Goal: Task Accomplishment & Management: Use online tool/utility

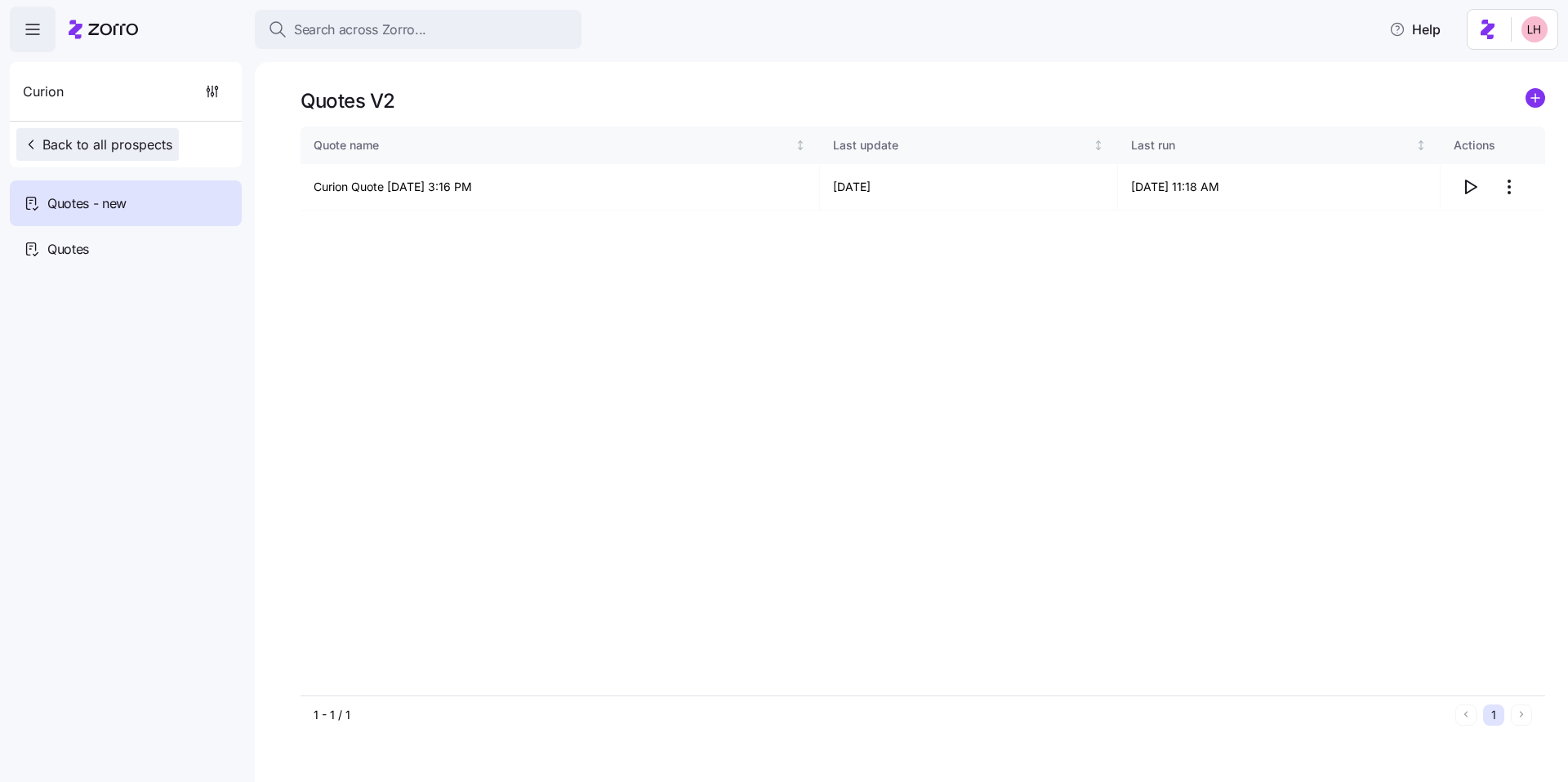
click at [128, 148] on span "Back to all prospects" at bounding box center [97, 144] width 149 height 19
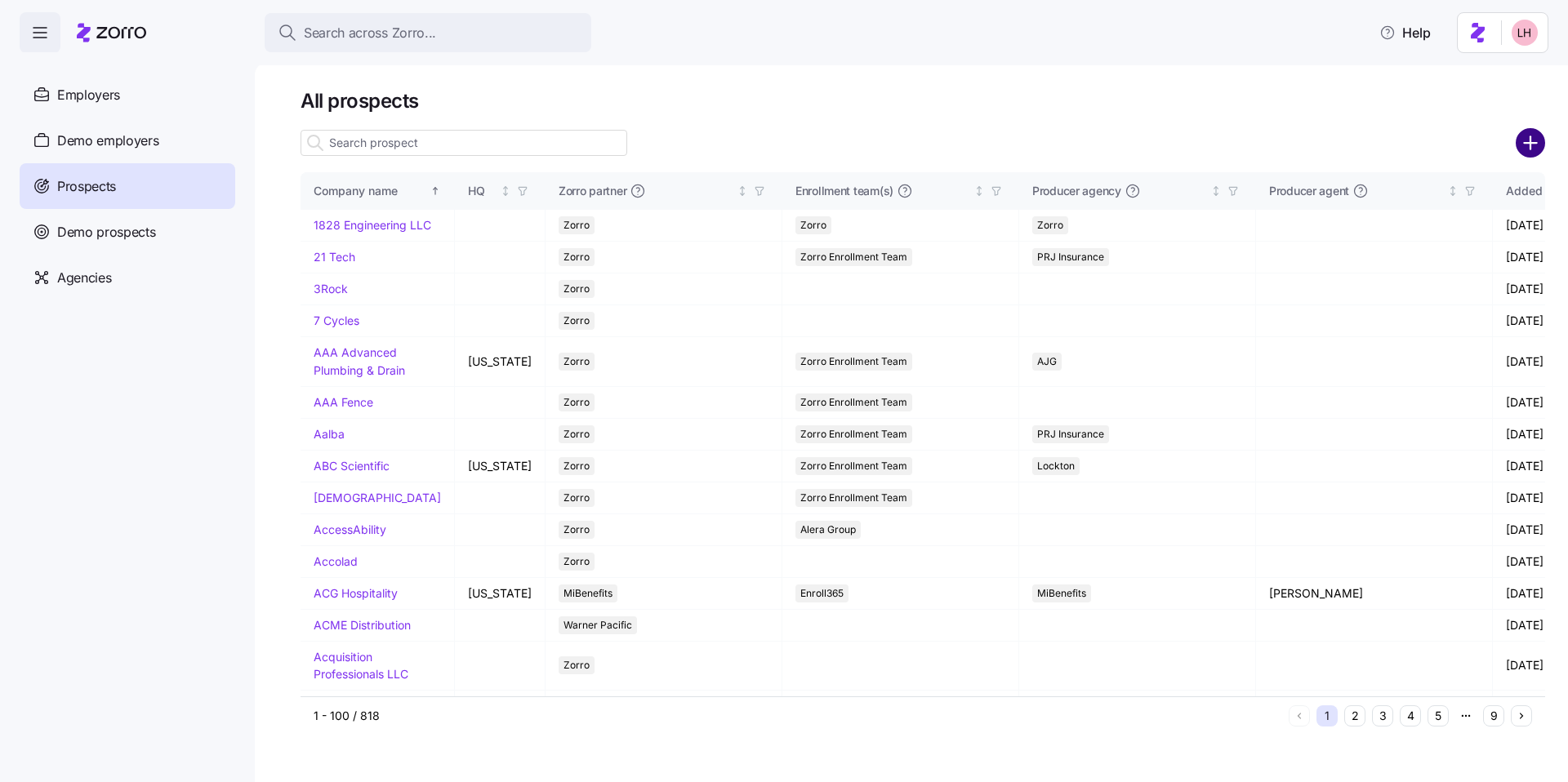
click at [1524, 141] on circle "add icon" at bounding box center [1530, 143] width 27 height 27
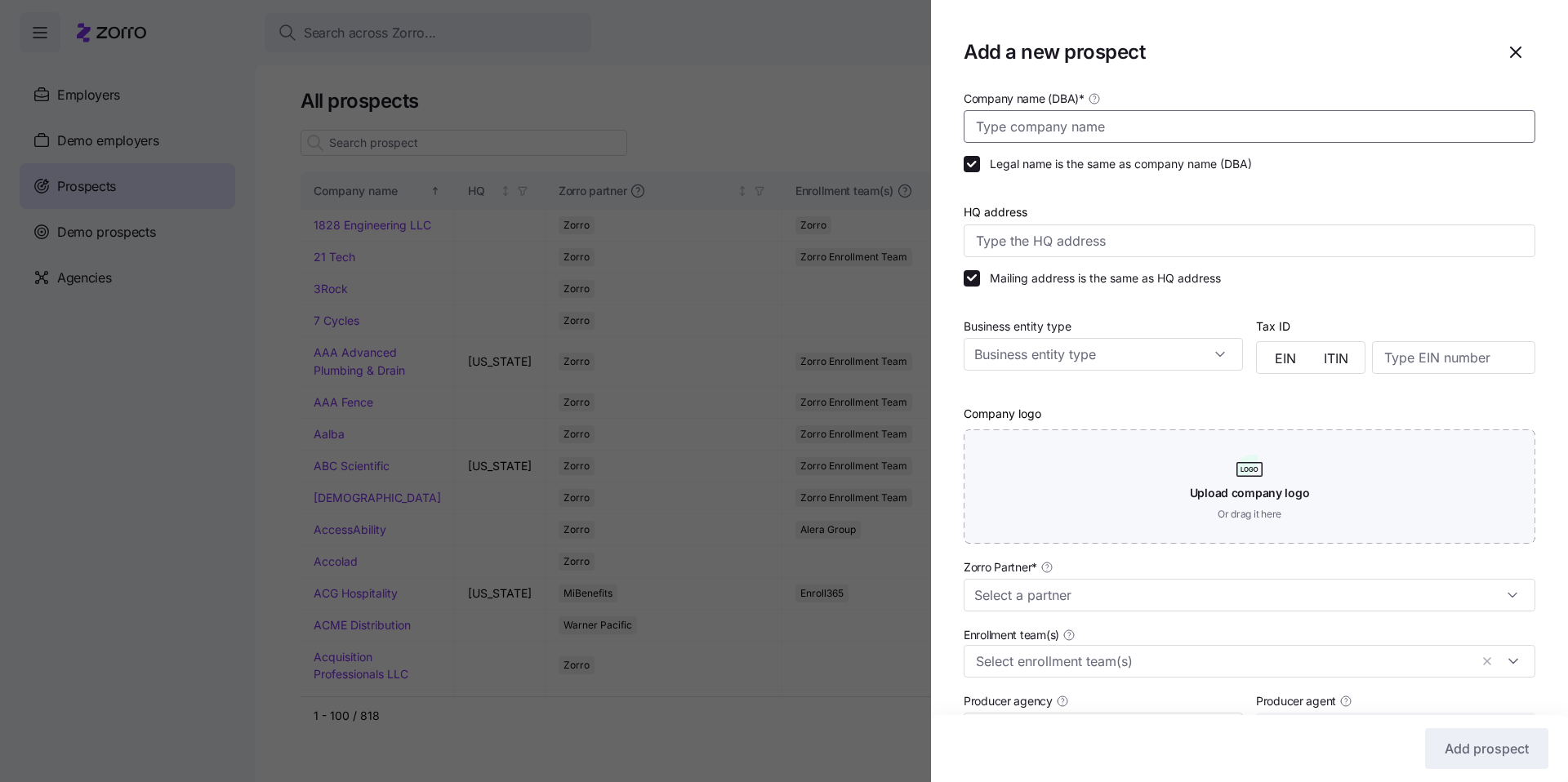
click at [1097, 125] on input "Company name (DBA) *" at bounding box center [1249, 126] width 572 height 32
type input "[PERSON_NAME]"
click at [1170, 603] on input "Zorro Partner *" at bounding box center [1249, 594] width 572 height 32
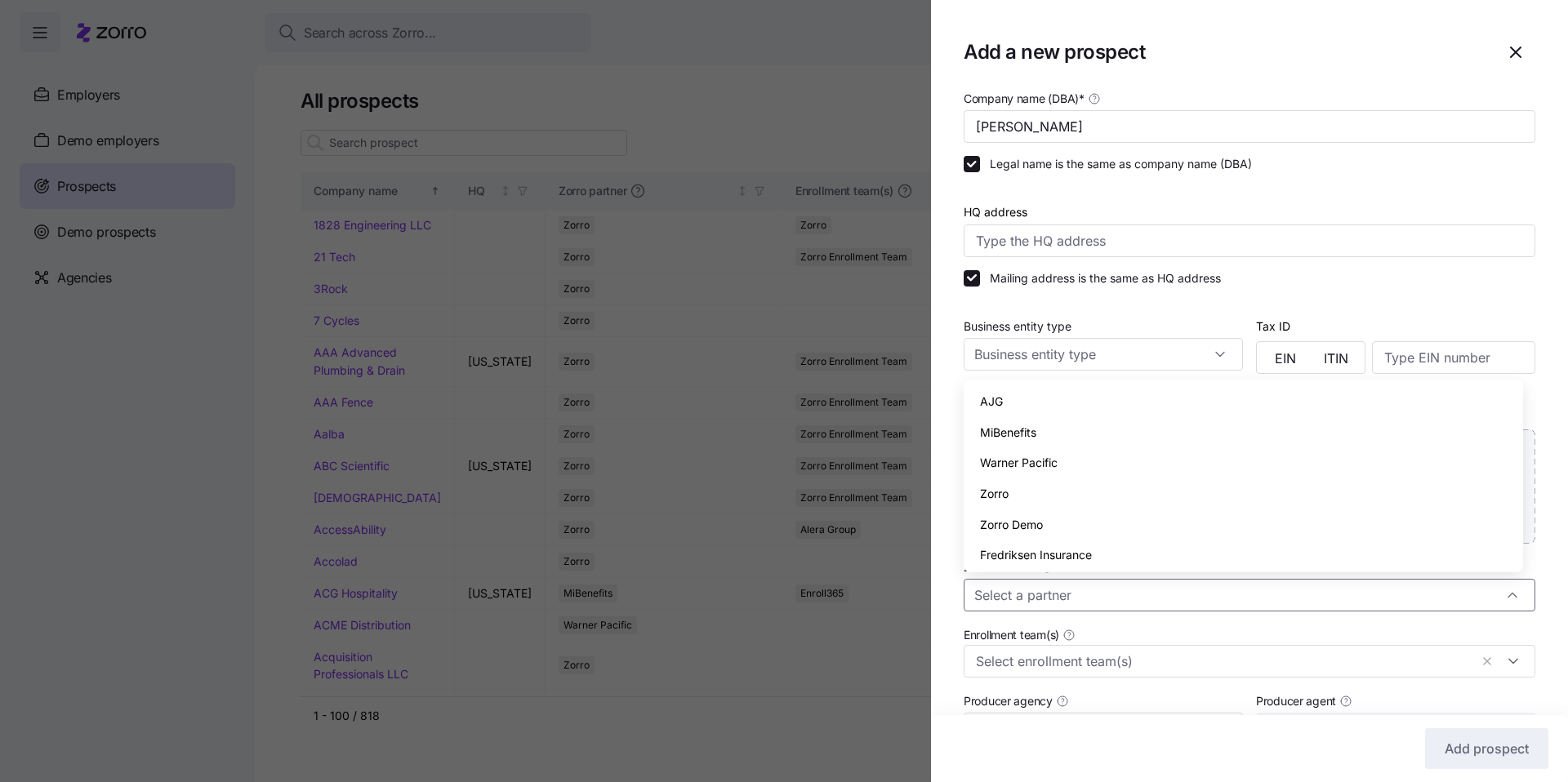
click at [990, 490] on span "Zorro" at bounding box center [994, 494] width 29 height 18
type input "Zorro"
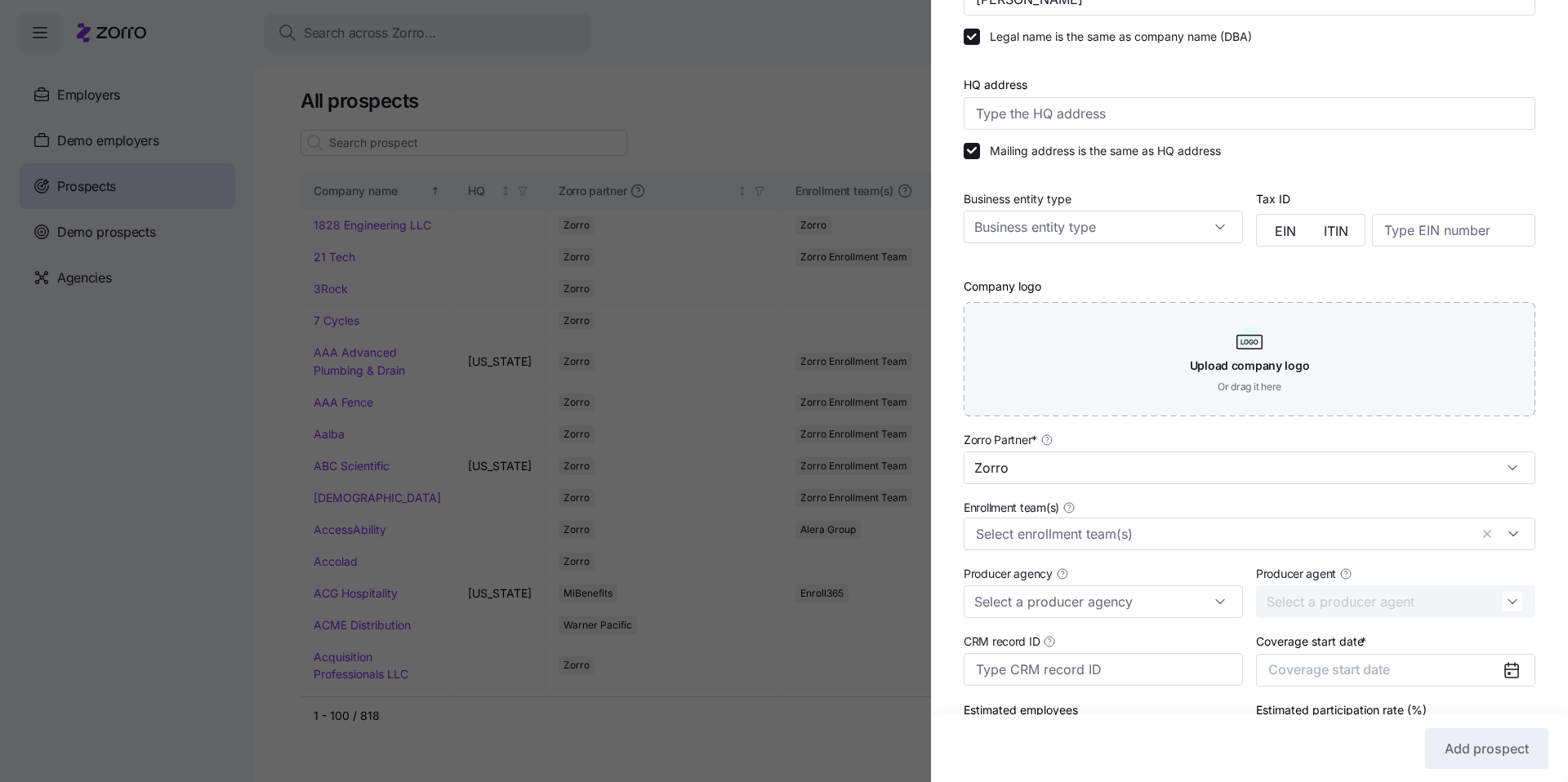
scroll to position [238, 0]
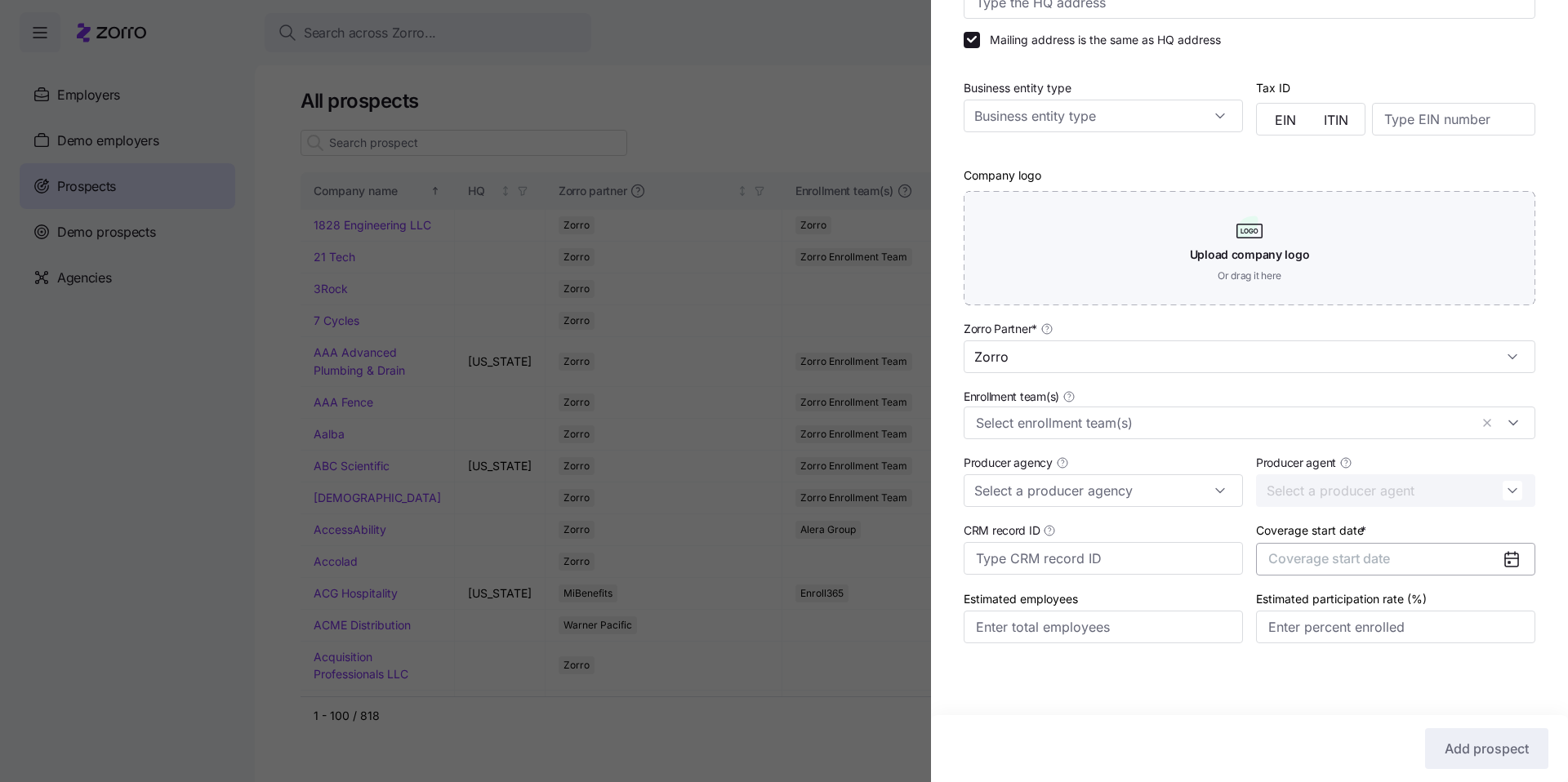
click at [1398, 565] on button "Coverage start date" at bounding box center [1396, 559] width 279 height 32
click at [1490, 363] on icon "button" at bounding box center [1494, 361] width 16 height 16
click at [1299, 401] on button "Jan" at bounding box center [1305, 402] width 82 height 34
click at [1468, 731] on button "Add prospect" at bounding box center [1487, 749] width 123 height 41
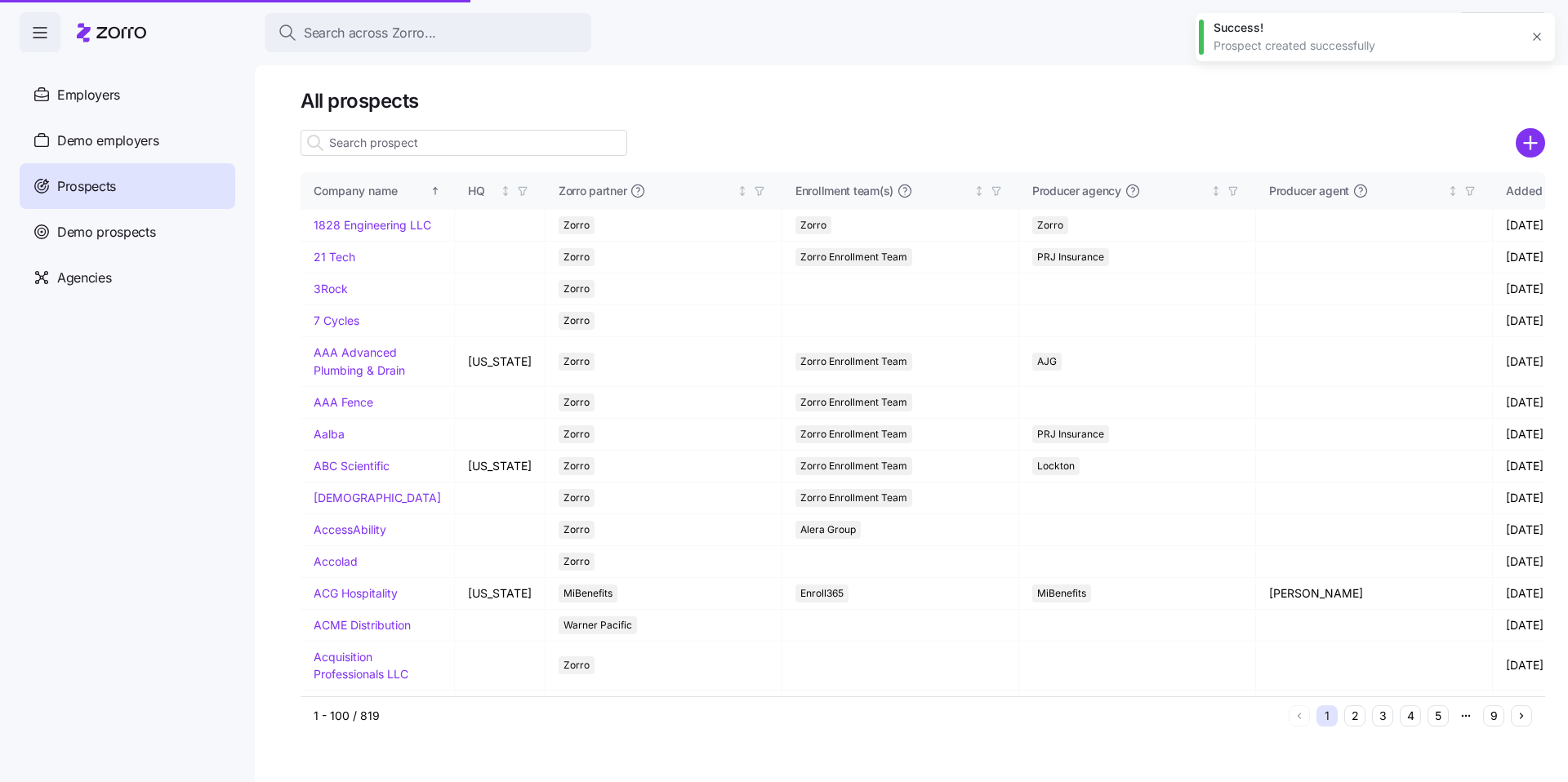
click at [450, 140] on input at bounding box center [464, 143] width 327 height 26
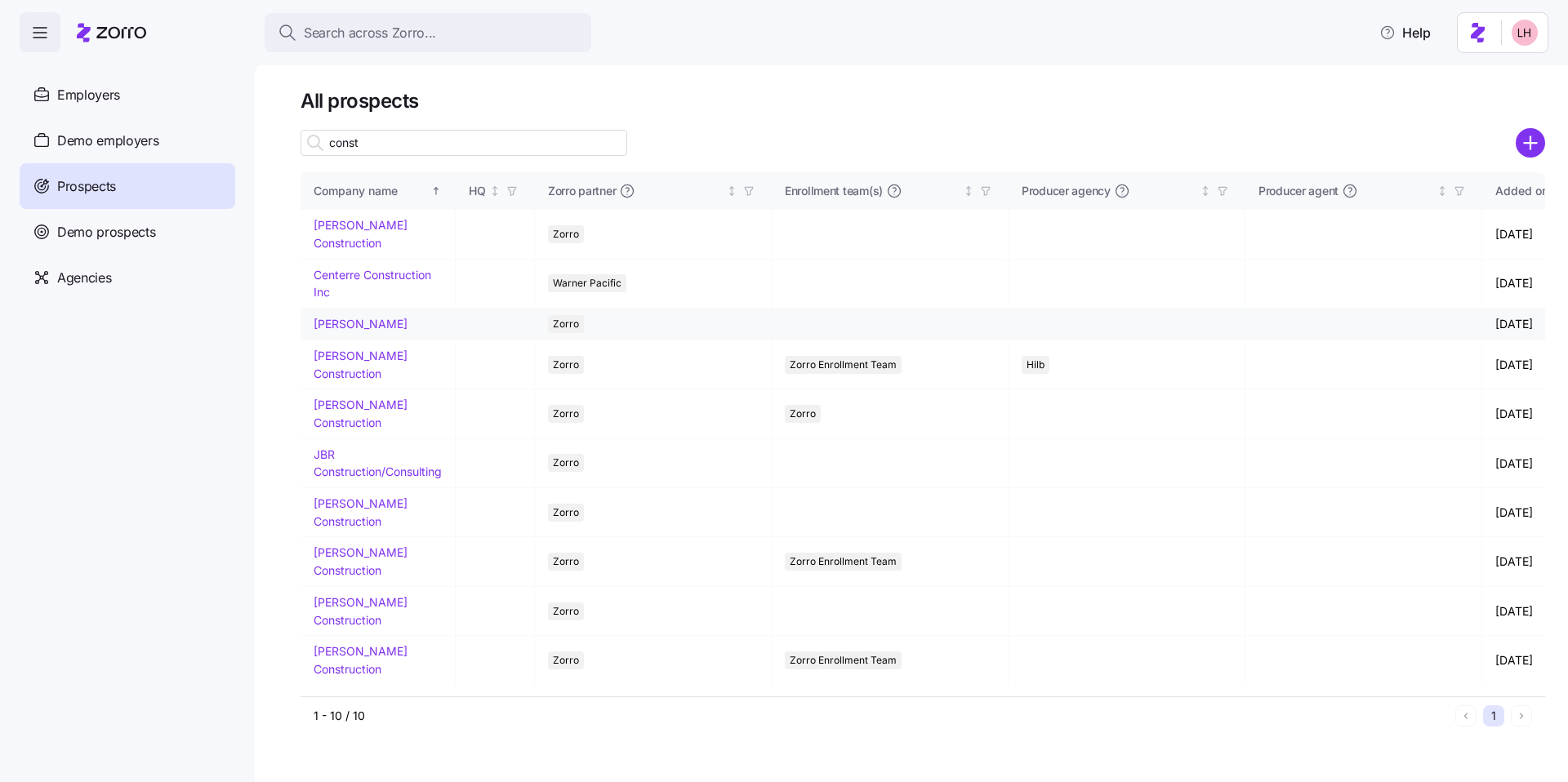
click at [416, 146] on input "const" at bounding box center [464, 143] width 327 height 26
type input "const"
click at [375, 317] on link "[PERSON_NAME]" at bounding box center [361, 324] width 94 height 14
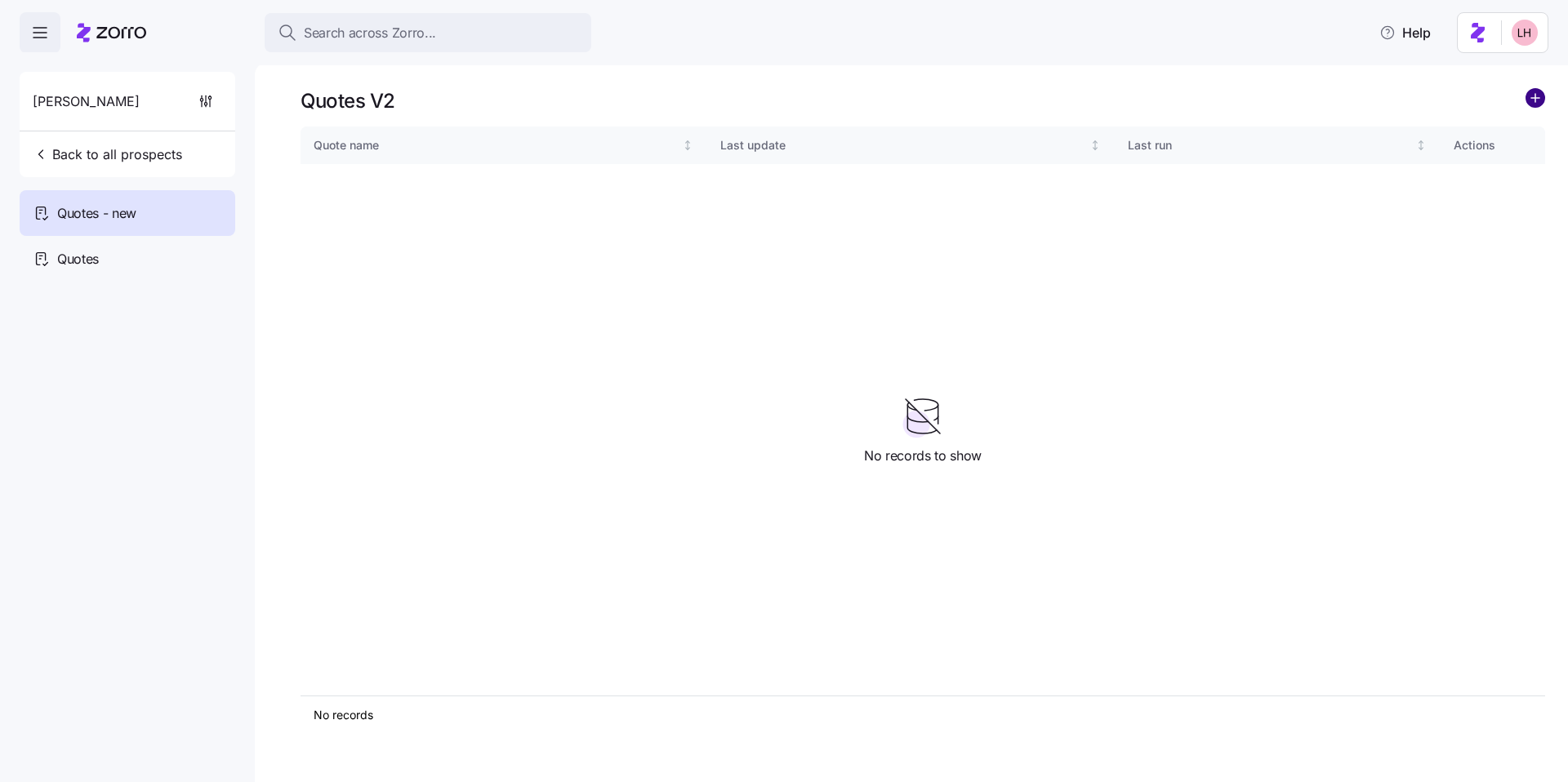
click at [1541, 93] on circle "add icon" at bounding box center [1536, 98] width 18 height 18
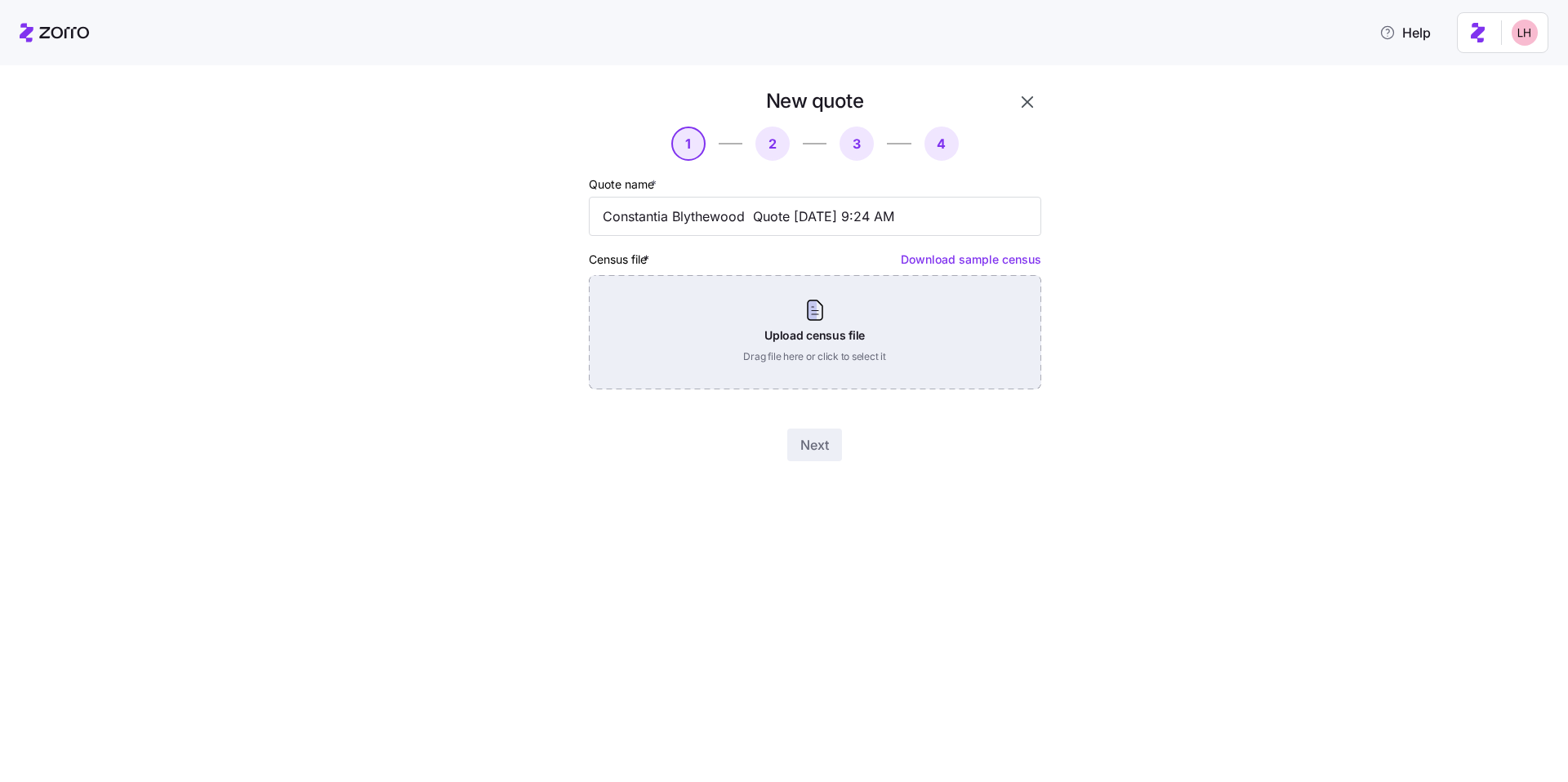
click at [851, 330] on div "Upload census file Drag file here or click to select it" at bounding box center [815, 332] width 452 height 114
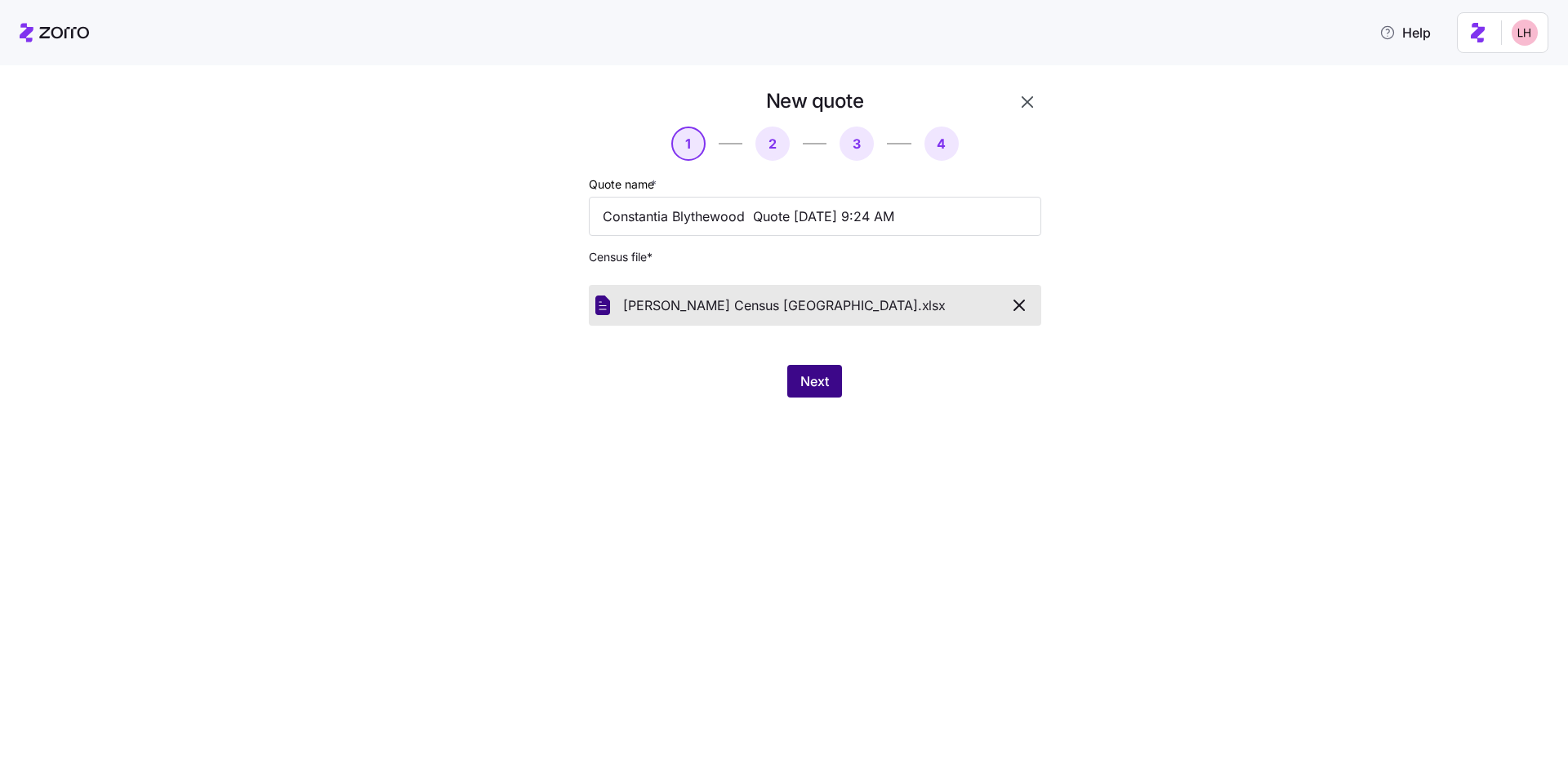
click at [831, 385] on button "Next" at bounding box center [815, 381] width 55 height 32
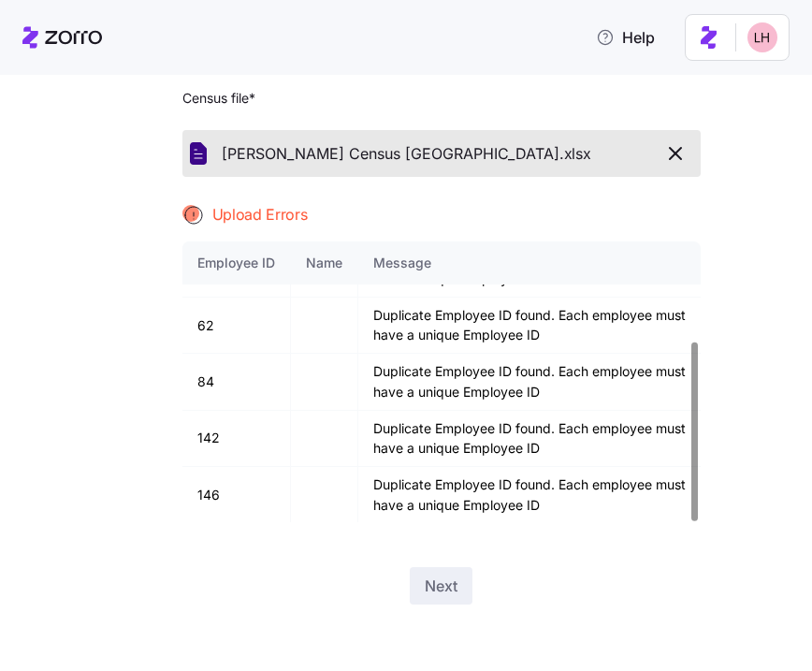
scroll to position [197, 0]
click at [674, 149] on icon "button" at bounding box center [675, 152] width 11 height 11
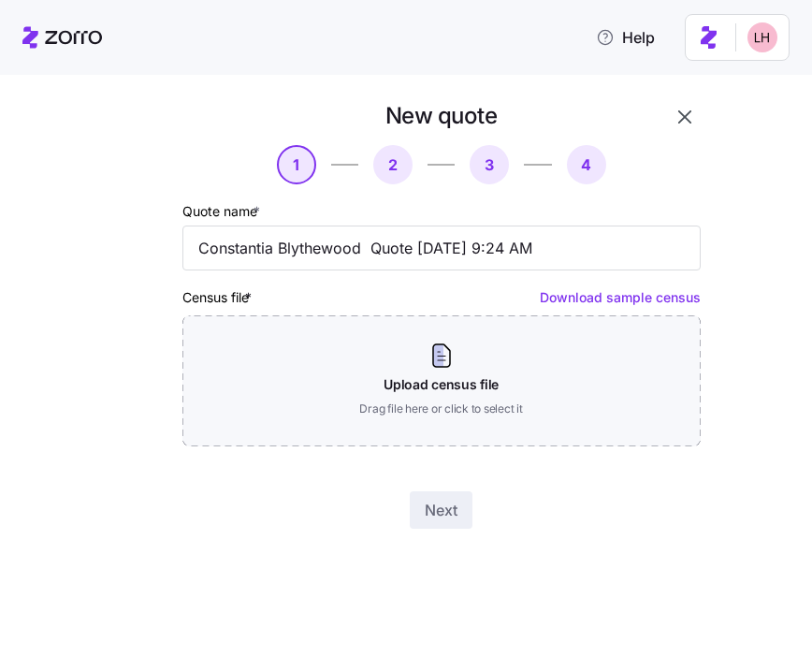
scroll to position [0, 0]
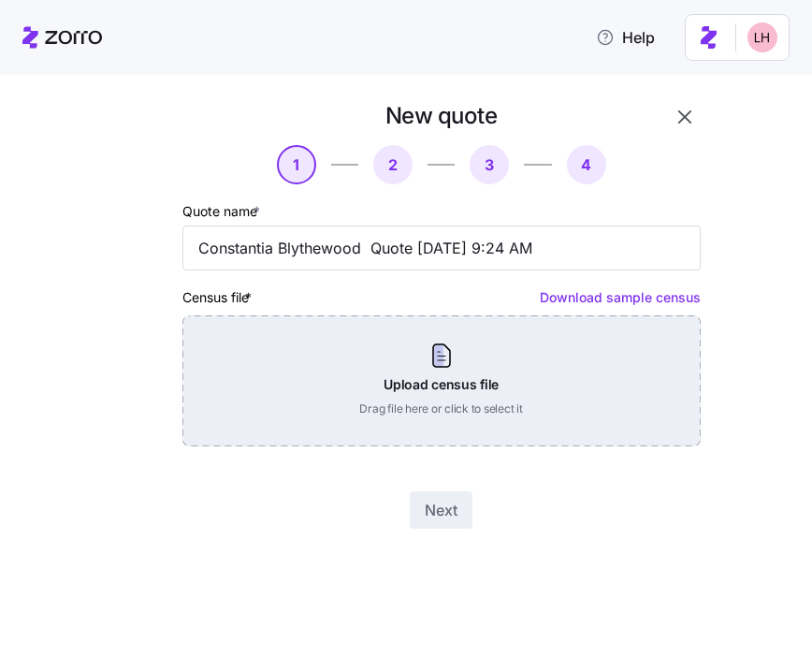
click at [542, 361] on div "Upload census file Drag file here or click to select it" at bounding box center [441, 380] width 518 height 131
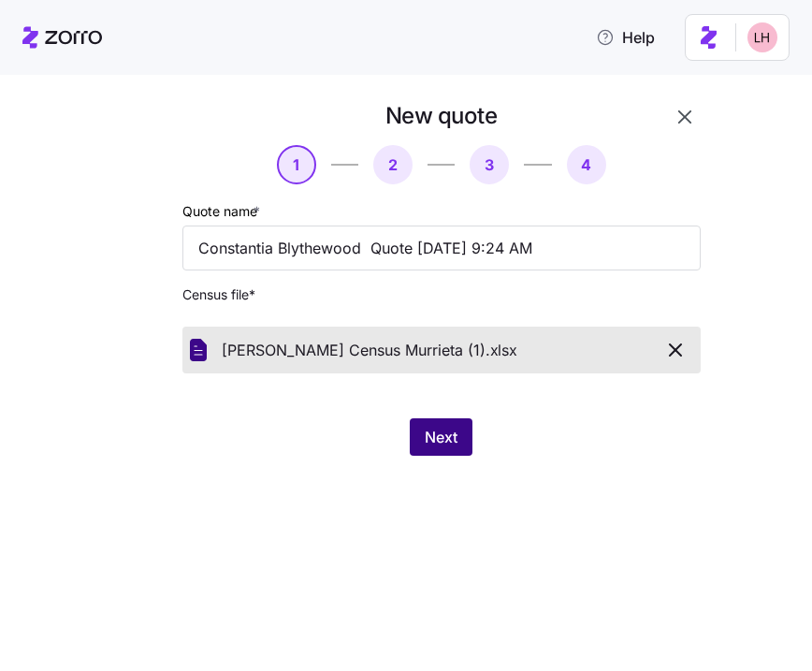
click at [448, 439] on span "Next" at bounding box center [441, 437] width 33 height 22
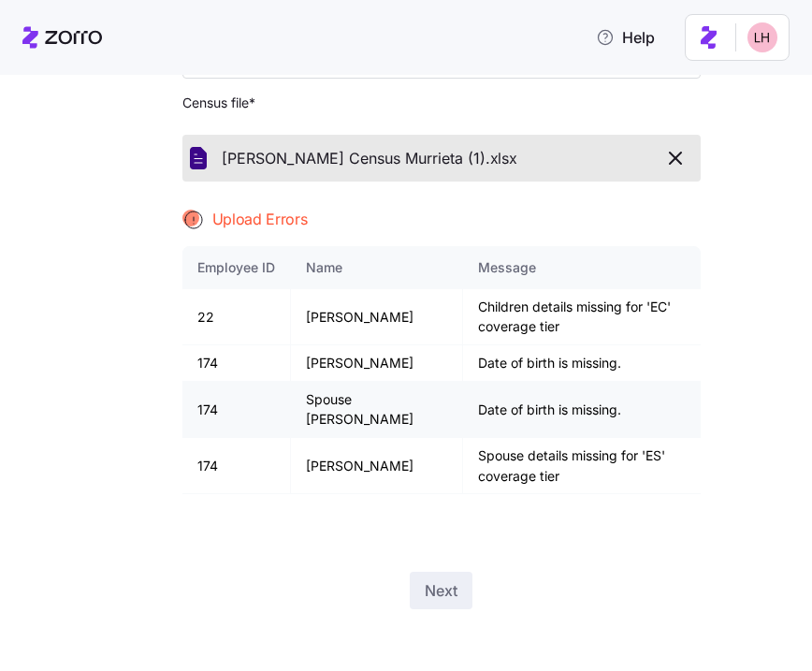
scroll to position [197, 0]
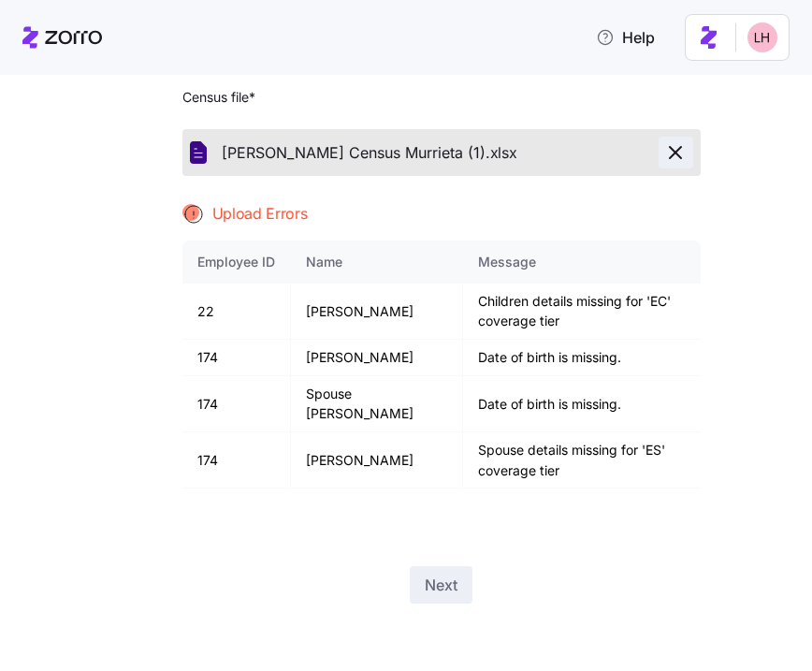
click at [672, 158] on icon "button" at bounding box center [675, 152] width 22 height 22
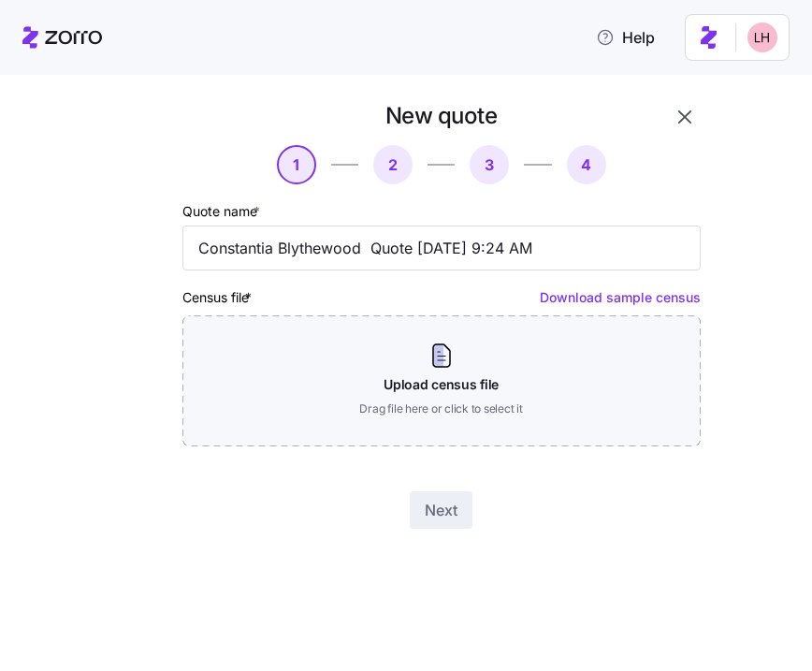
scroll to position [0, 0]
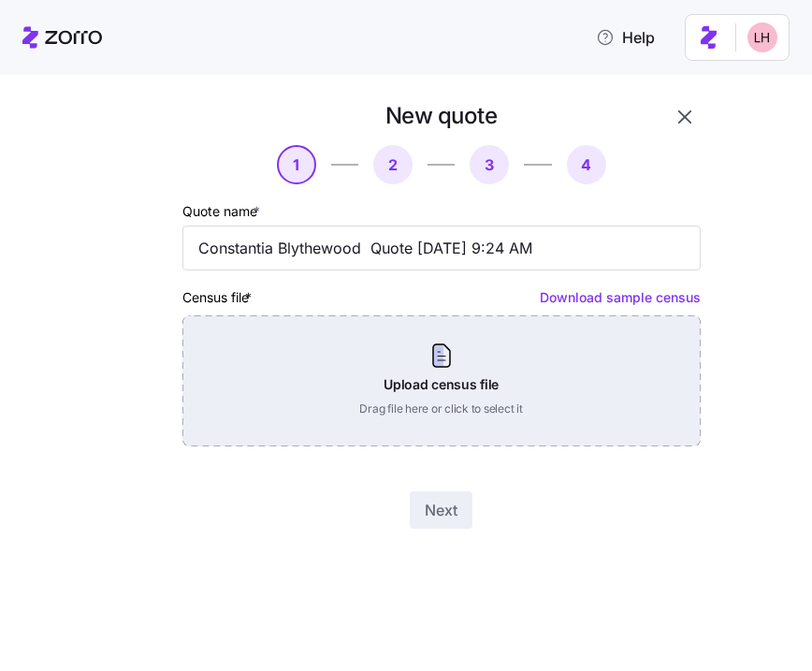
click at [428, 389] on div "Upload census file Drag file here or click to select it" at bounding box center [441, 380] width 518 height 131
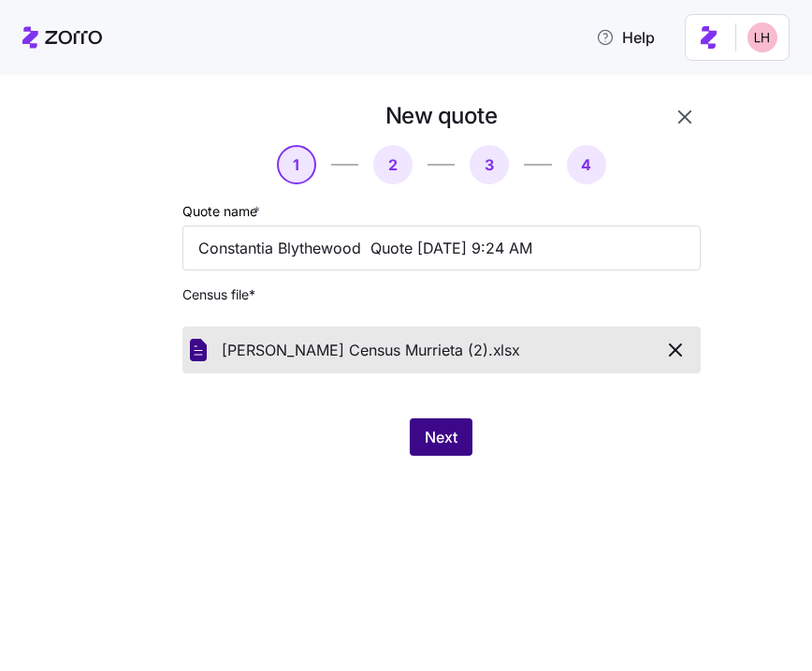
click at [442, 448] on button "Next" at bounding box center [441, 436] width 63 height 37
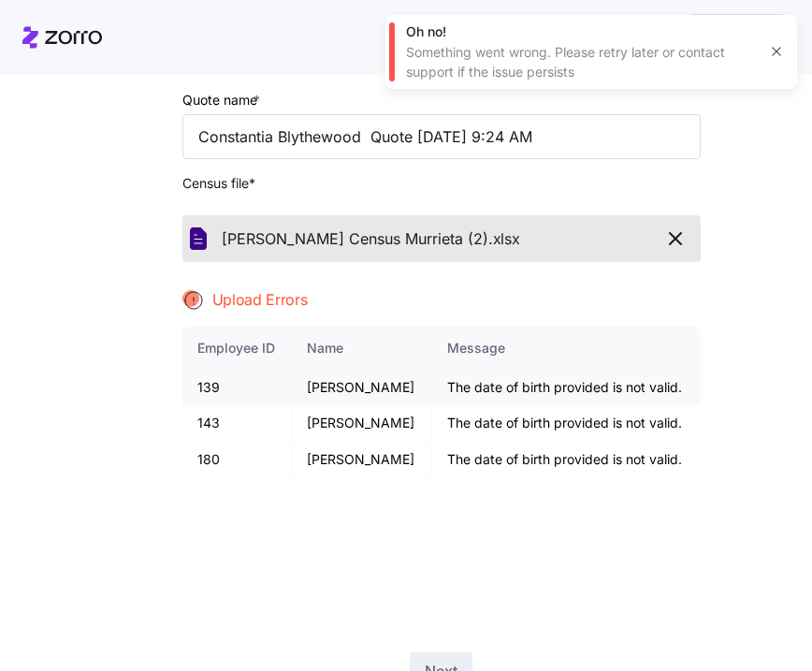
scroll to position [142, 0]
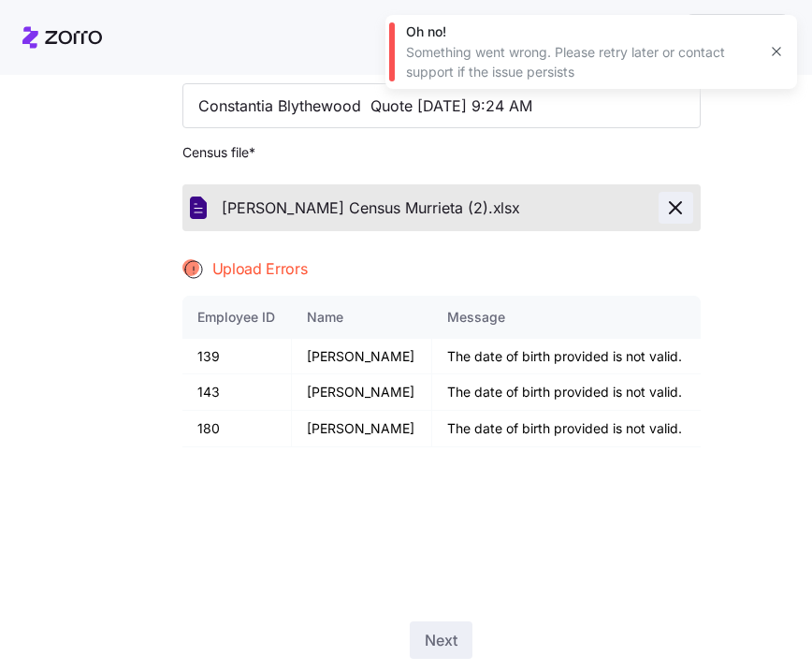
click at [670, 208] on icon "button" at bounding box center [675, 207] width 22 height 22
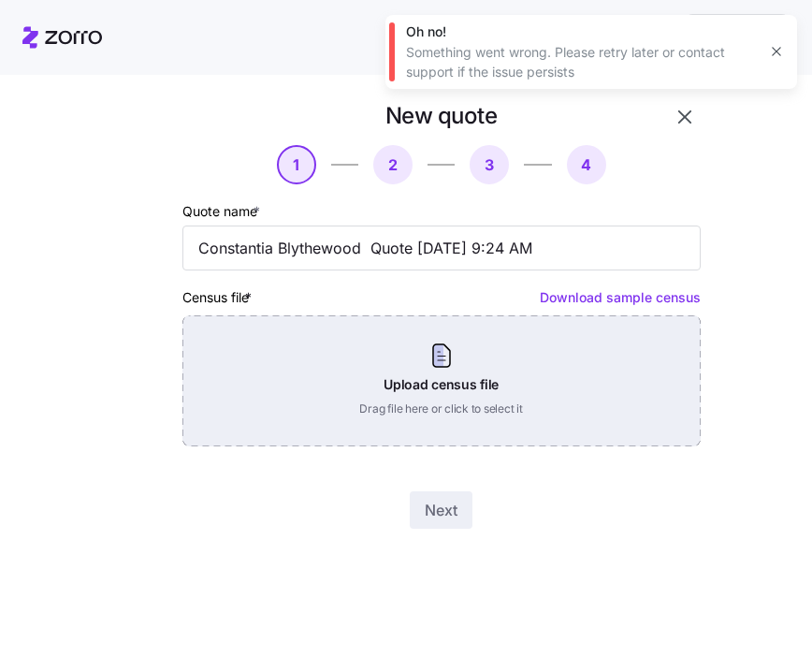
click at [451, 385] on div "Upload census file Drag file here or click to select it" at bounding box center [441, 380] width 518 height 131
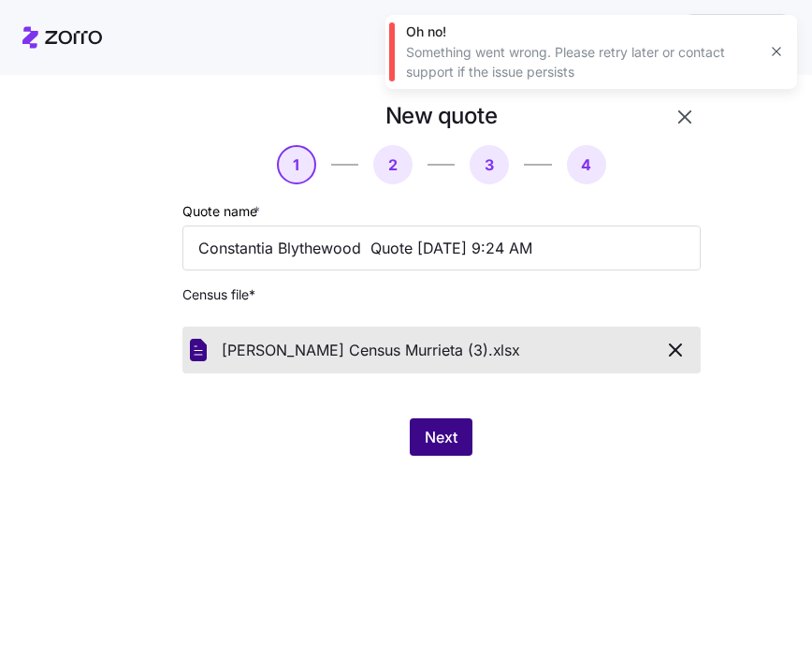
click at [460, 429] on button "Next" at bounding box center [441, 436] width 63 height 37
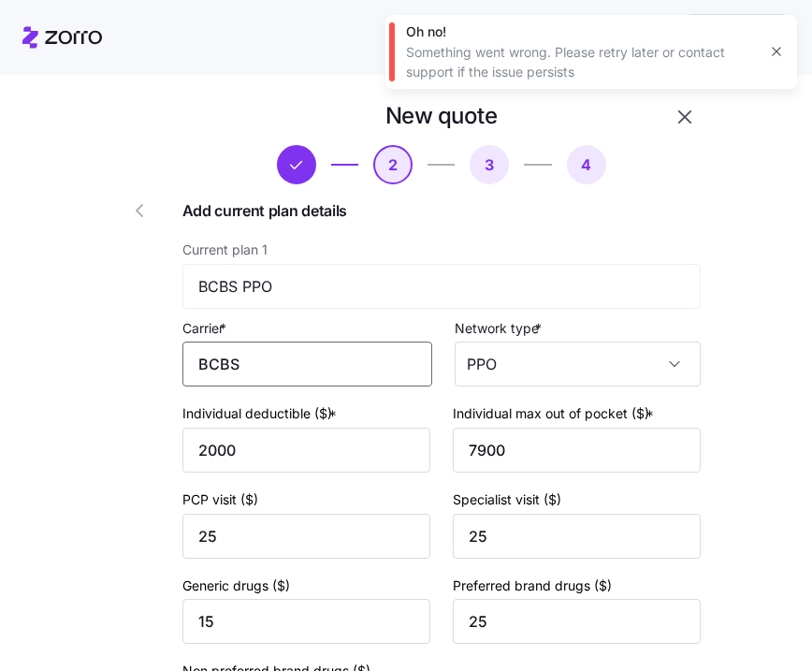
click at [289, 363] on input "BCBS" at bounding box center [307, 363] width 250 height 45
drag, startPoint x: 283, startPoint y: 365, endPoint x: 128, endPoint y: 352, distance: 155.9
click at [129, 353] on div "New quote 2 3 4 Add current plan details Current plan 1 BCBS PPO Carrier * BCBS…" at bounding box center [388, 474] width 640 height 761
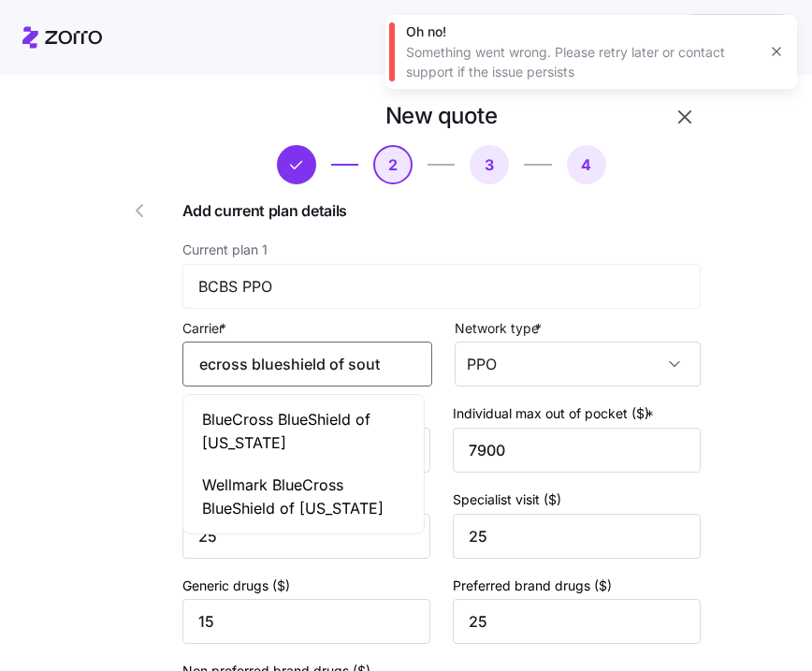
scroll to position [0, 36]
click at [294, 451] on span "BlueCross BlueShield of [US_STATE]" at bounding box center [304, 431] width 204 height 47
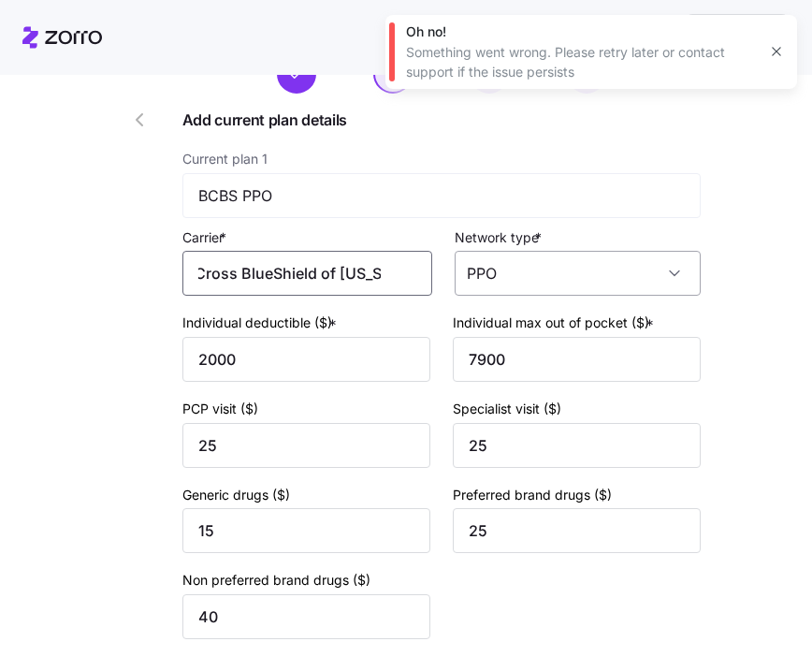
scroll to position [243, 0]
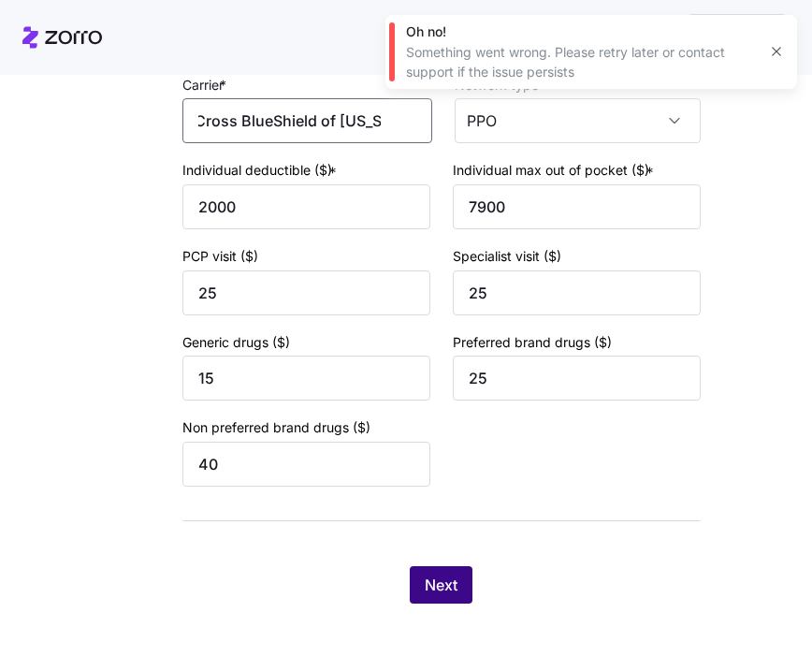
type input "BlueCross BlueShield of [US_STATE]"
click at [453, 588] on button "Next" at bounding box center [441, 584] width 63 height 37
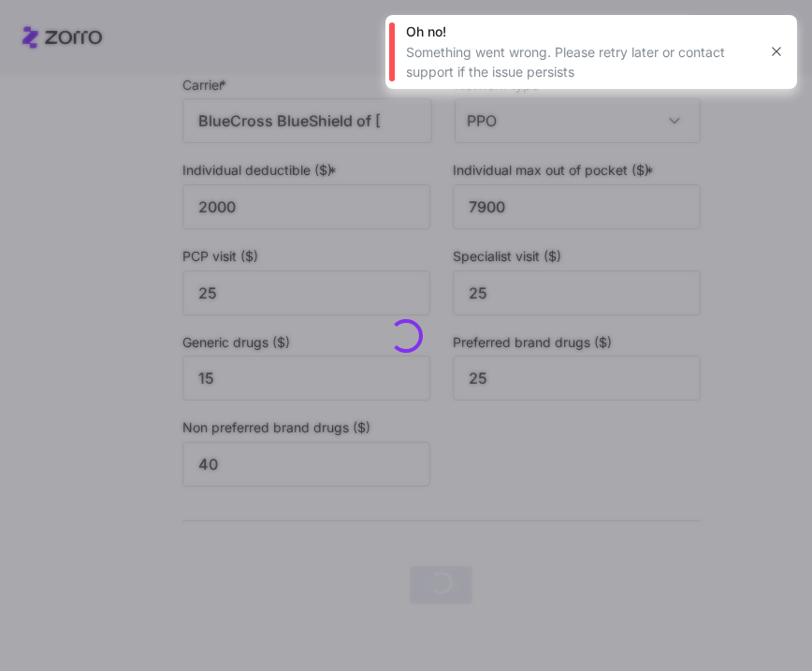
scroll to position [0, 0]
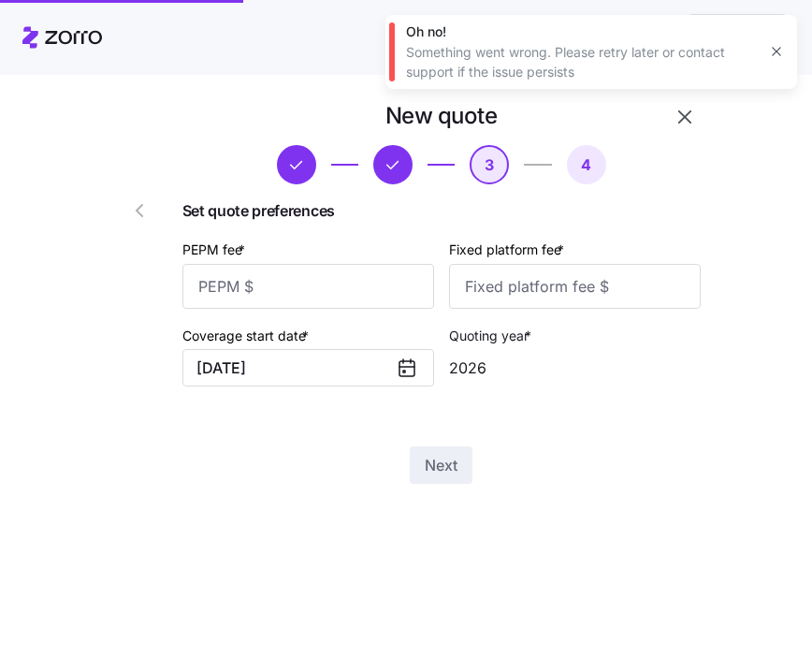
click at [777, 51] on icon "button" at bounding box center [776, 52] width 8 height 8
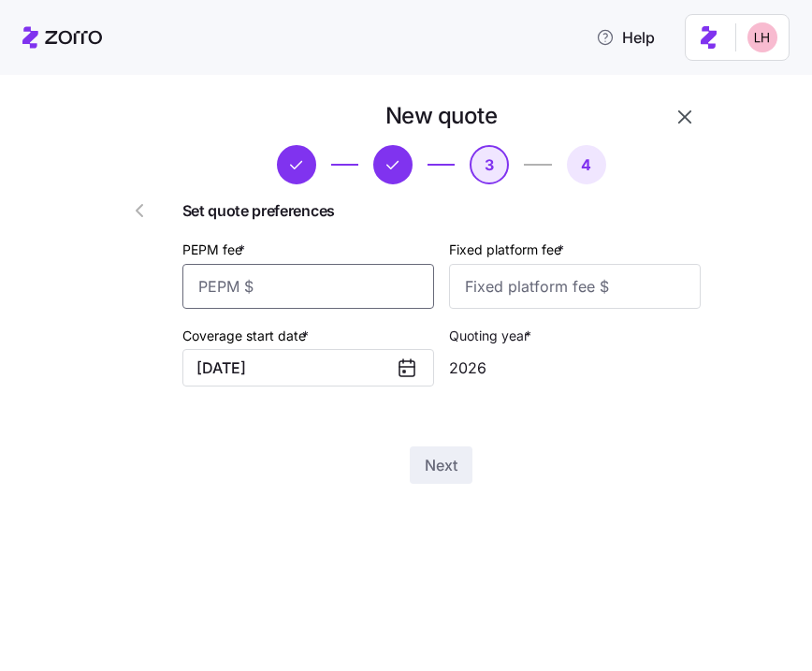
click at [306, 300] on input "PEPM fee *" at bounding box center [308, 286] width 252 height 45
type input "55"
click at [584, 279] on input "Fixed platform fee *" at bounding box center [575, 286] width 252 height 45
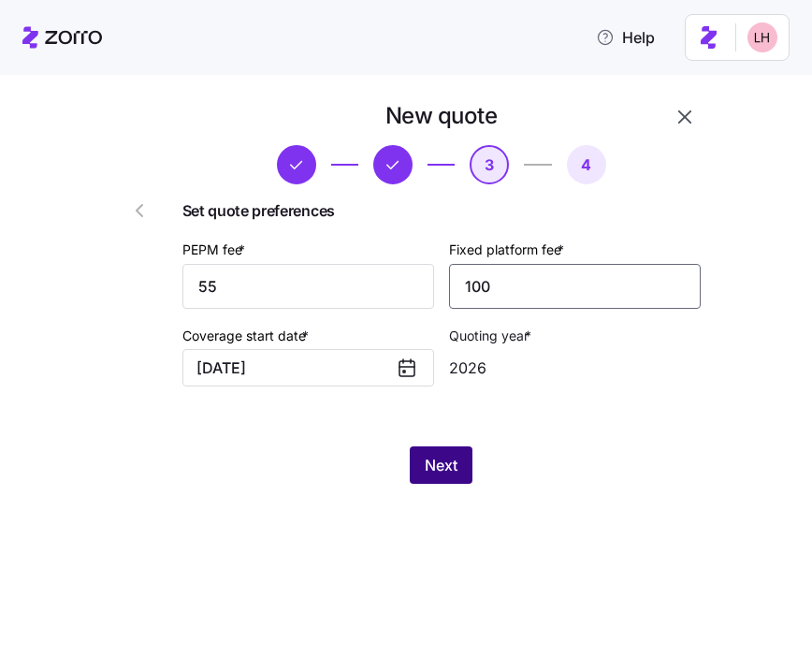
type input "100"
click at [467, 455] on button "Next" at bounding box center [441, 464] width 63 height 37
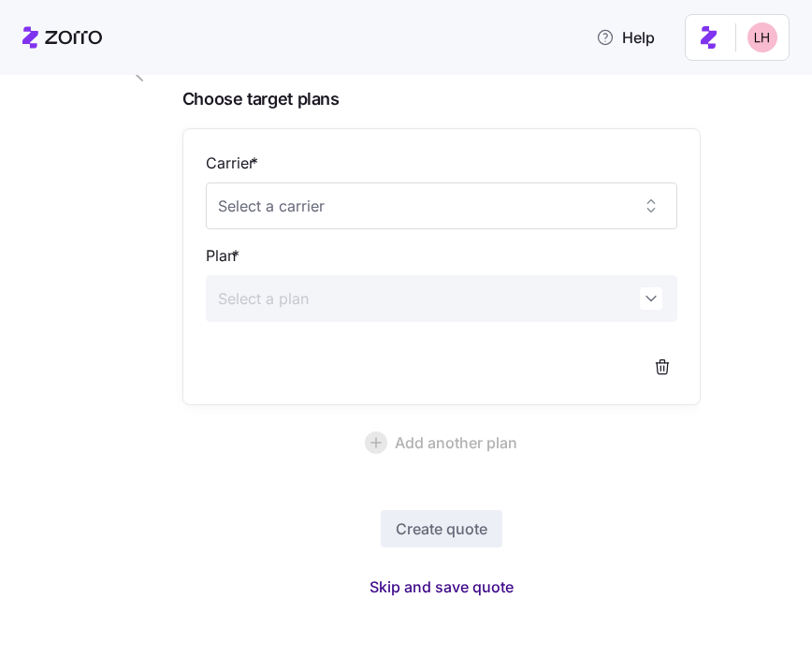
click at [480, 597] on span "Skip and save quote" at bounding box center [442, 586] width 144 height 22
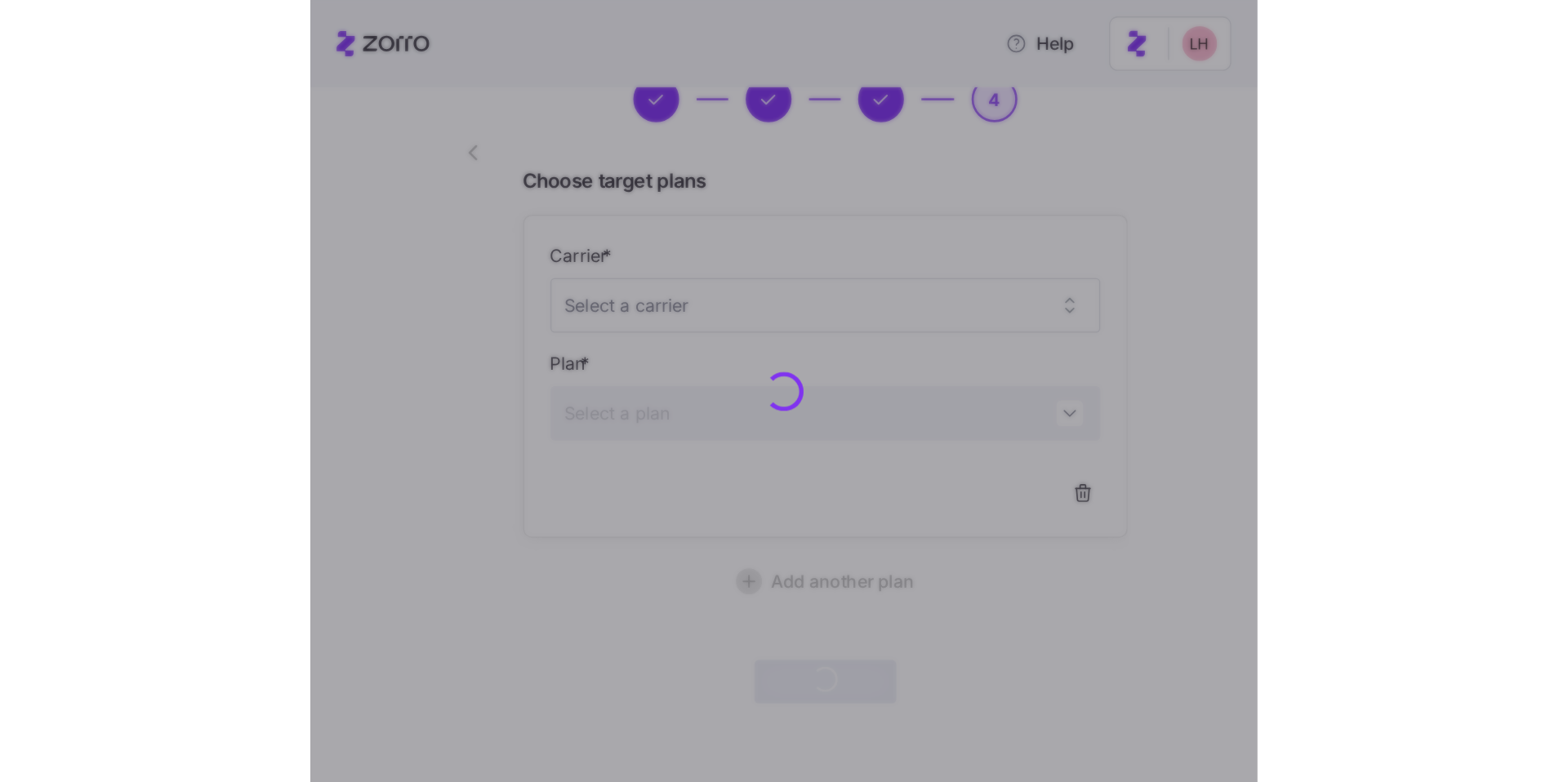
scroll to position [70, 0]
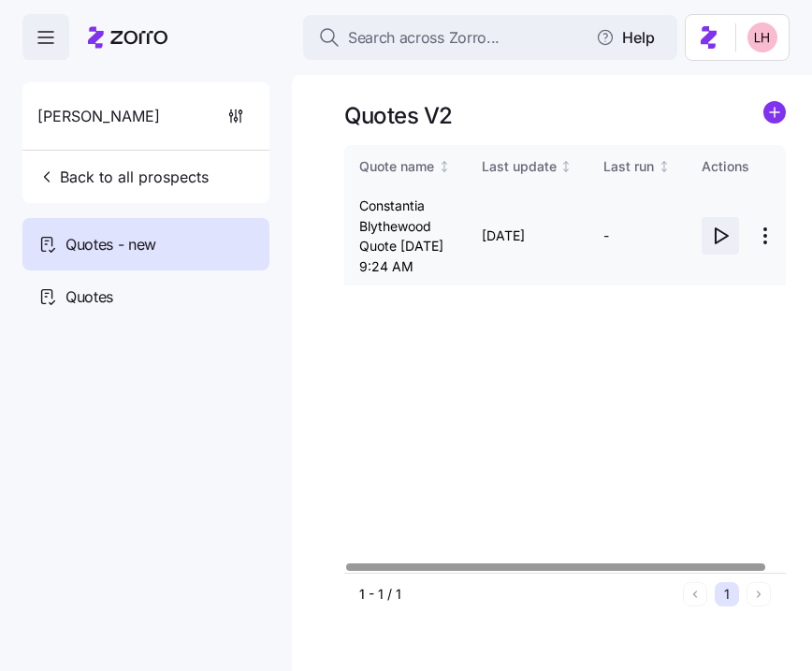
click at [716, 243] on icon "button" at bounding box center [722, 235] width 12 height 15
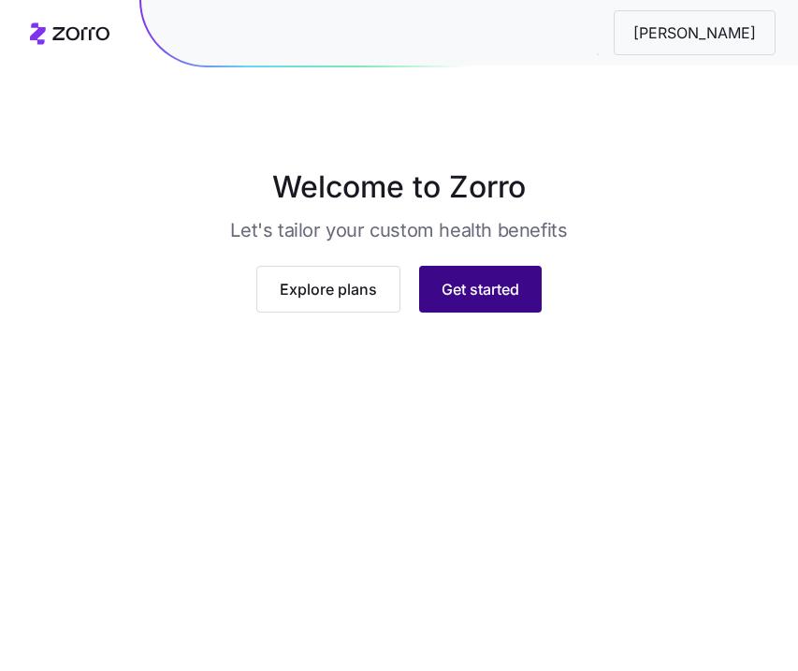
click at [501, 324] on span "Get started" at bounding box center [481, 312] width 78 height 22
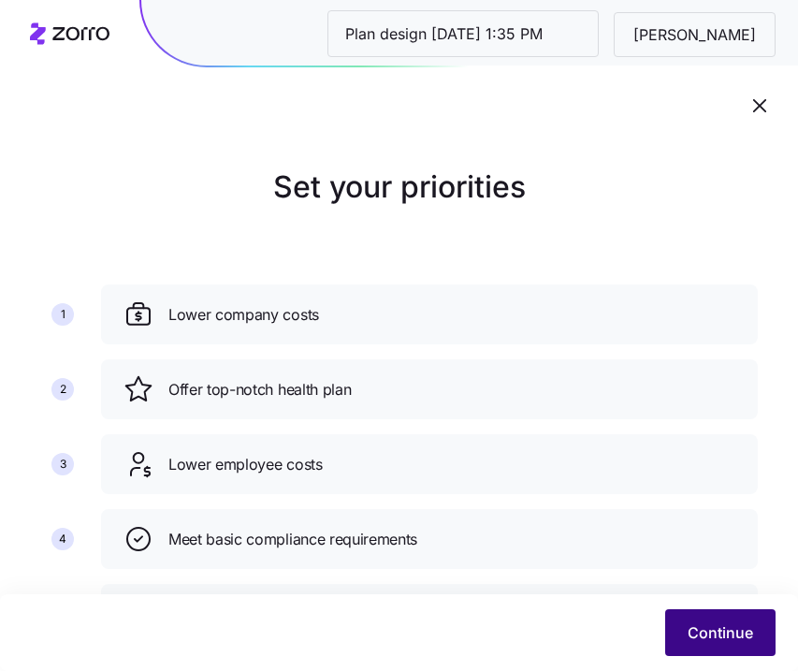
click at [718, 649] on button "Continue" at bounding box center [720, 632] width 110 height 47
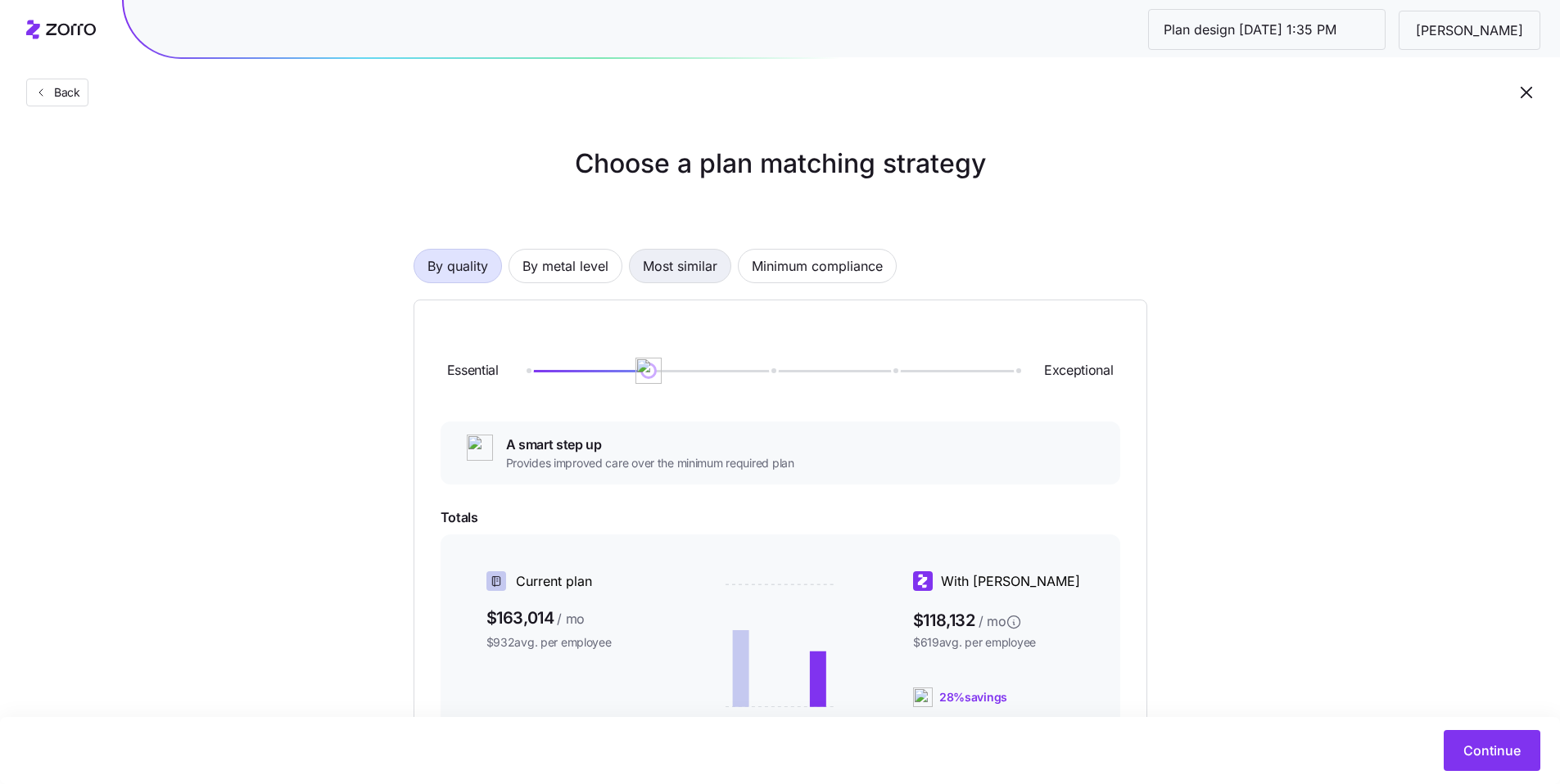
click at [671, 268] on span "Most similar" at bounding box center [679, 265] width 74 height 32
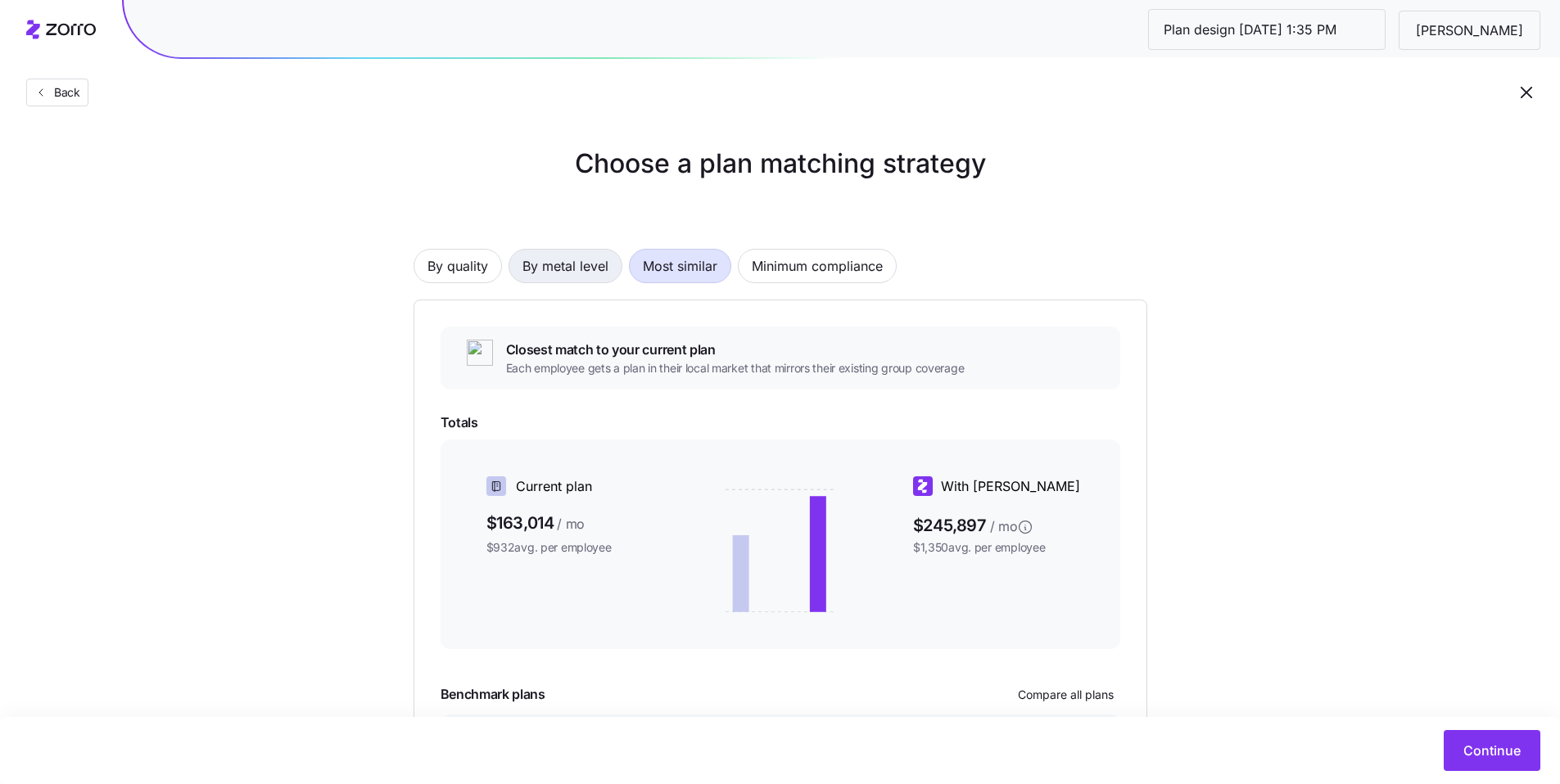
click at [592, 269] on span "By metal level" at bounding box center [566, 265] width 86 height 32
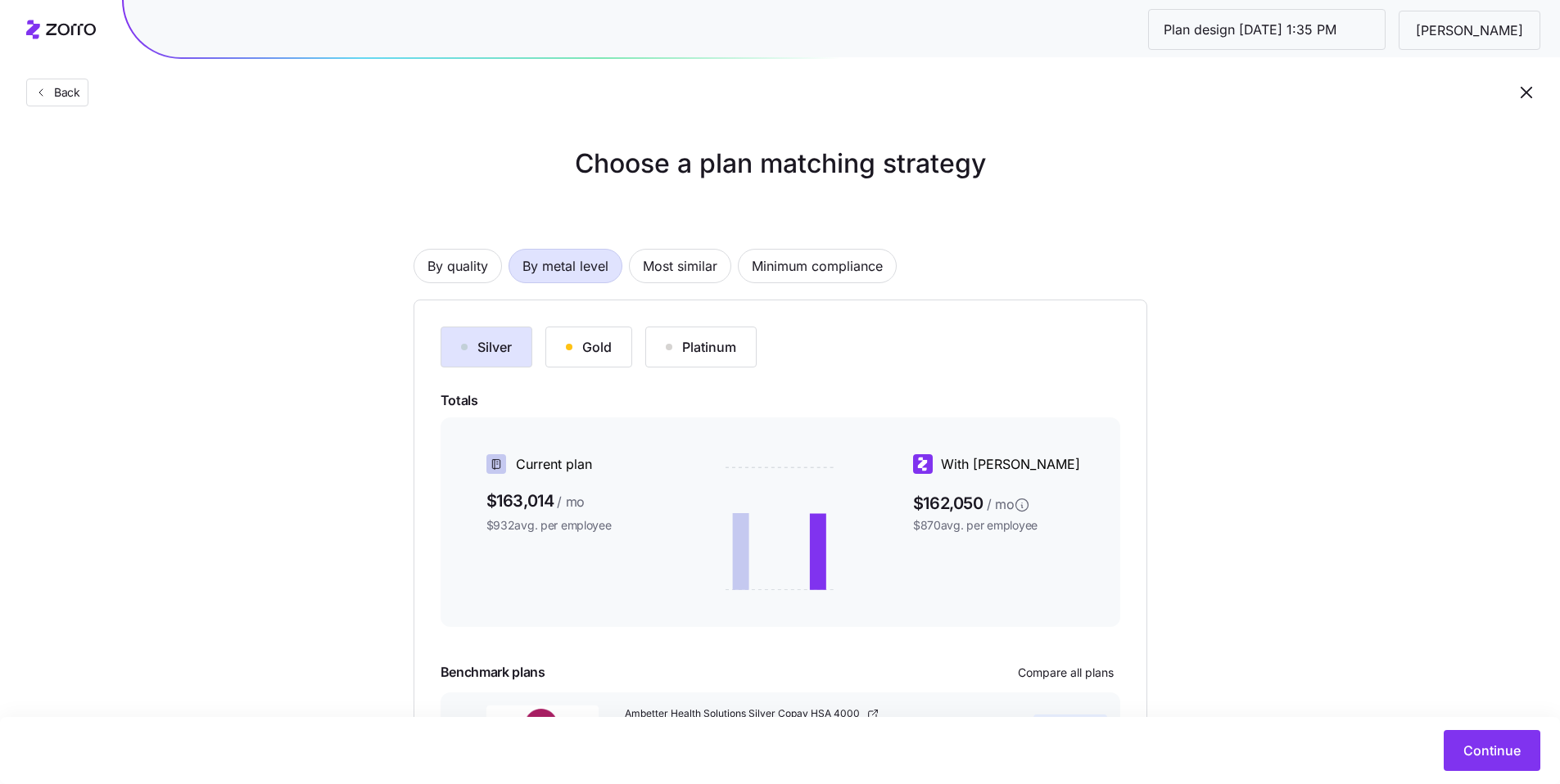
click at [626, 356] on button "Gold" at bounding box center [588, 346] width 87 height 41
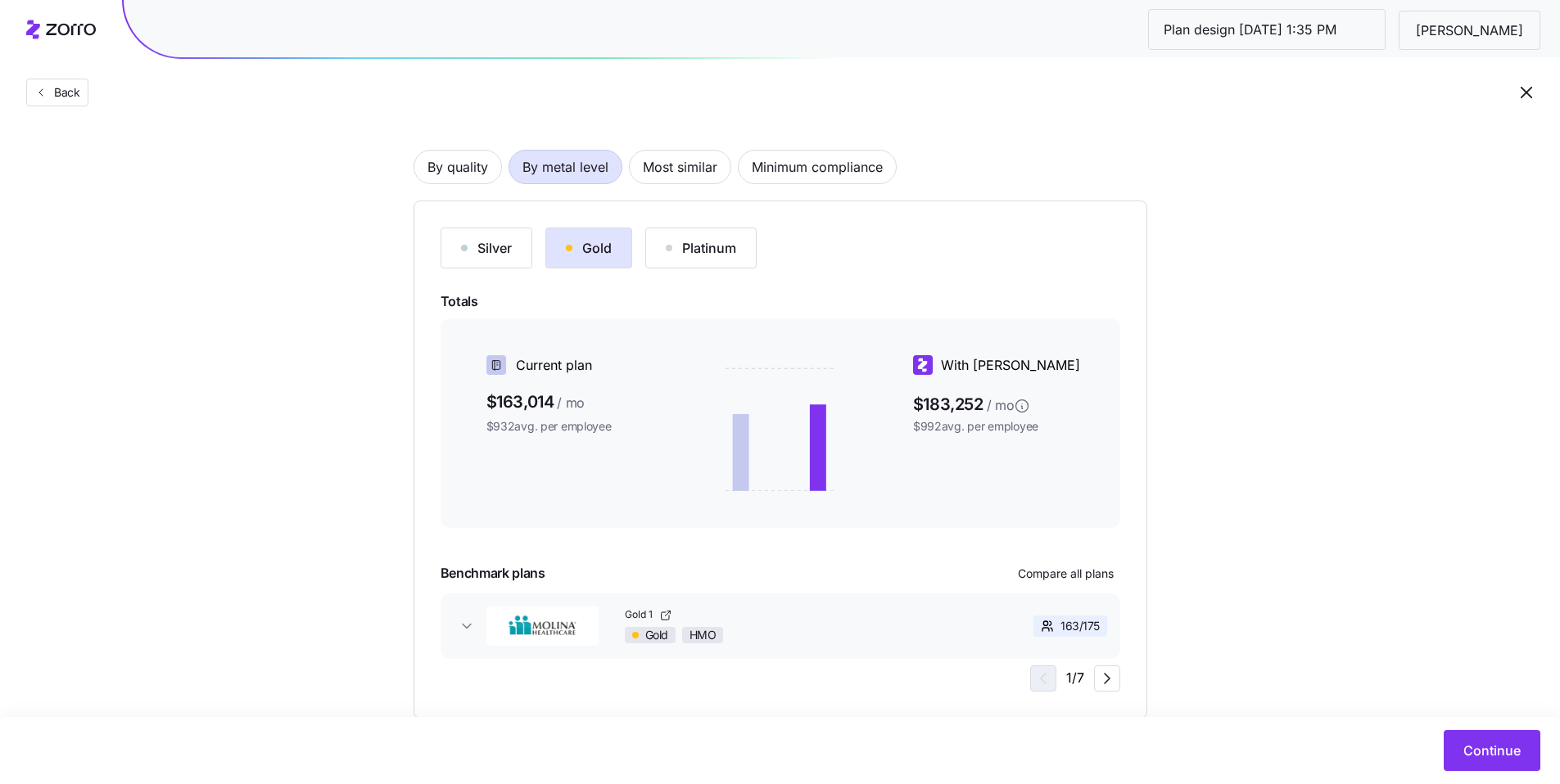
scroll to position [138, 0]
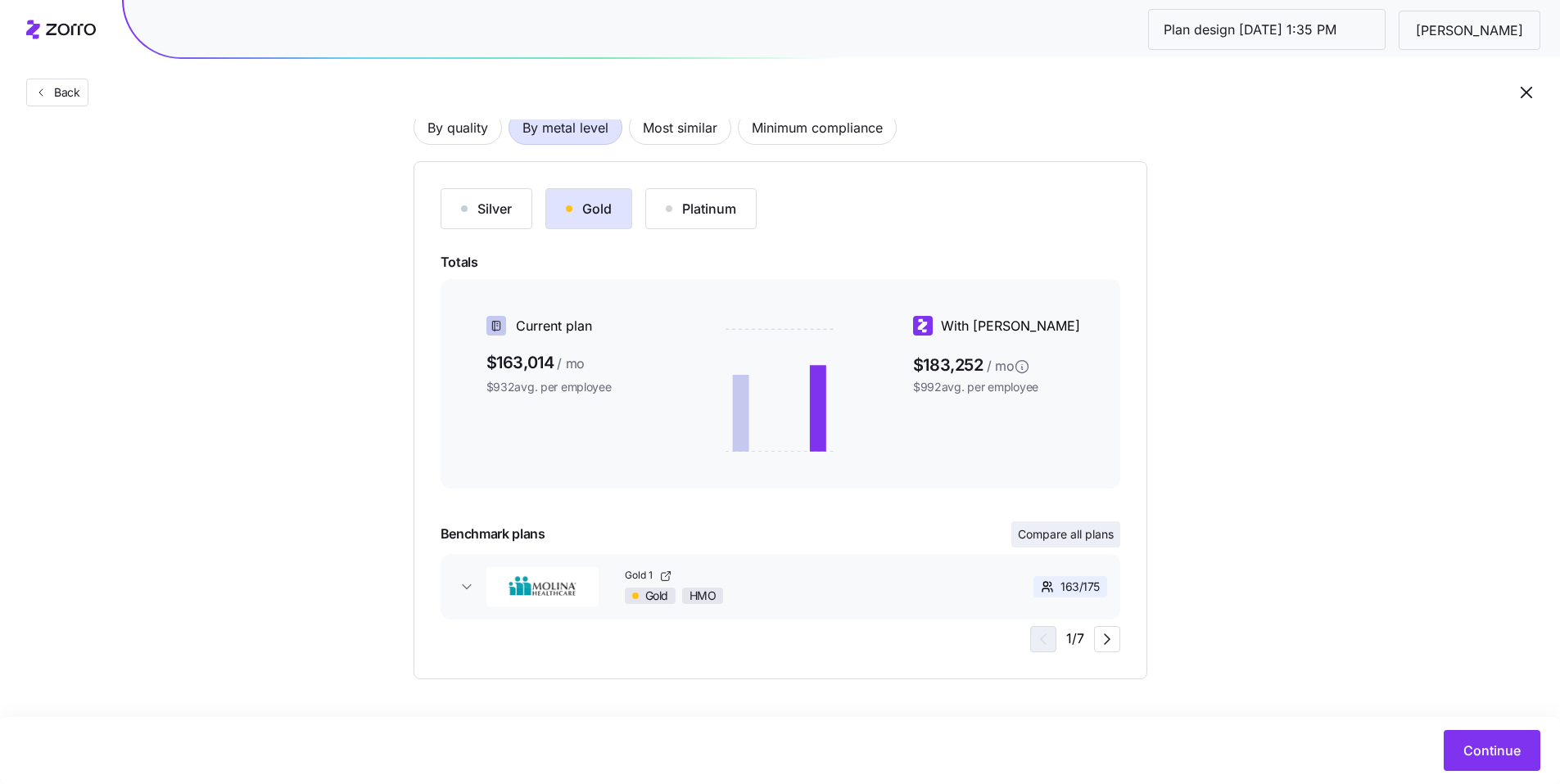
click at [710, 531] on span "Compare all plans" at bounding box center [1065, 535] width 95 height 17
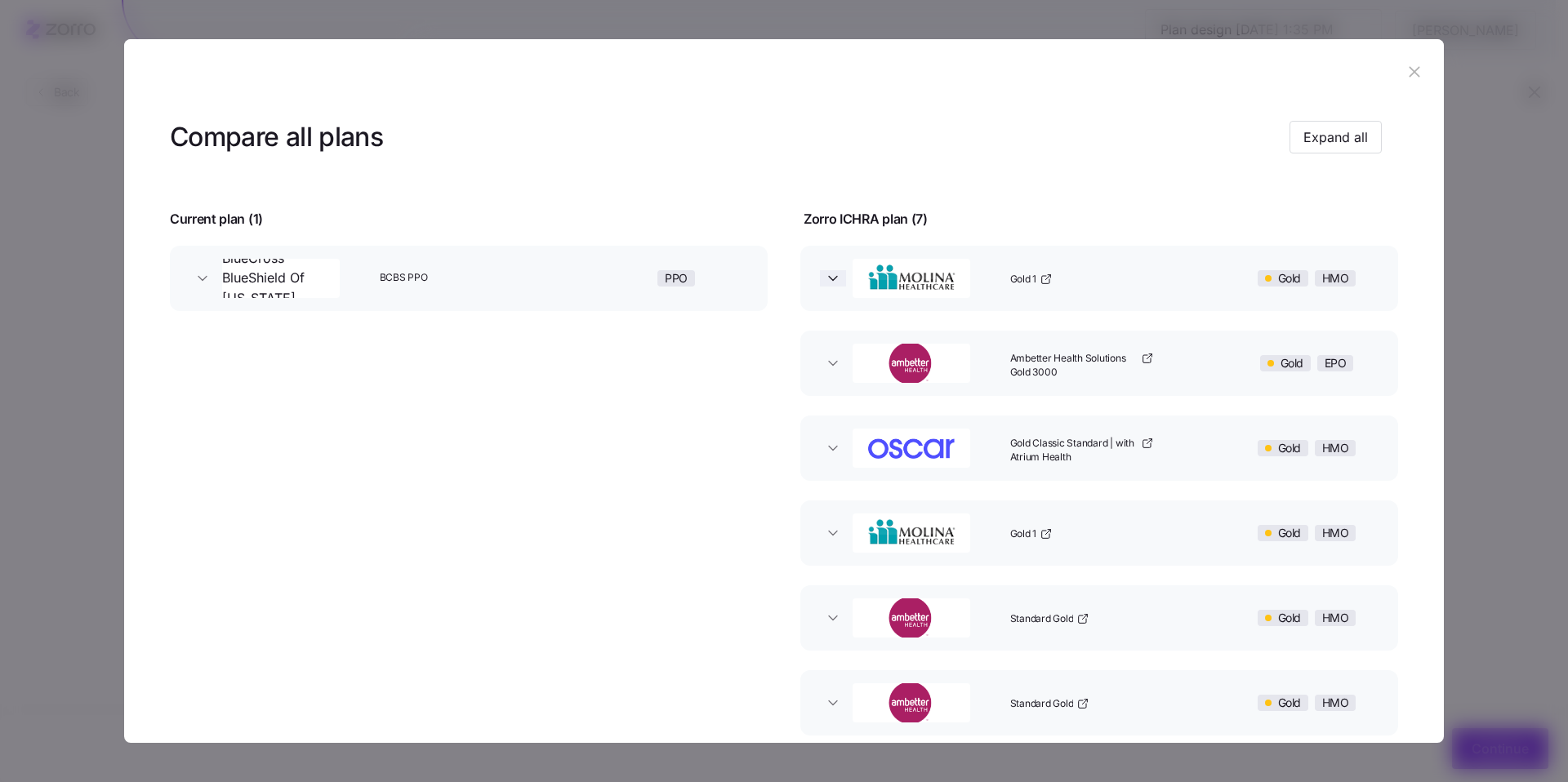
click at [708, 285] on icon "button" at bounding box center [833, 278] width 17 height 17
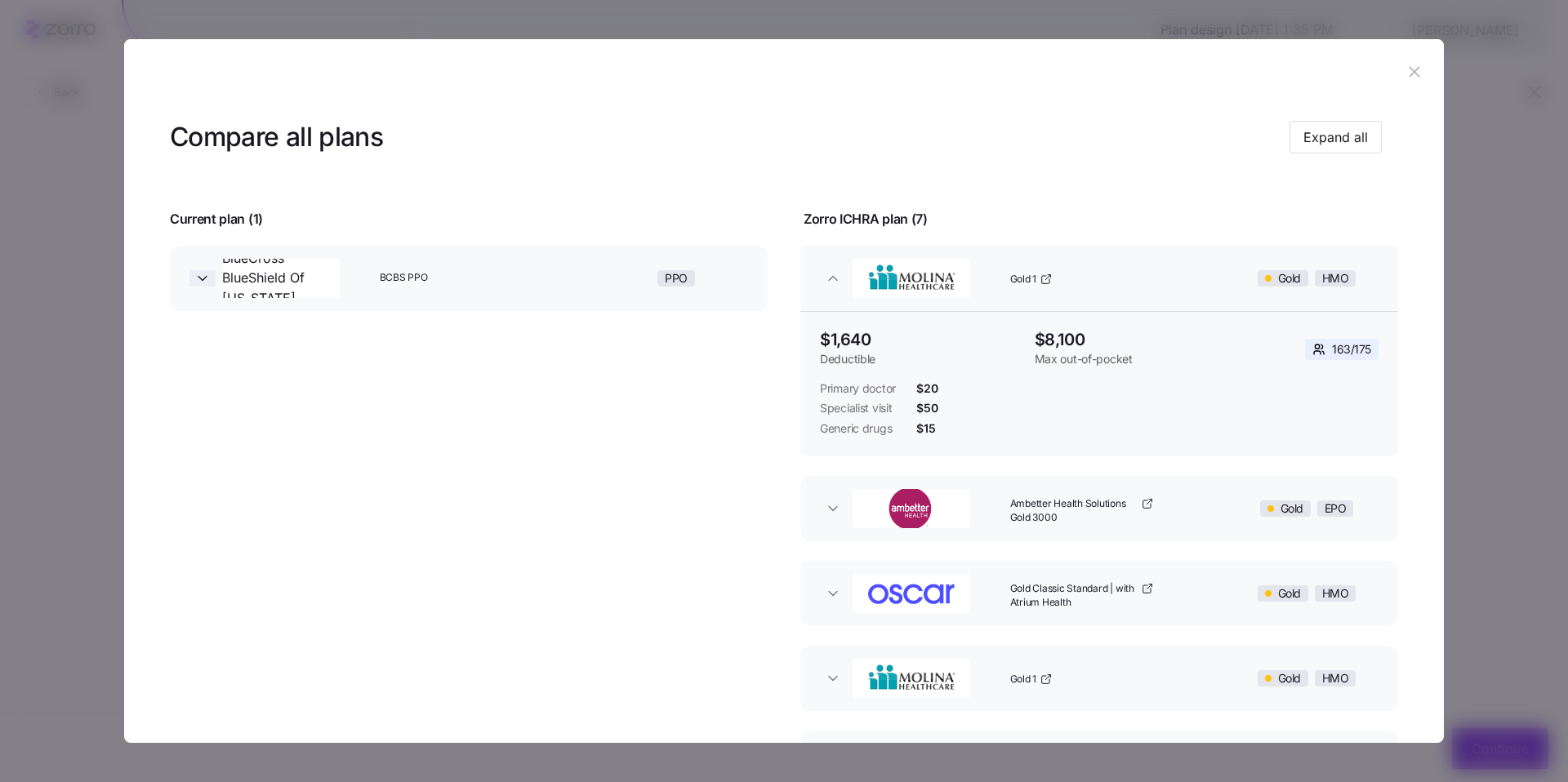
click at [206, 281] on icon "button" at bounding box center [203, 278] width 17 height 17
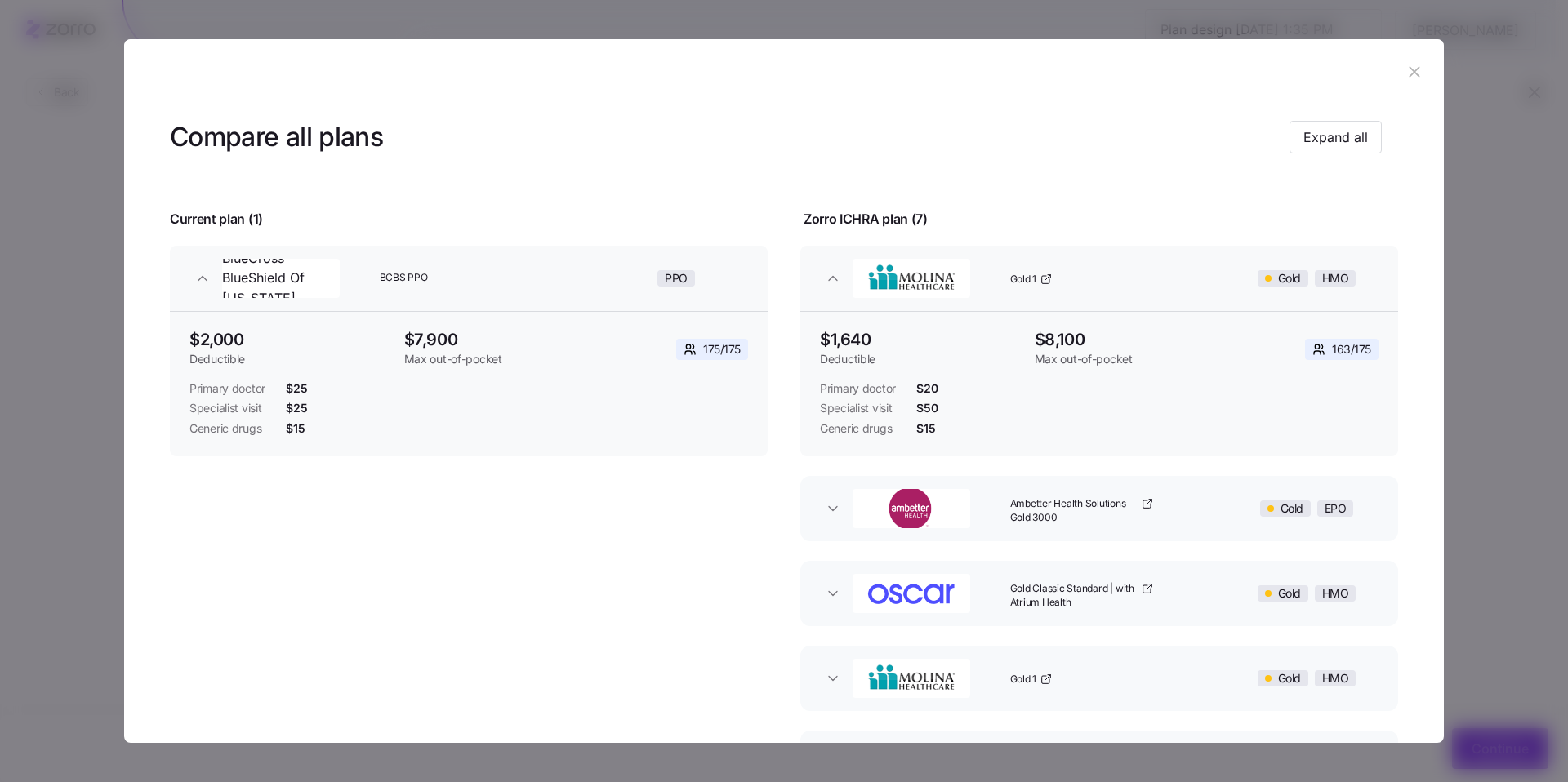
click at [708, 79] on icon "button" at bounding box center [1414, 72] width 18 height 18
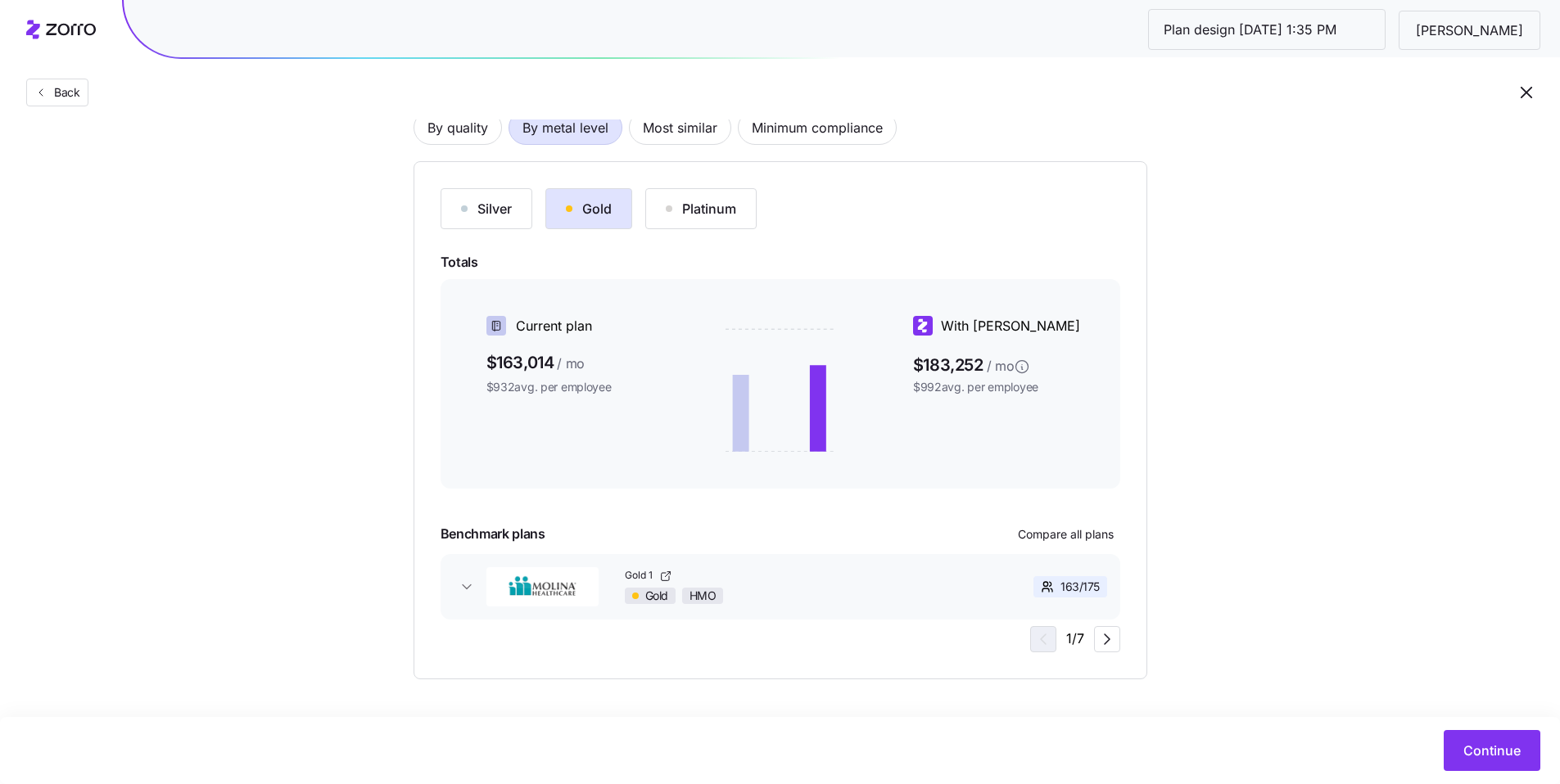
click at [489, 221] on button "Silver" at bounding box center [486, 208] width 92 height 41
click at [700, 203] on div "Platinum" at bounding box center [701, 208] width 70 height 19
click at [560, 220] on button "Gold" at bounding box center [588, 208] width 87 height 41
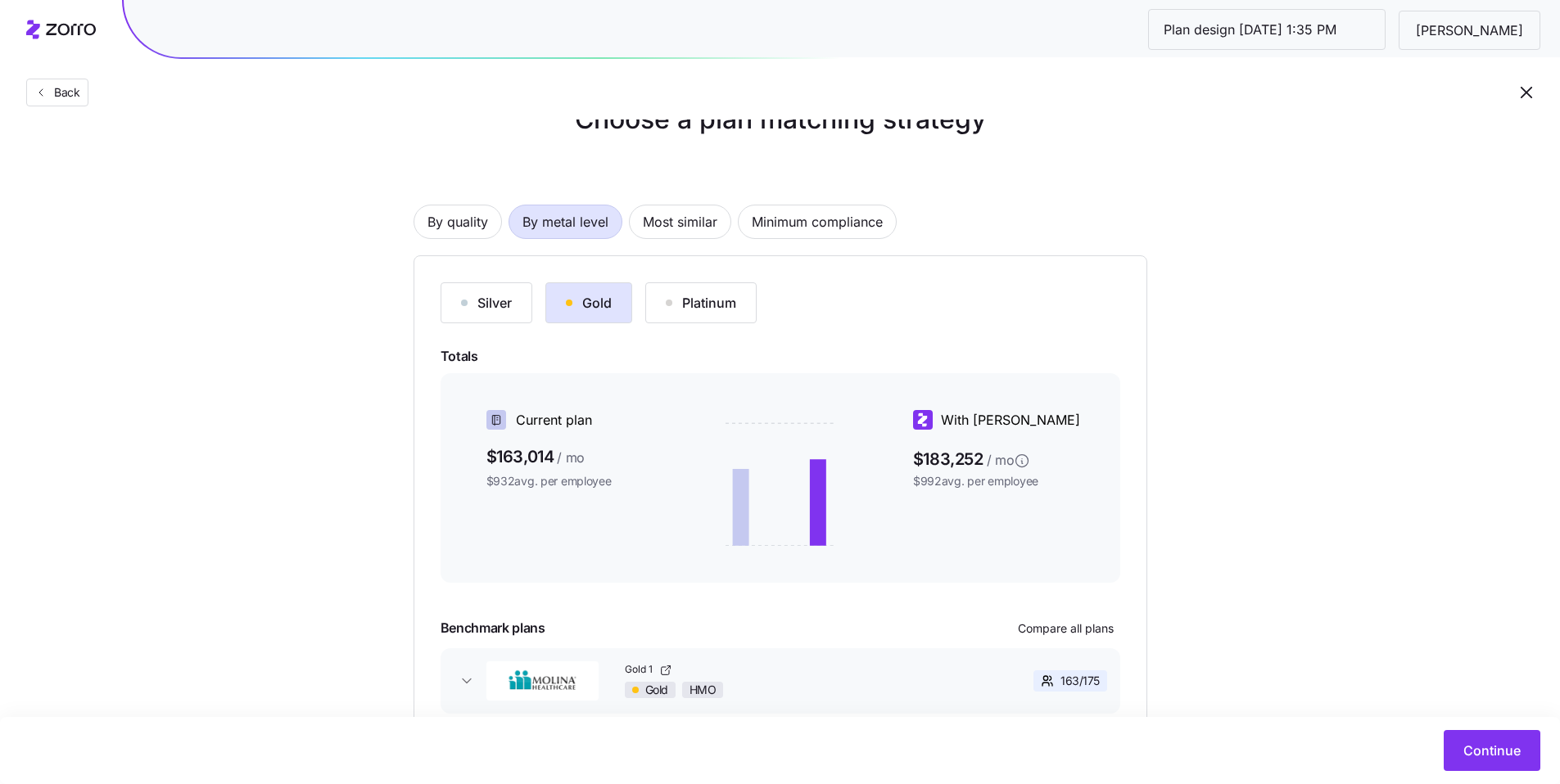
scroll to position [35, 0]
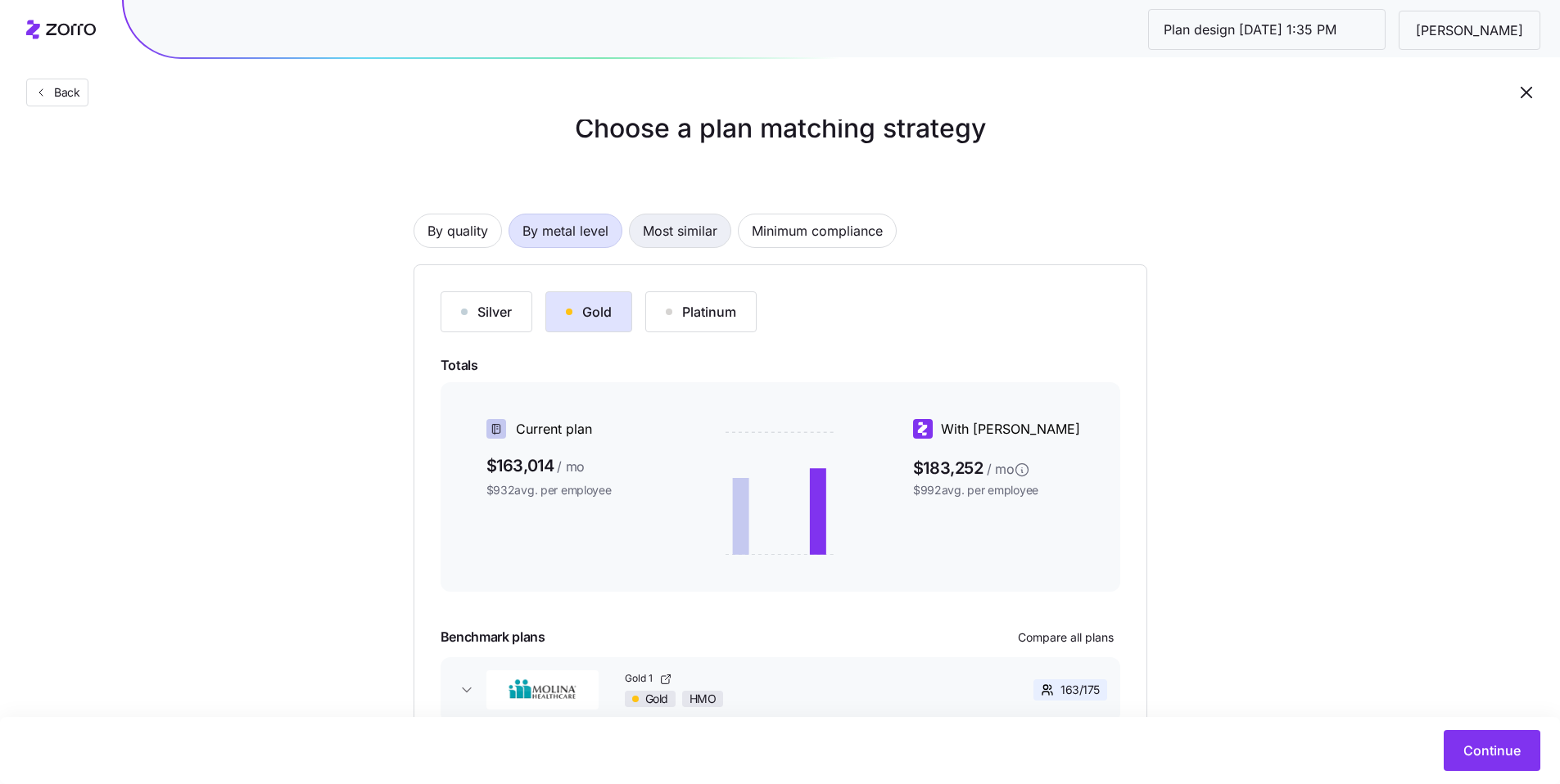
click at [679, 230] on span "Most similar" at bounding box center [679, 230] width 74 height 32
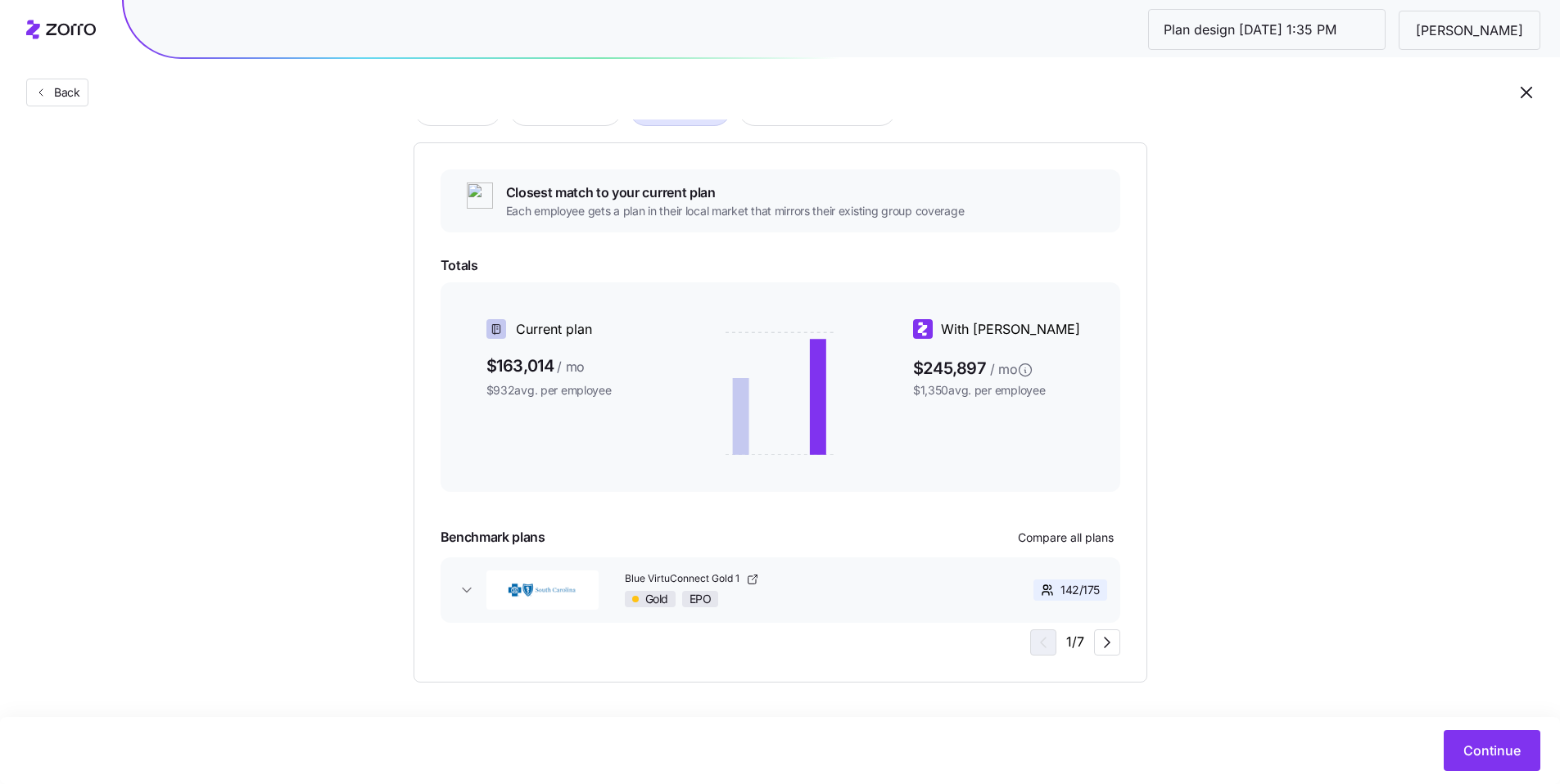
scroll to position [160, 0]
click at [710, 586] on div "Gold EPO" at bounding box center [804, 596] width 357 height 17
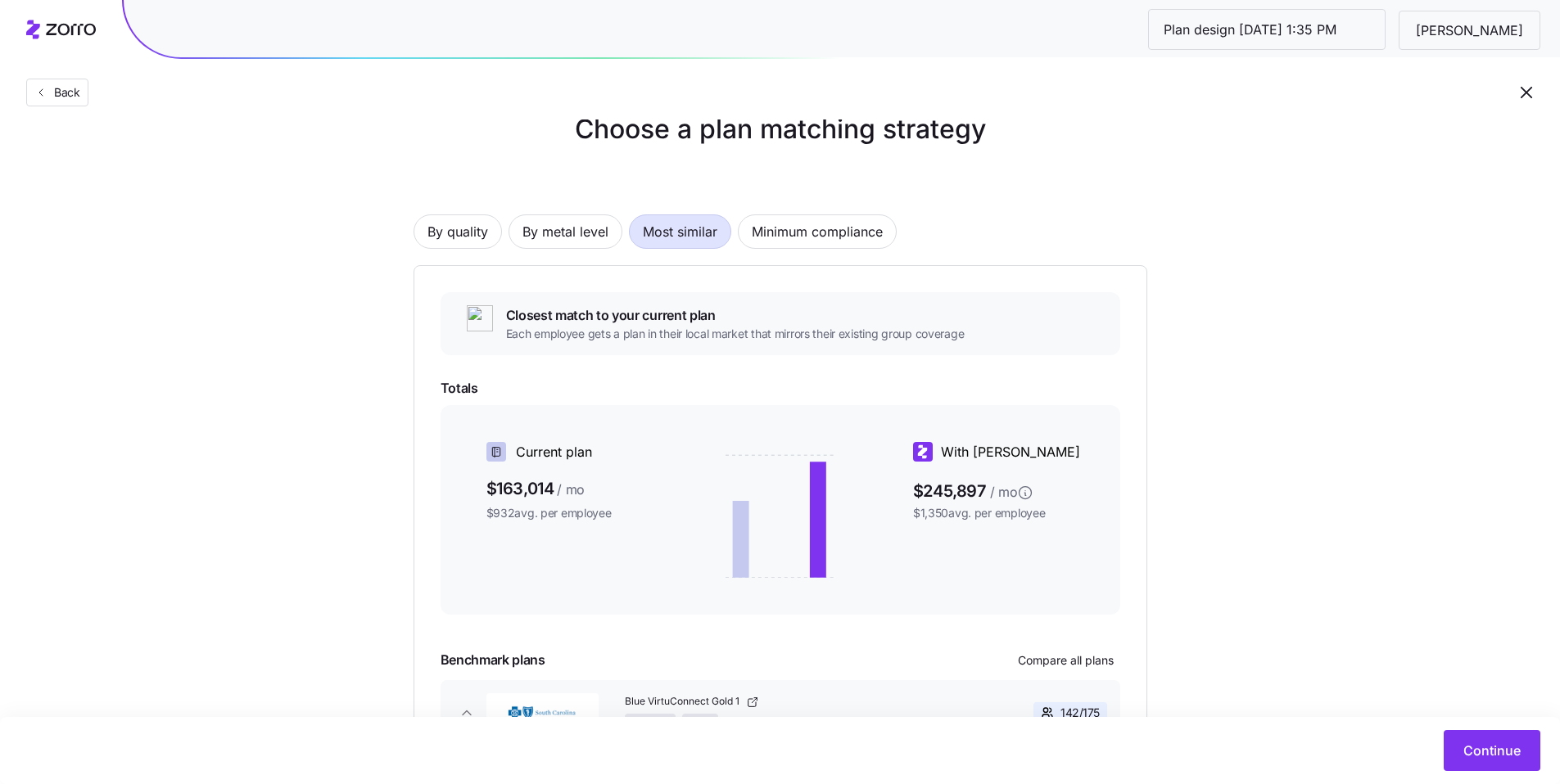
scroll to position [32, 0]
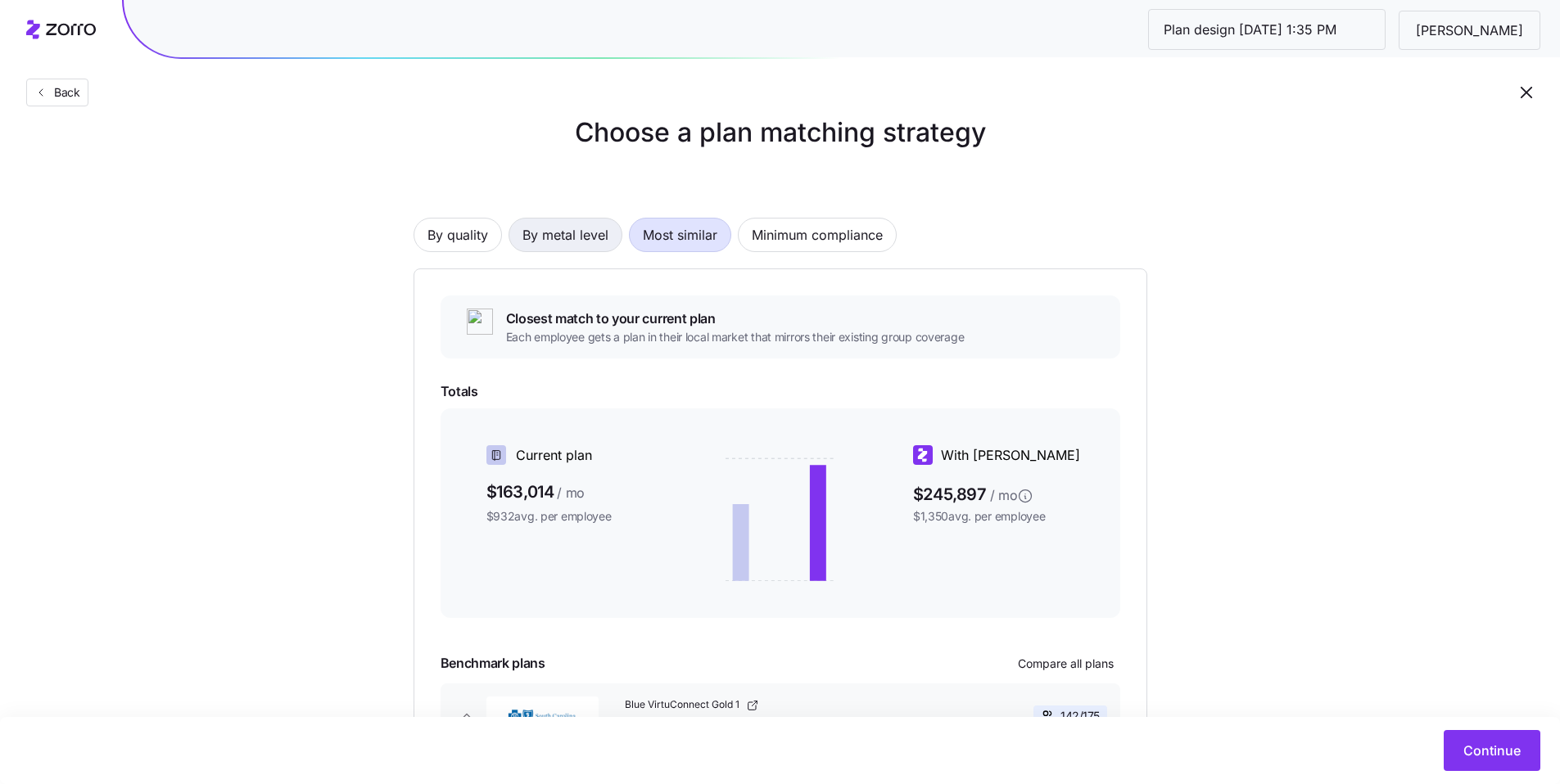
click at [585, 235] on span "By metal level" at bounding box center [566, 234] width 86 height 32
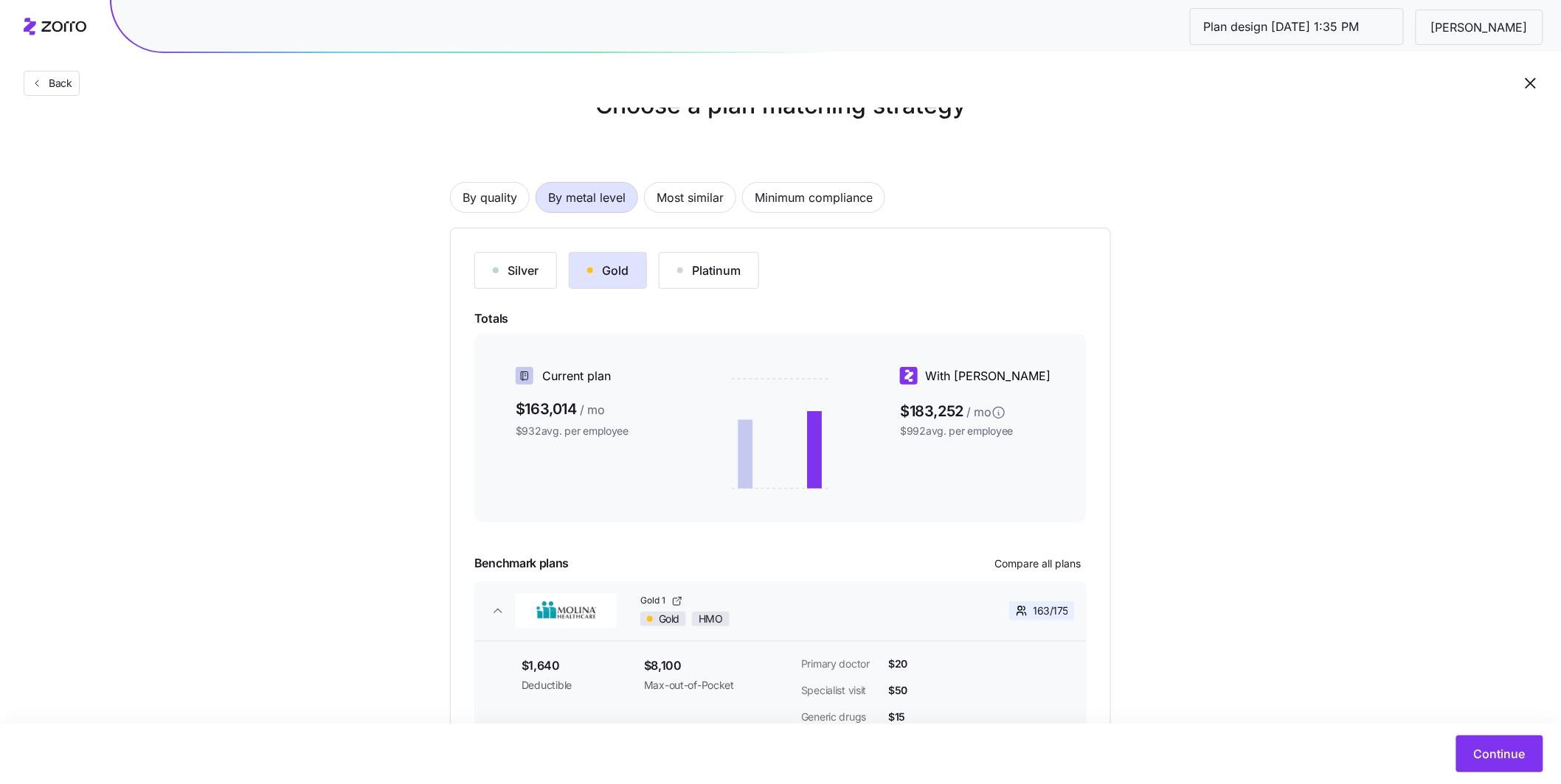
scroll to position [63, 0]
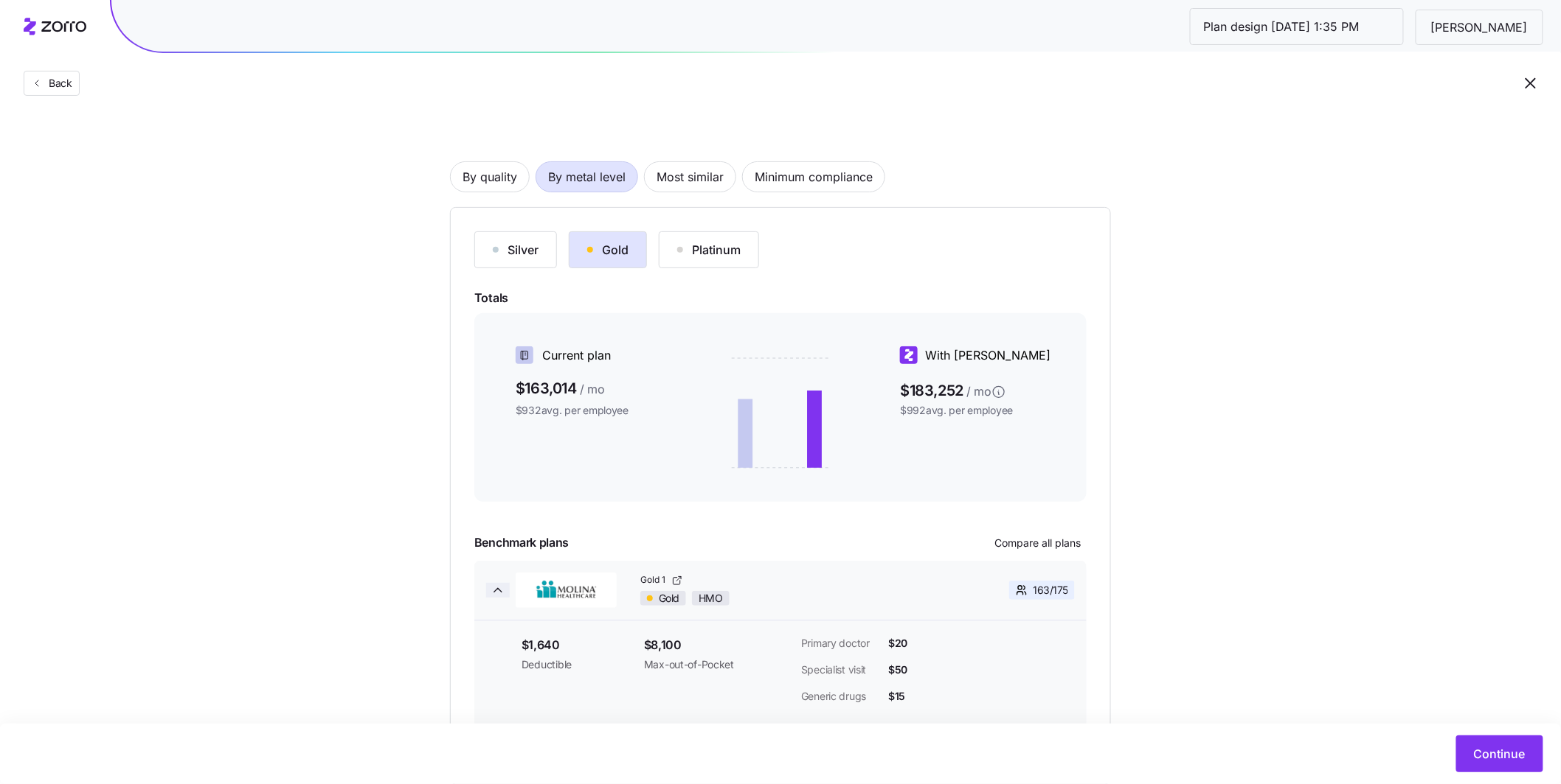
click at [492, 528] on icon "button" at bounding box center [497, 590] width 15 height 15
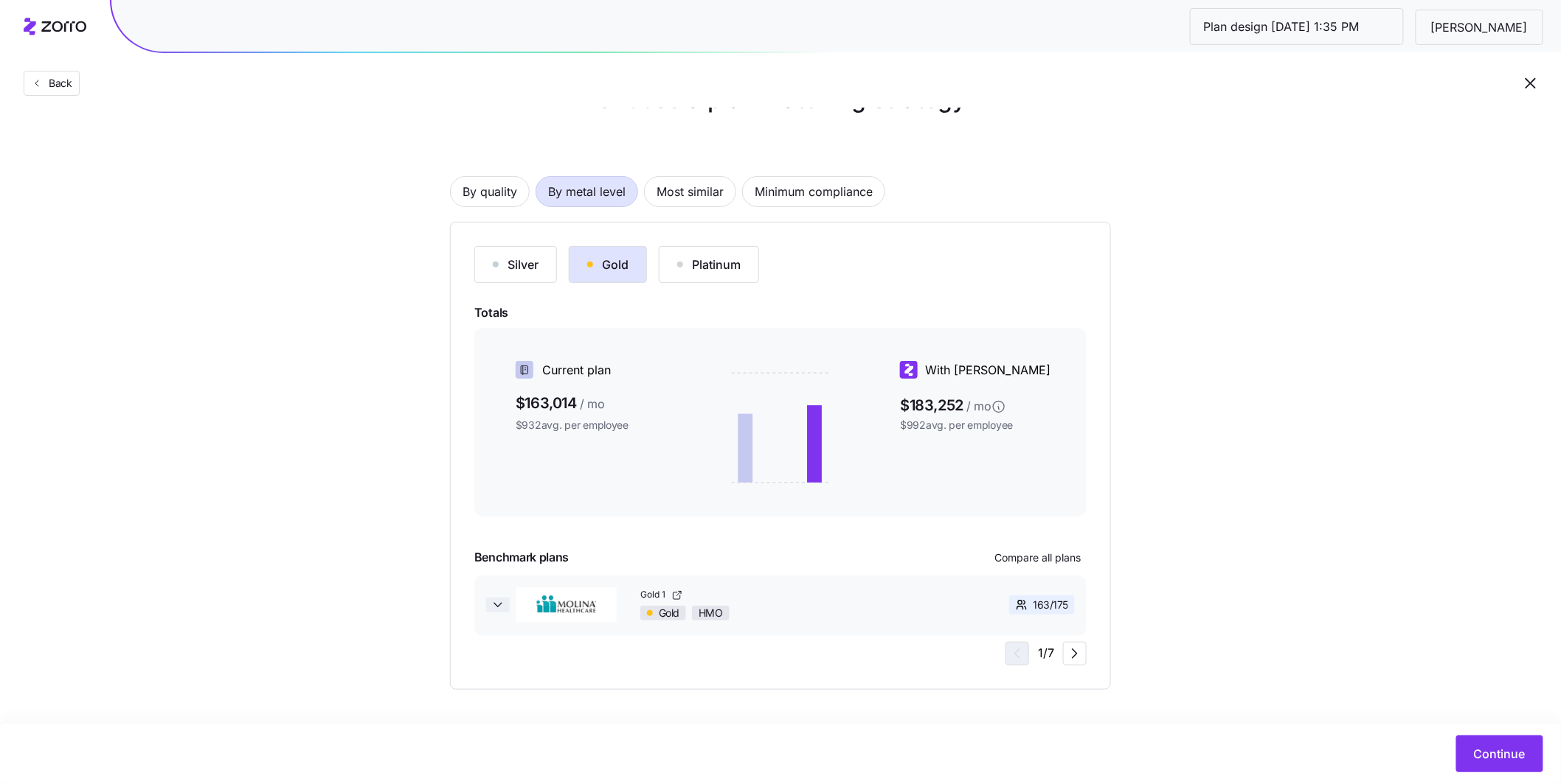
scroll to position [46, 0]
click at [494, 528] on button "Gold 1 Gold HMO 163 / 175" at bounding box center [780, 607] width 613 height 59
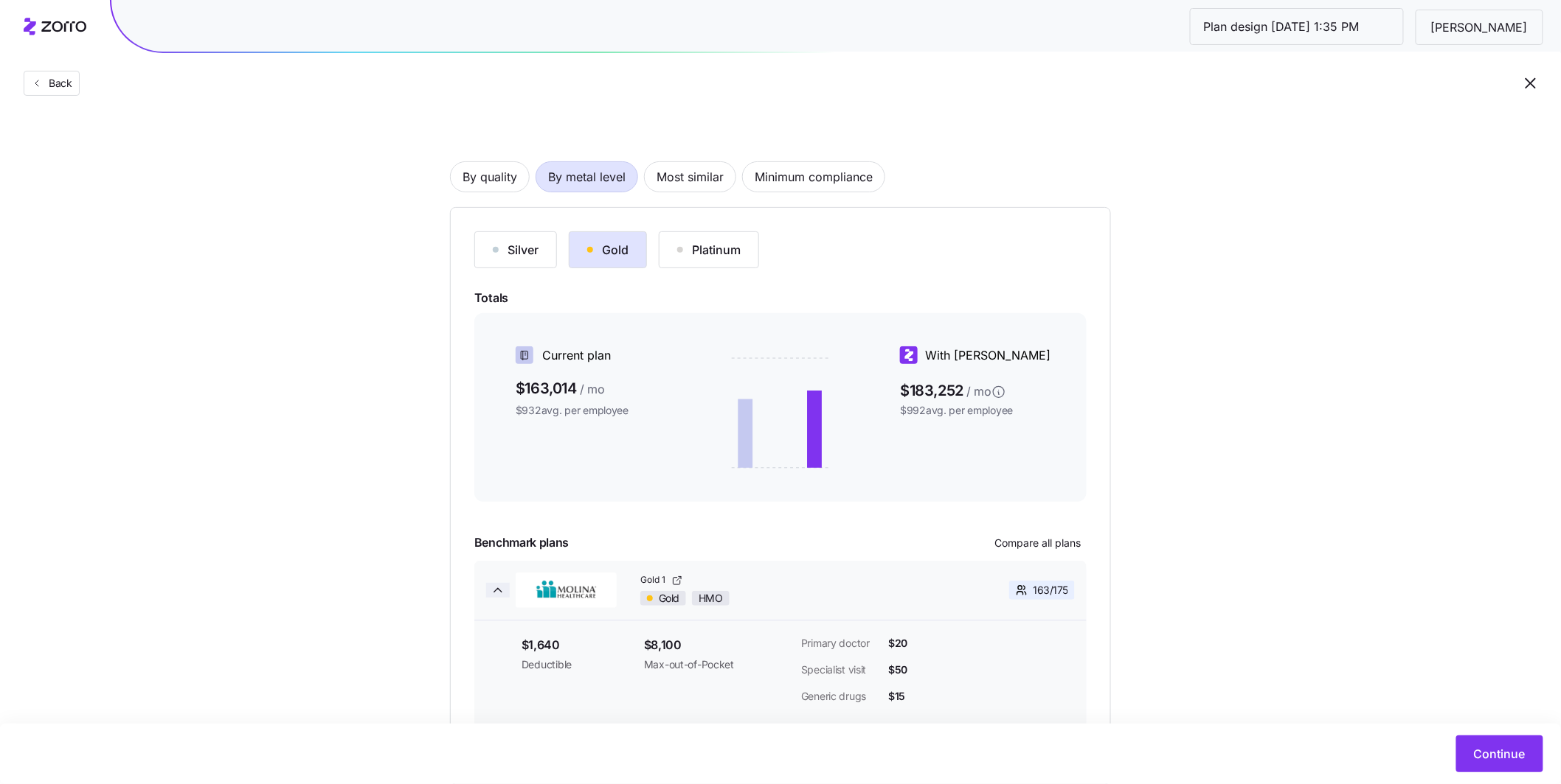
click at [497, 528] on icon "button" at bounding box center [497, 590] width 15 height 15
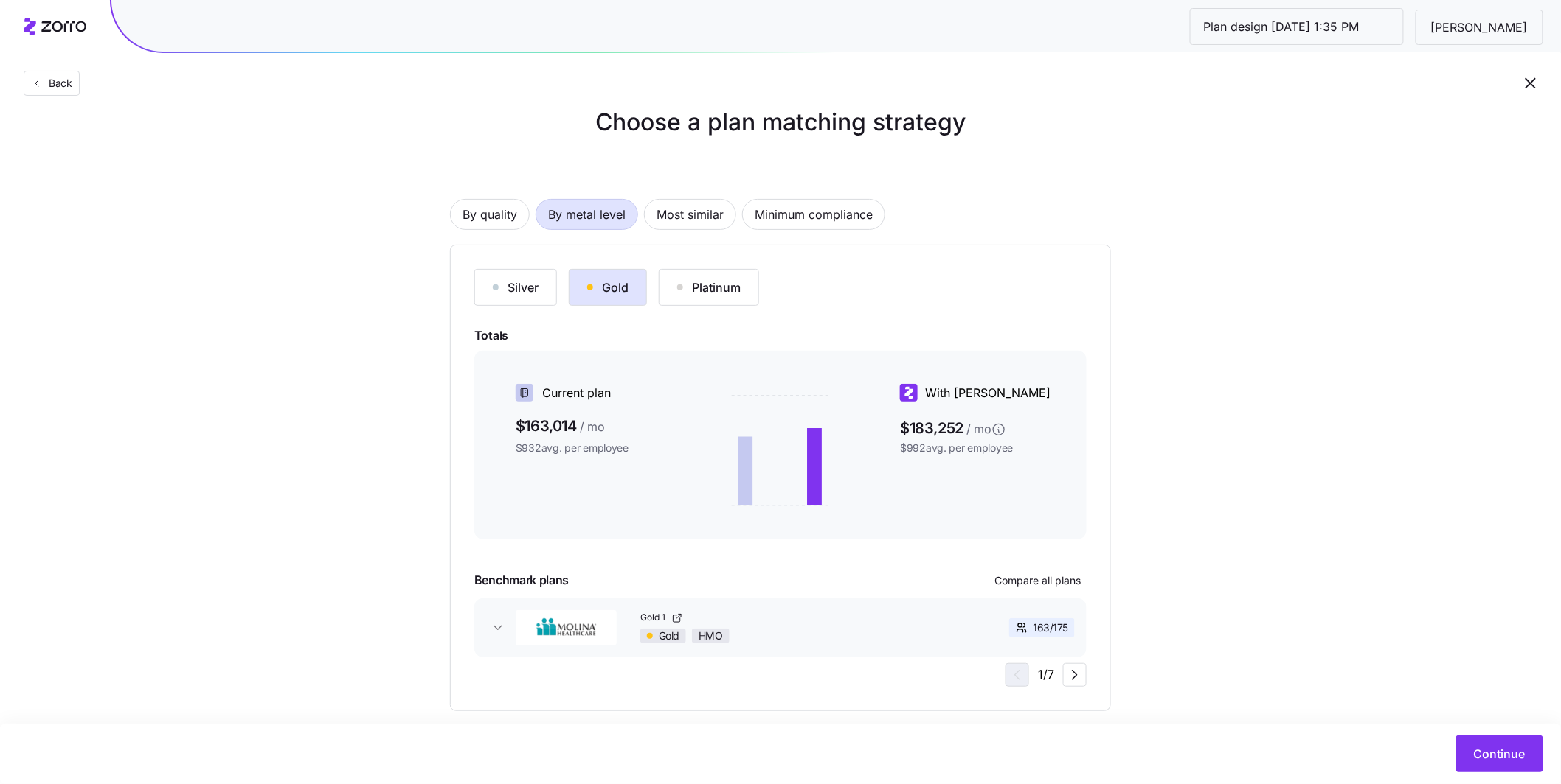
scroll to position [22, 0]
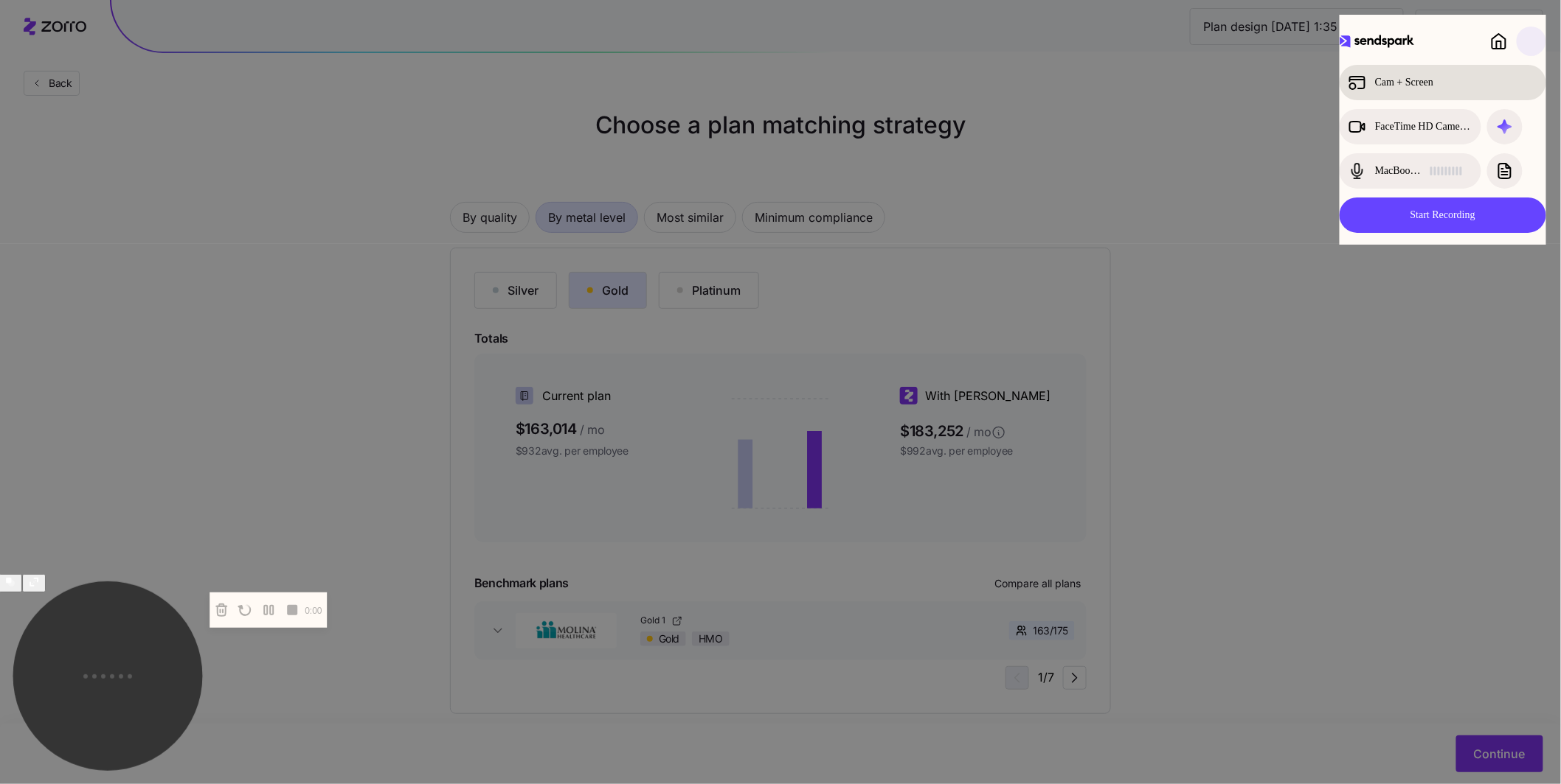
click at [639, 86] on div "Cam + Screen" at bounding box center [1429, 83] width 163 height 17
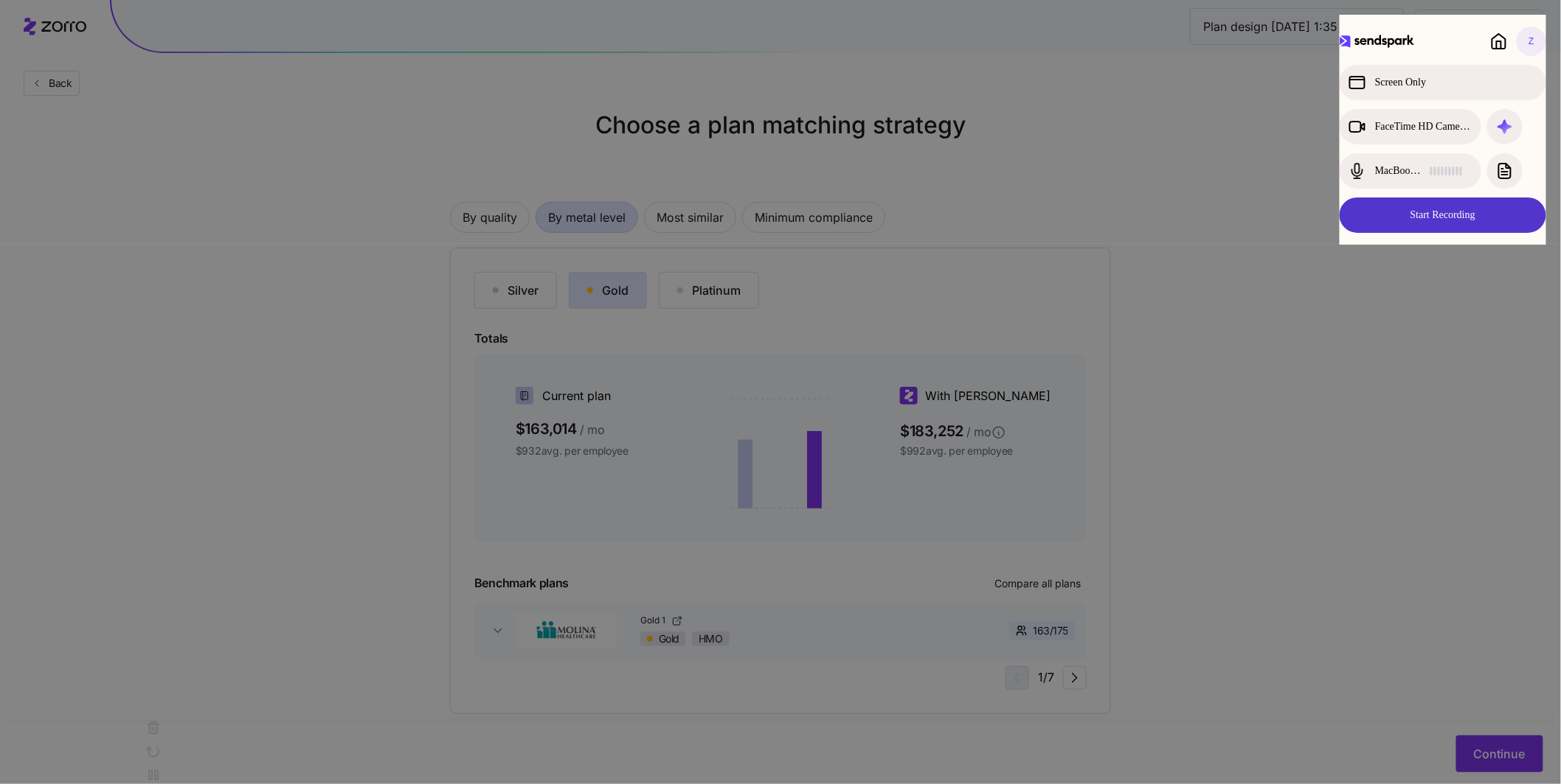
click at [639, 213] on button "Start Recording" at bounding box center [1443, 215] width 207 height 35
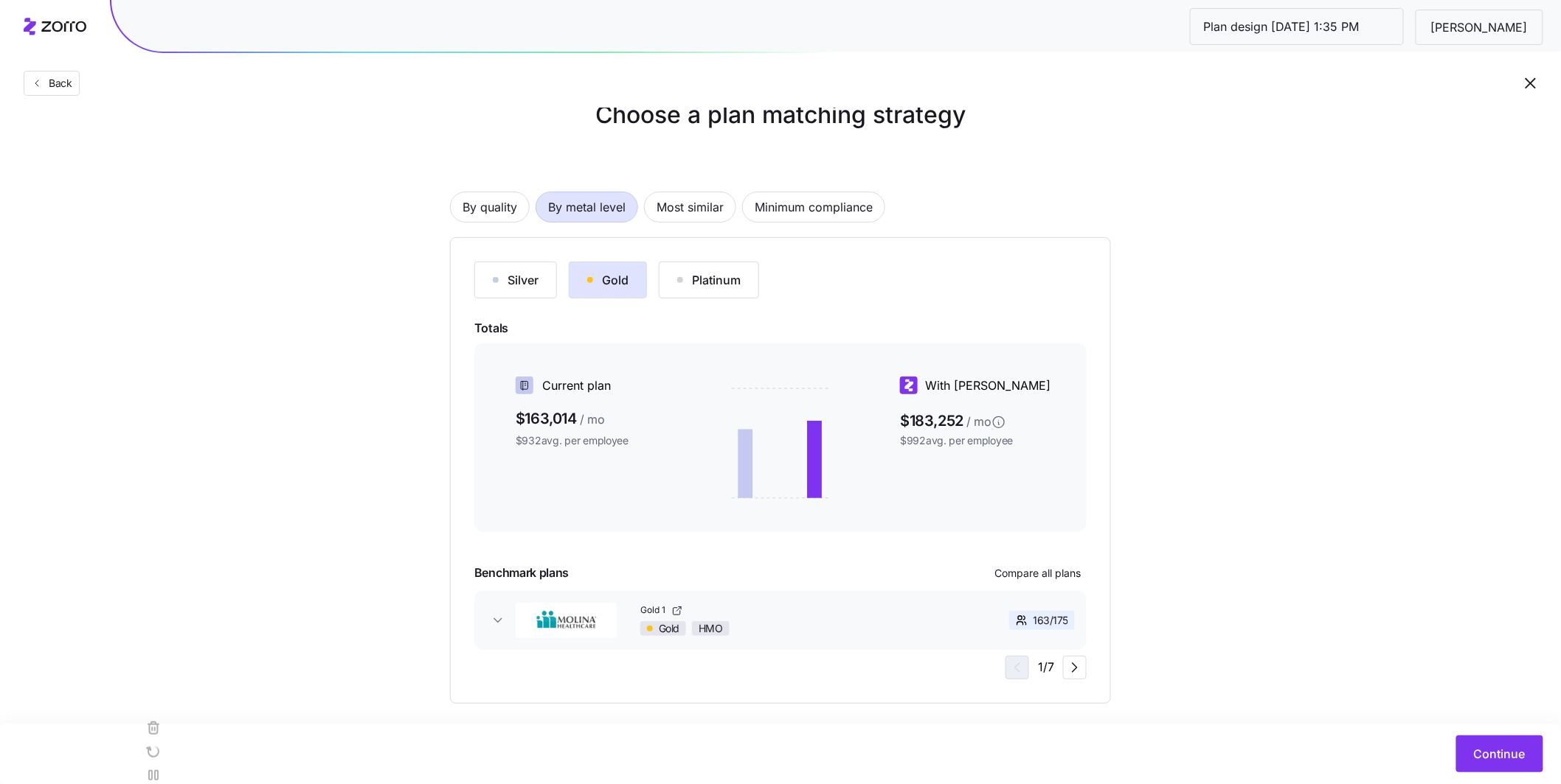
scroll to position [29, 0]
click at [639, 210] on span "Most similar" at bounding box center [690, 210] width 67 height 29
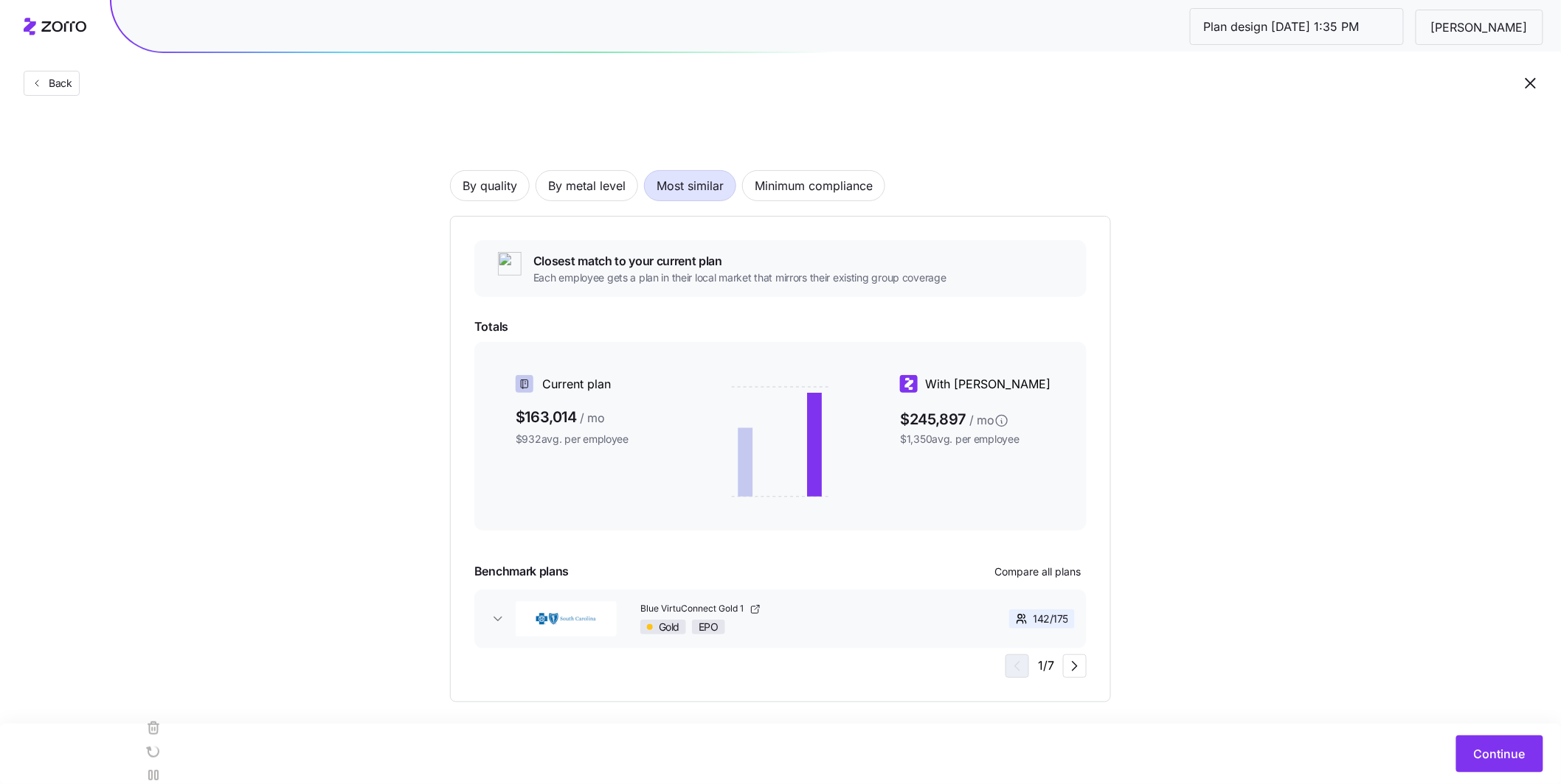
scroll to position [66, 0]
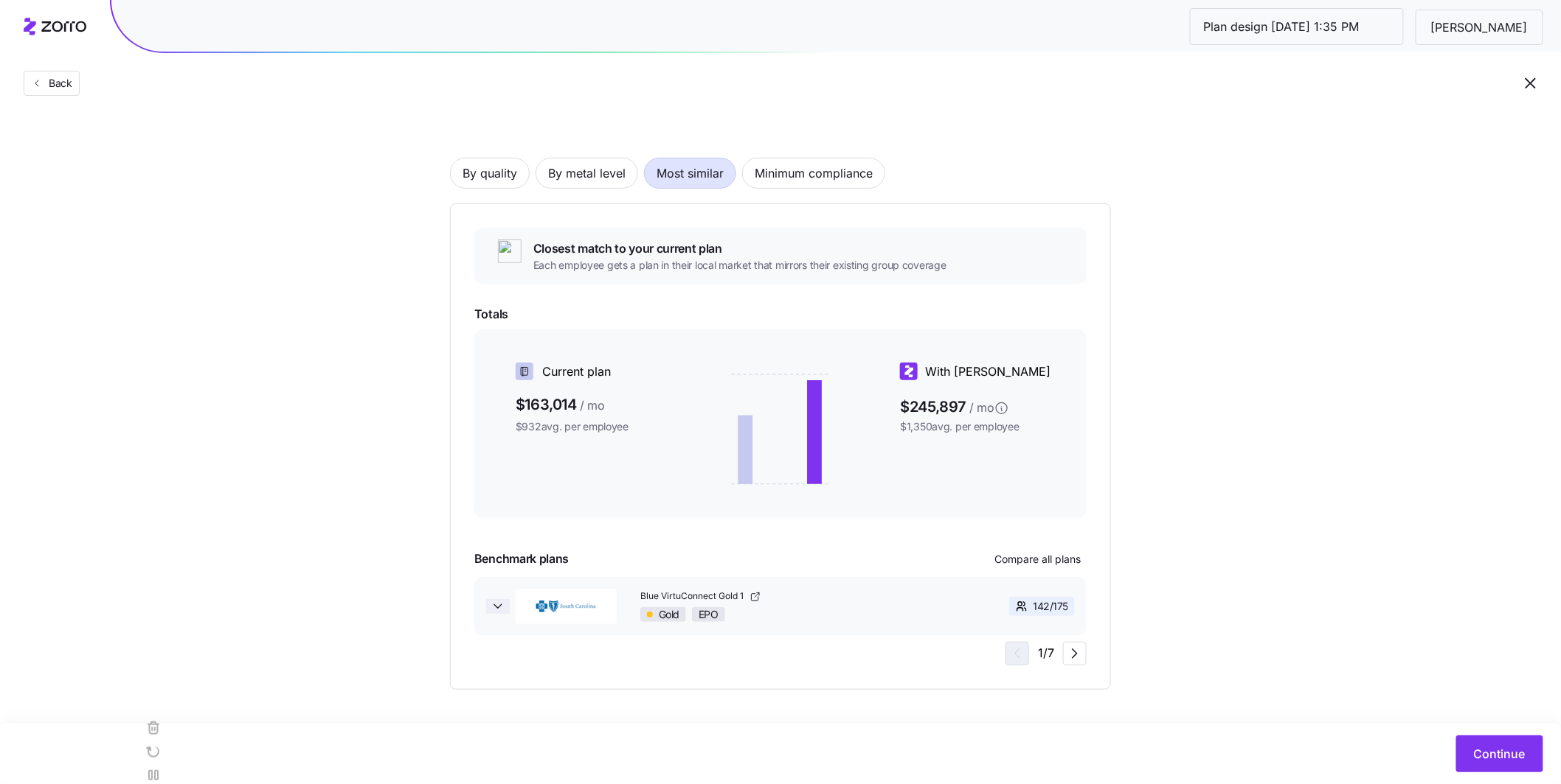
click at [499, 528] on icon "button" at bounding box center [497, 606] width 7 height 4
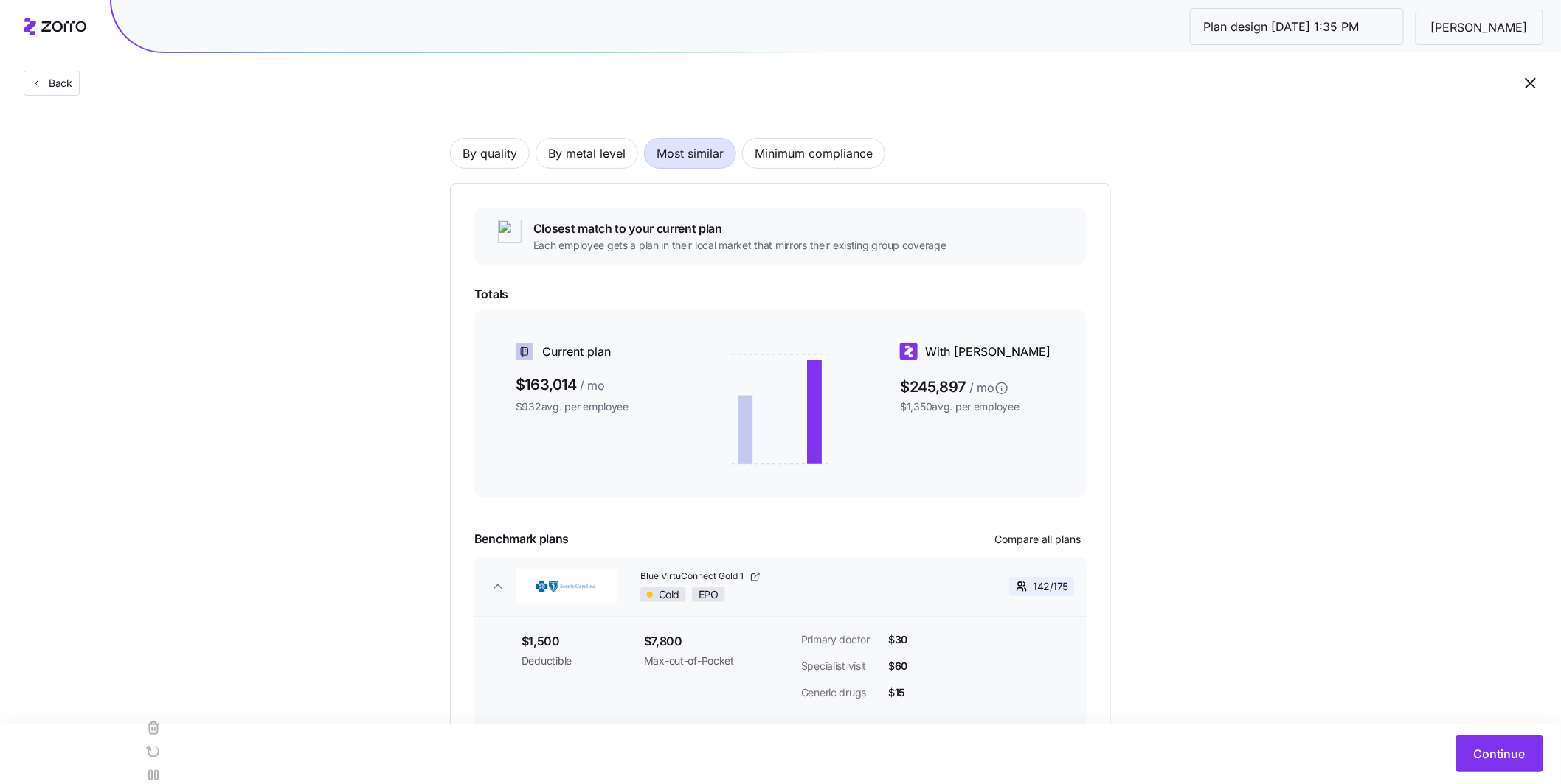
scroll to position [81, 0]
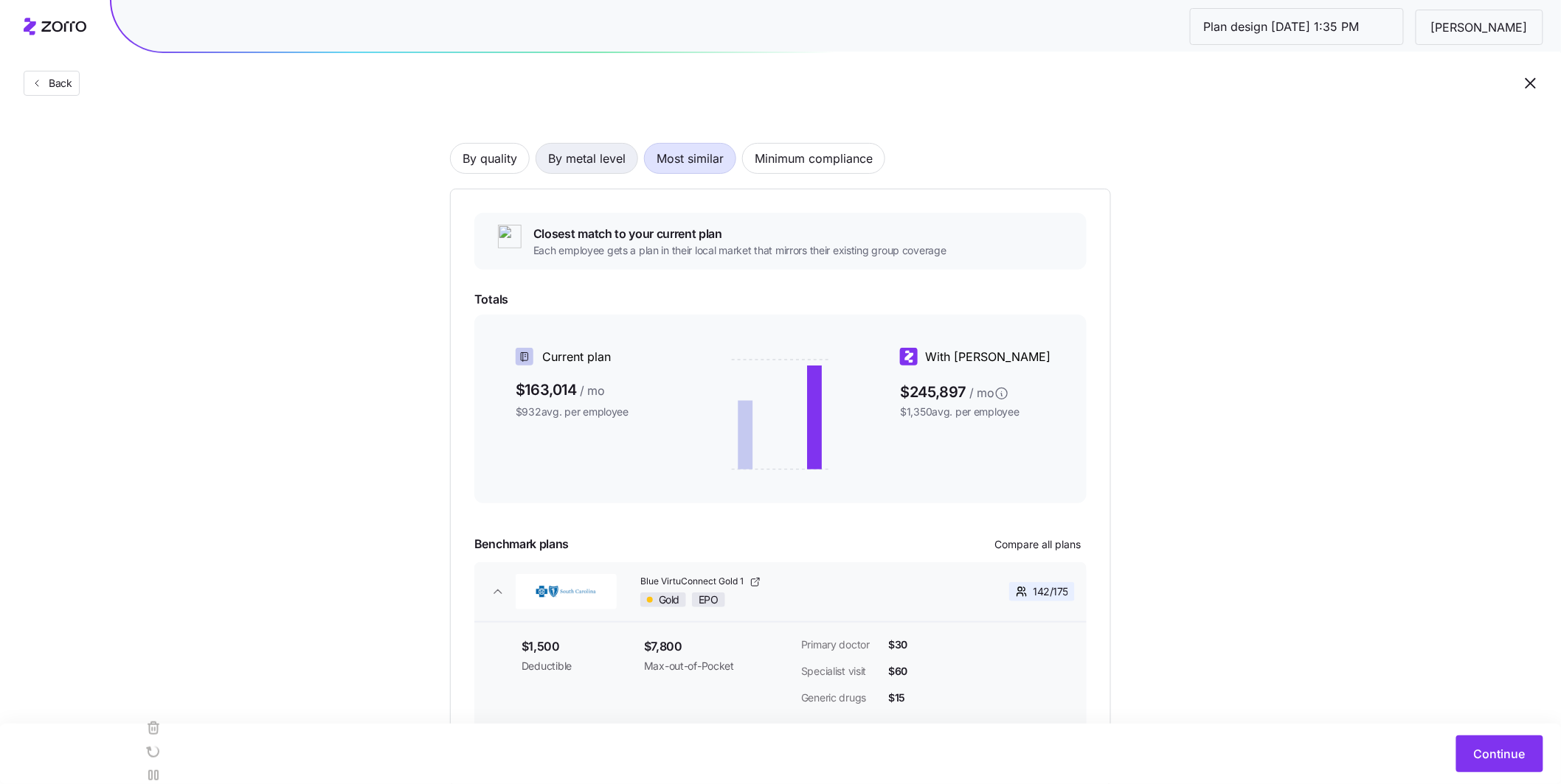
click at [599, 149] on span "By metal level" at bounding box center [587, 158] width 77 height 29
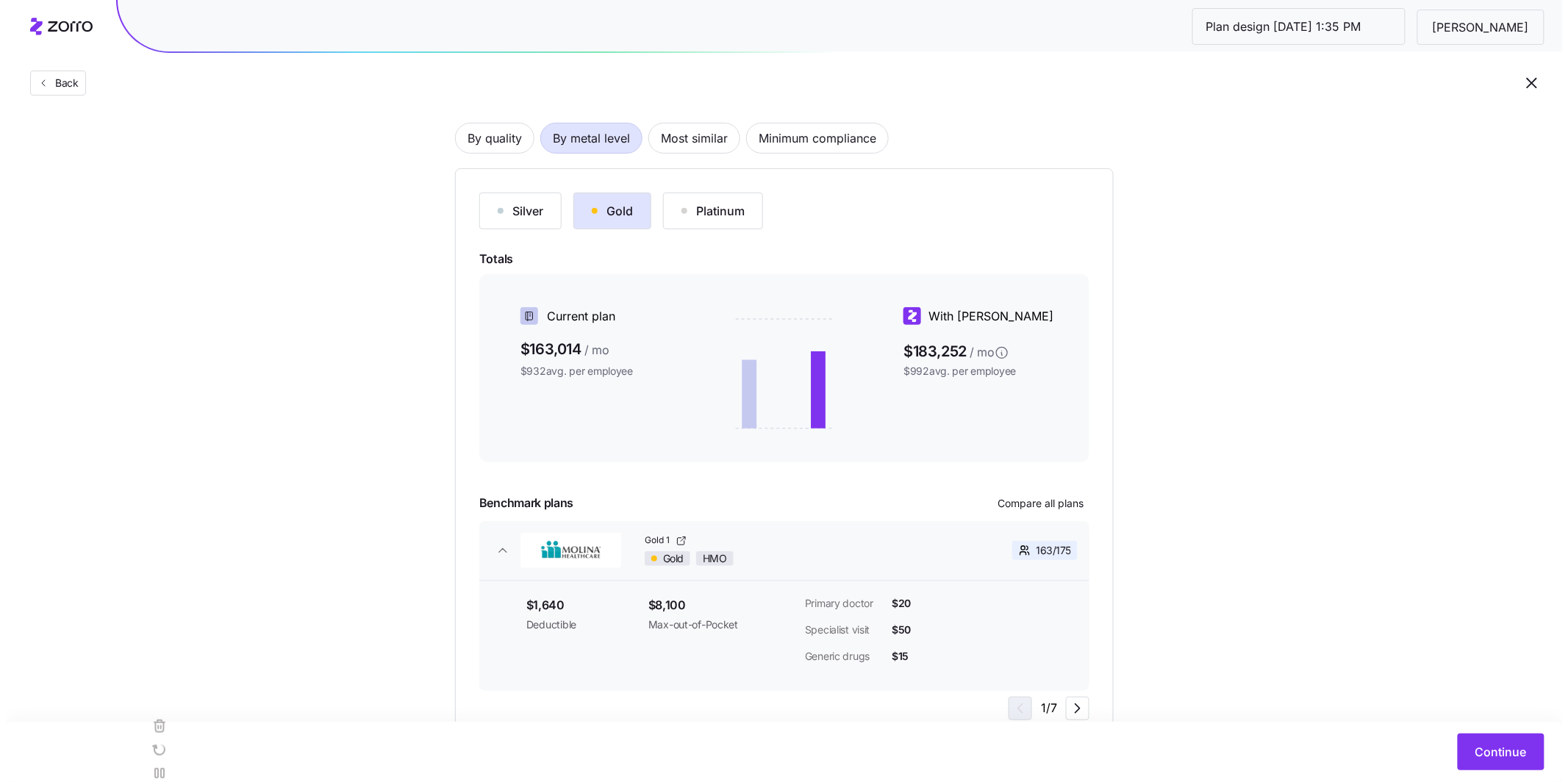
scroll to position [110, 0]
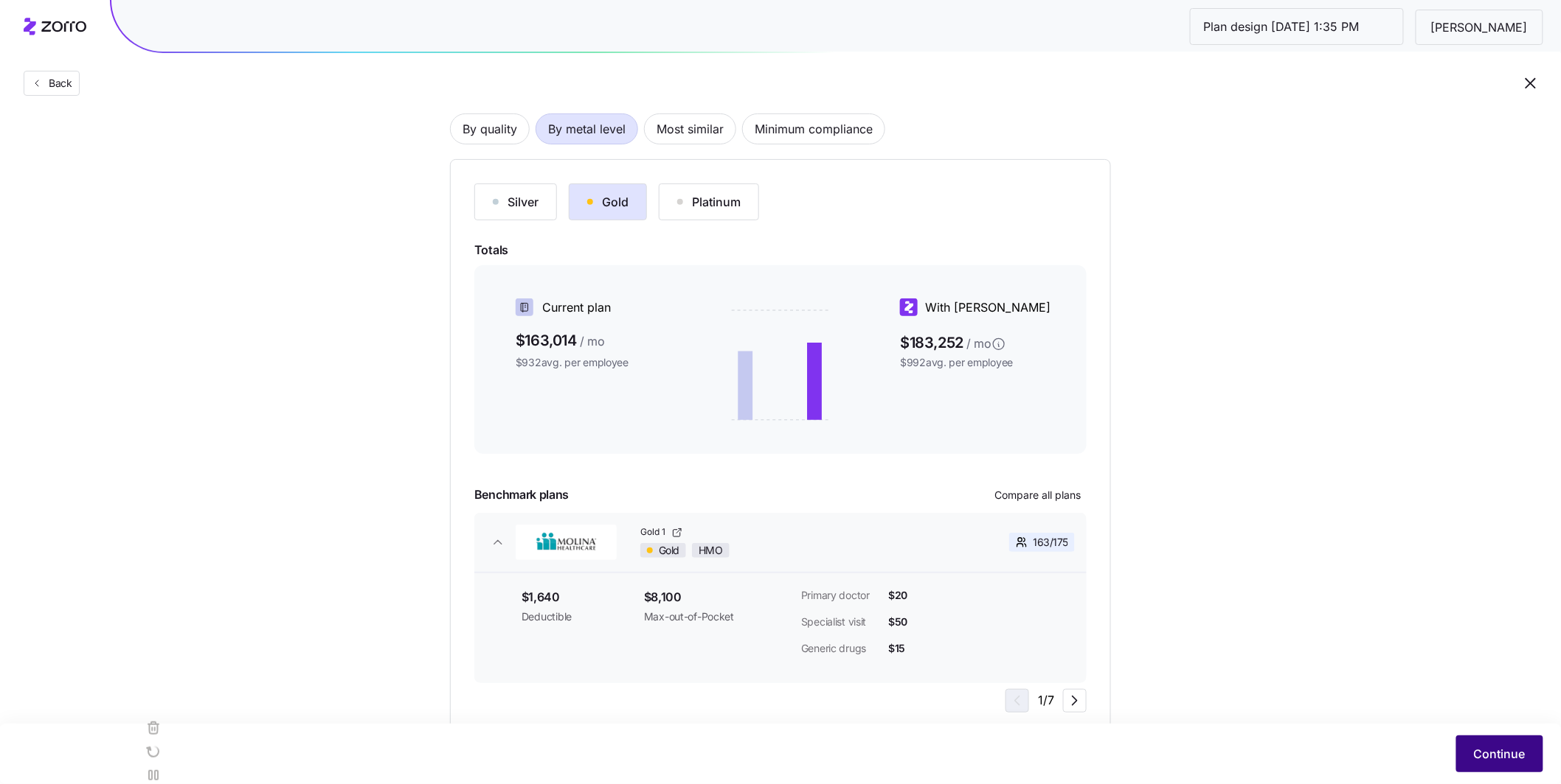
click at [639, 528] on span "Continue" at bounding box center [1499, 754] width 51 height 17
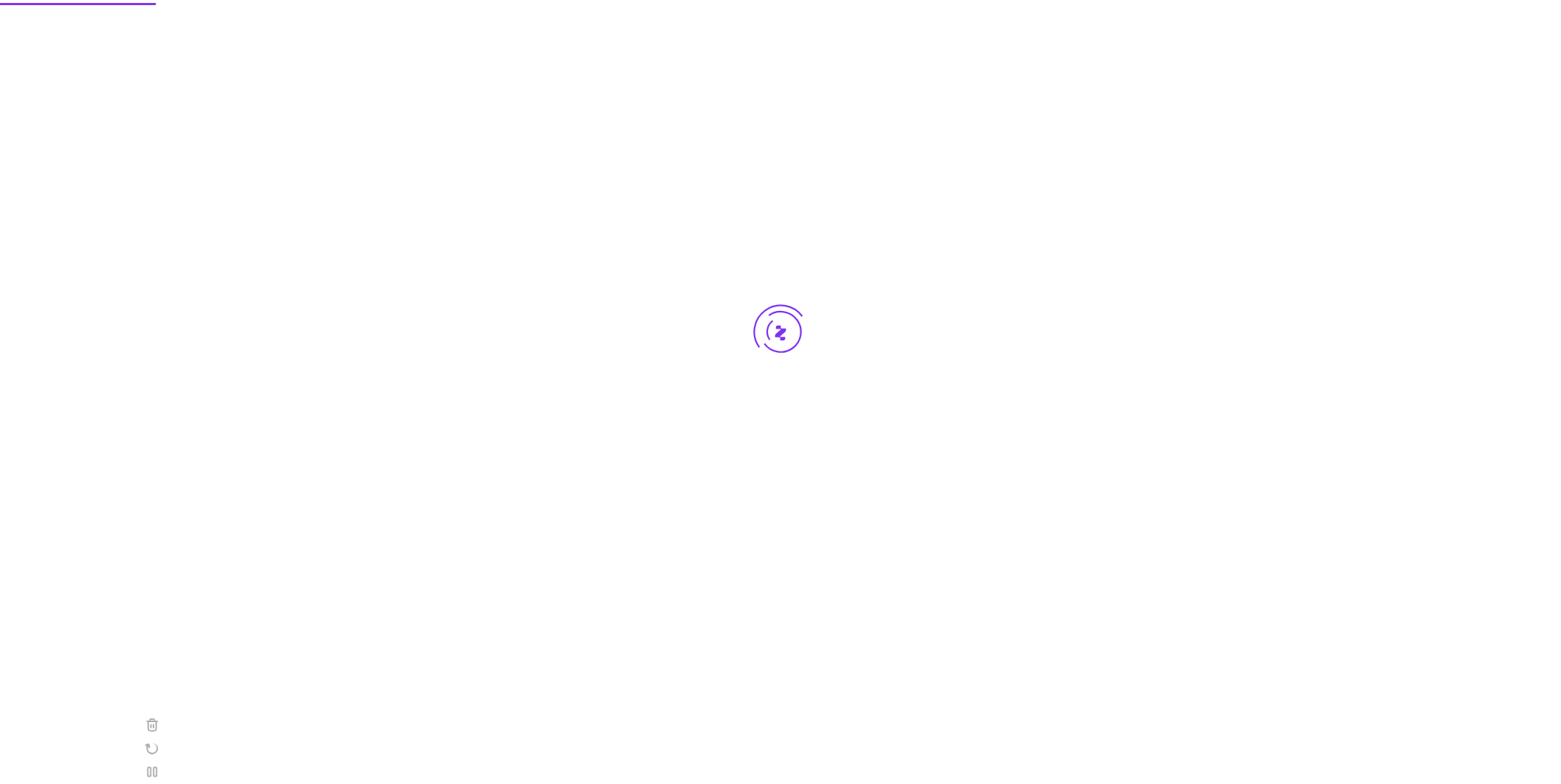
scroll to position [0, 0]
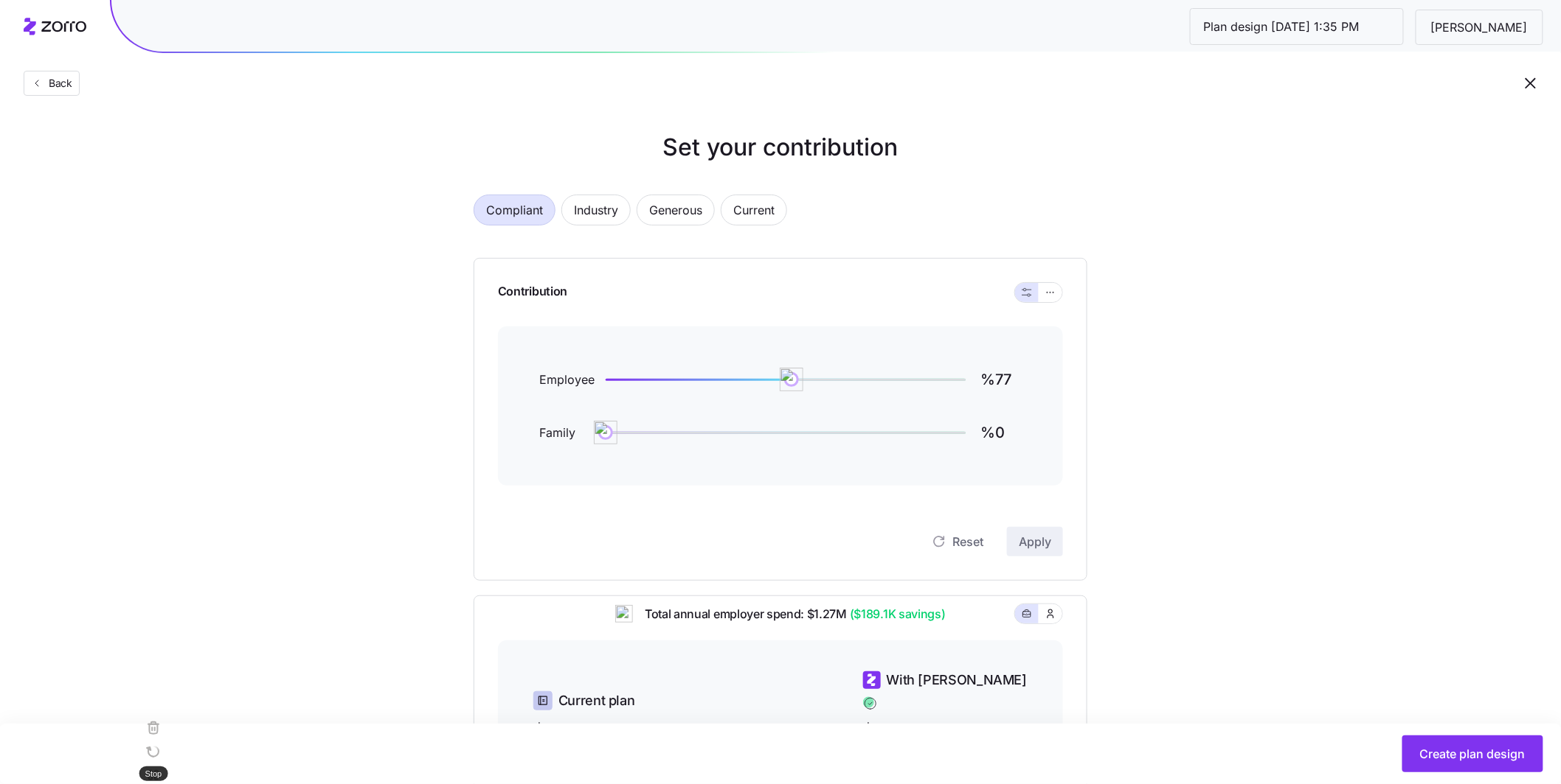
click at [147, 528] on rect at bounding box center [141, 799] width 10 height 10
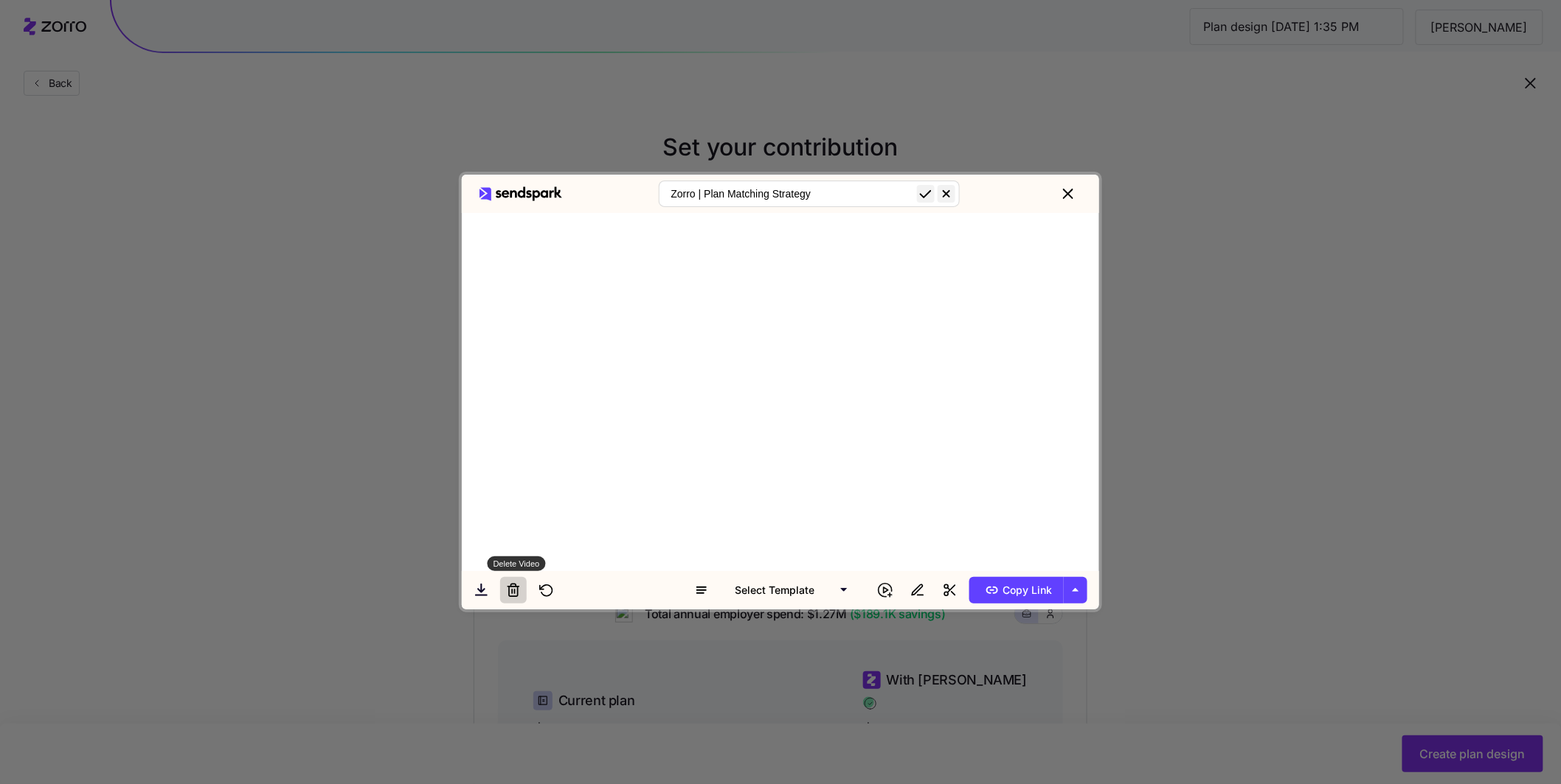
click at [520, 528] on icon at bounding box center [513, 590] width 15 height 15
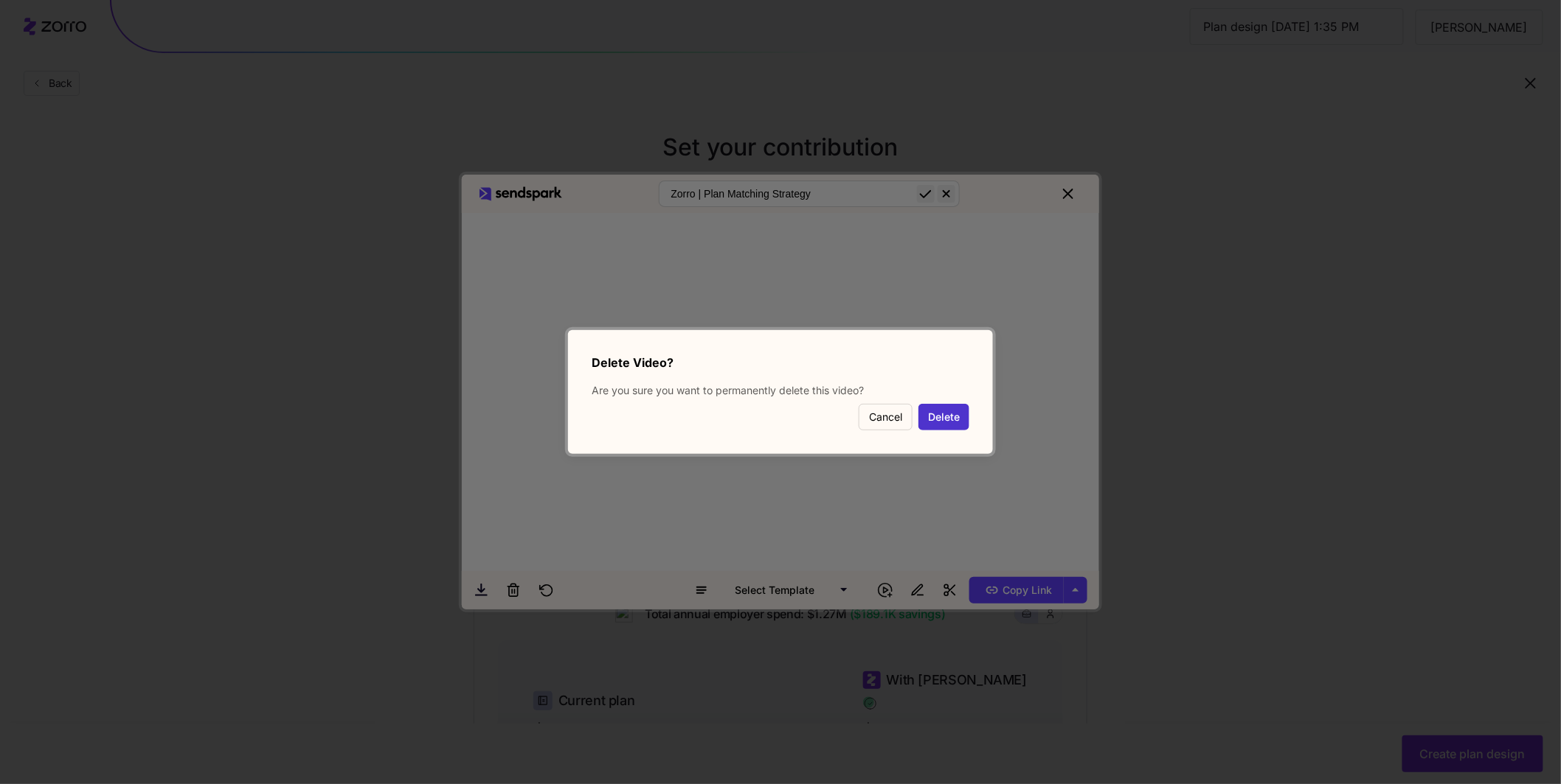
click at [639, 412] on button "Delete" at bounding box center [944, 418] width 51 height 27
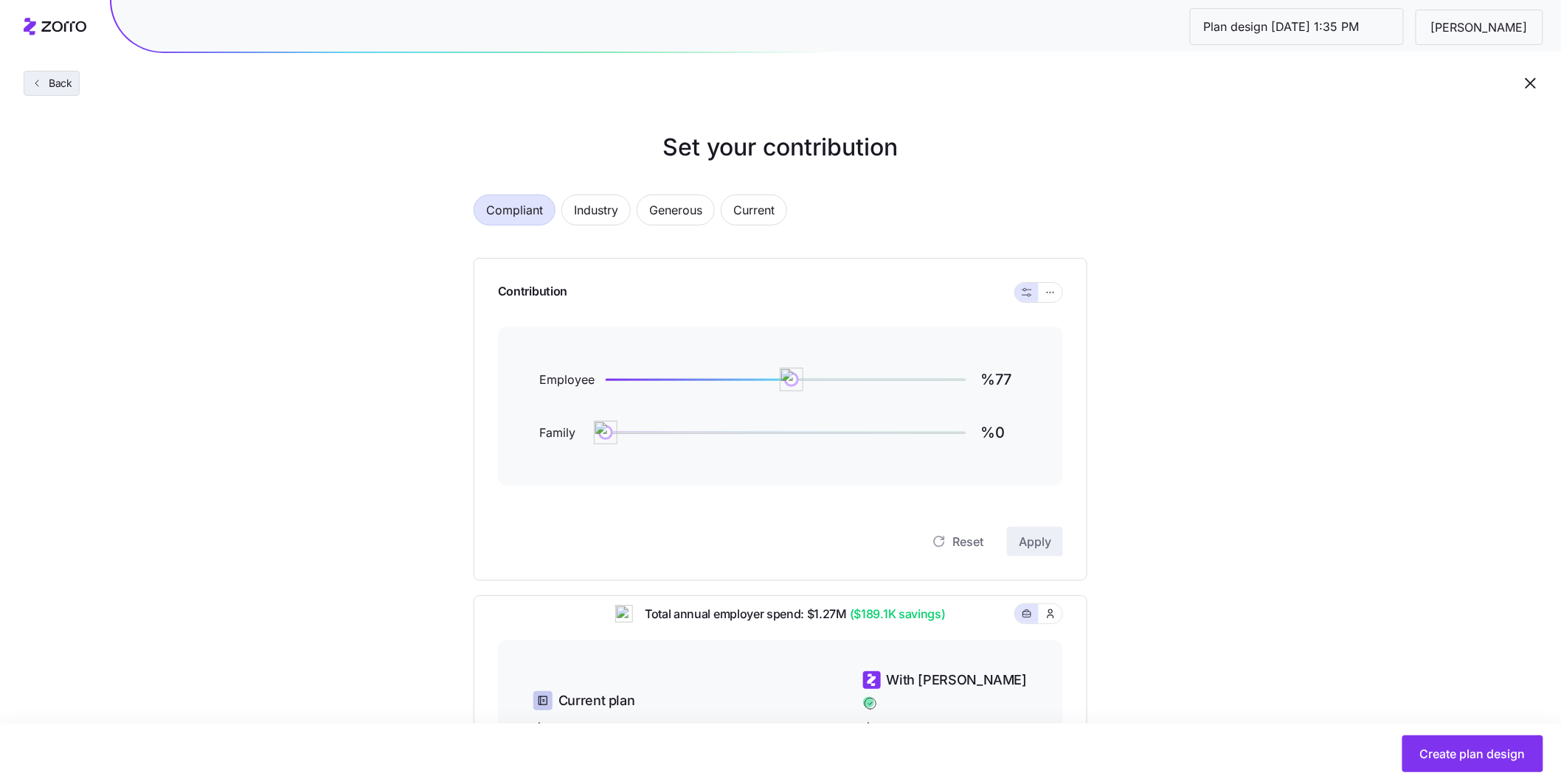
click at [76, 86] on button "Back" at bounding box center [51, 84] width 56 height 25
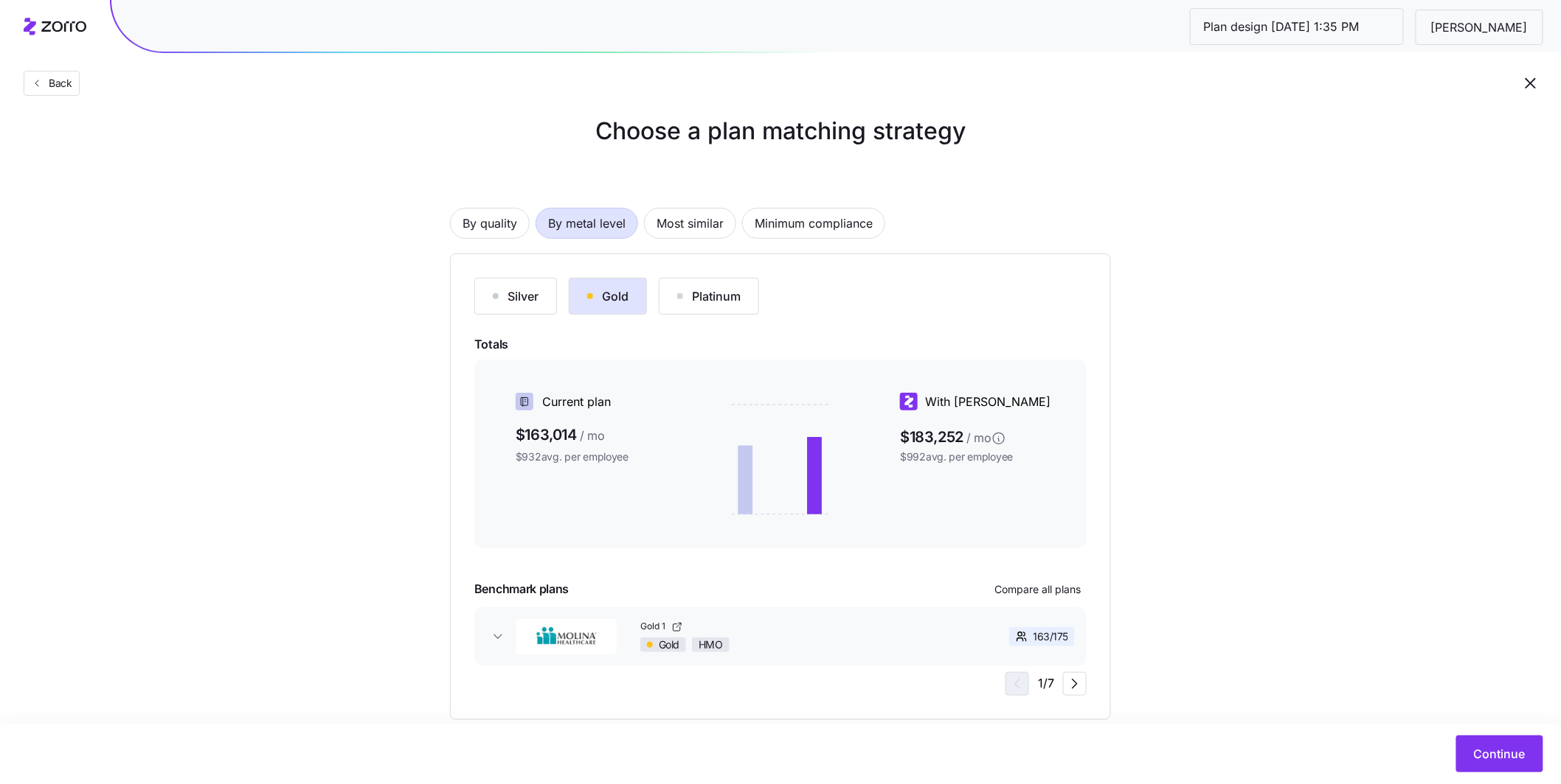
scroll to position [19, 0]
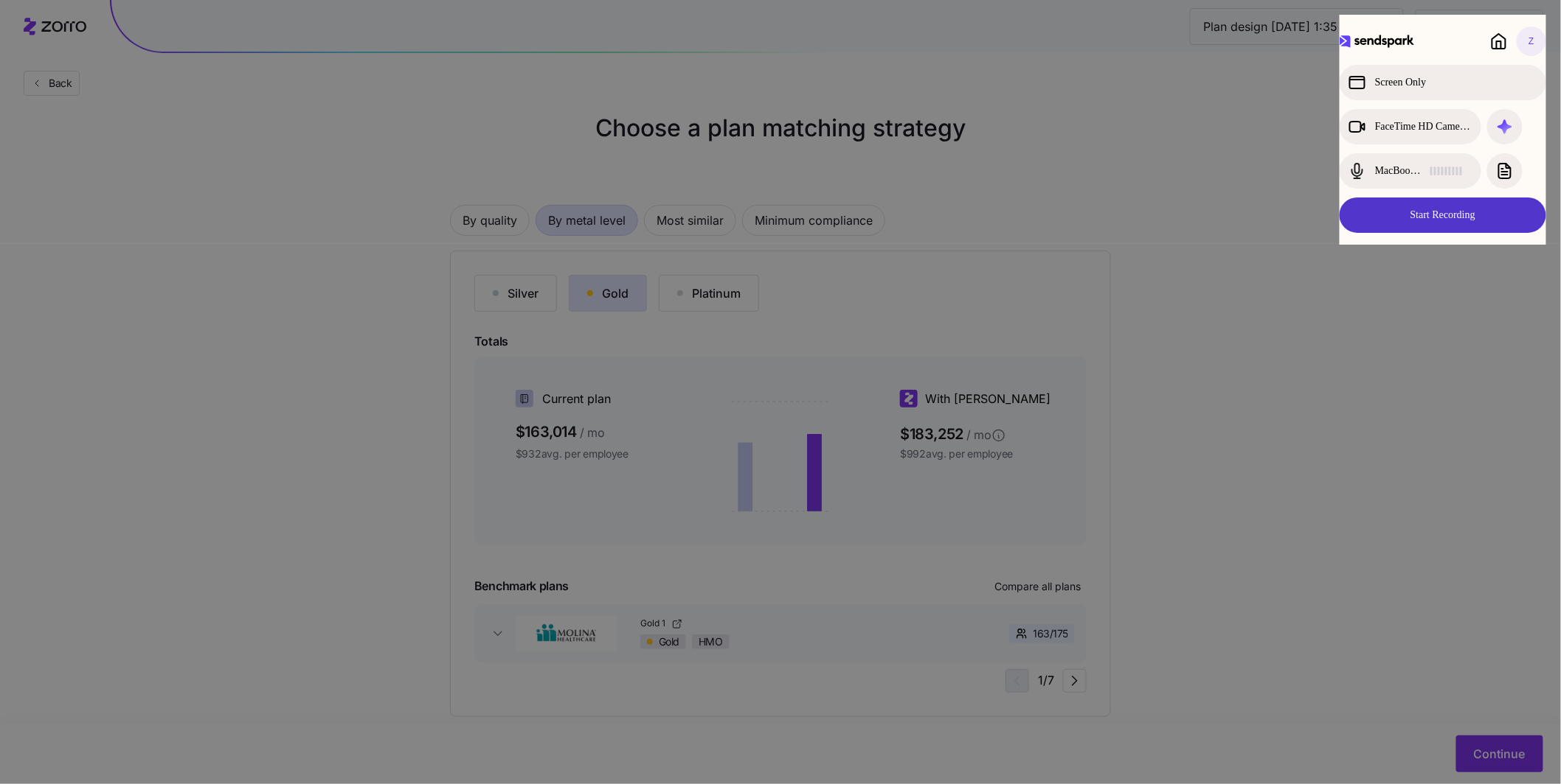
click at [639, 215] on button "Start Recording" at bounding box center [1443, 215] width 207 height 35
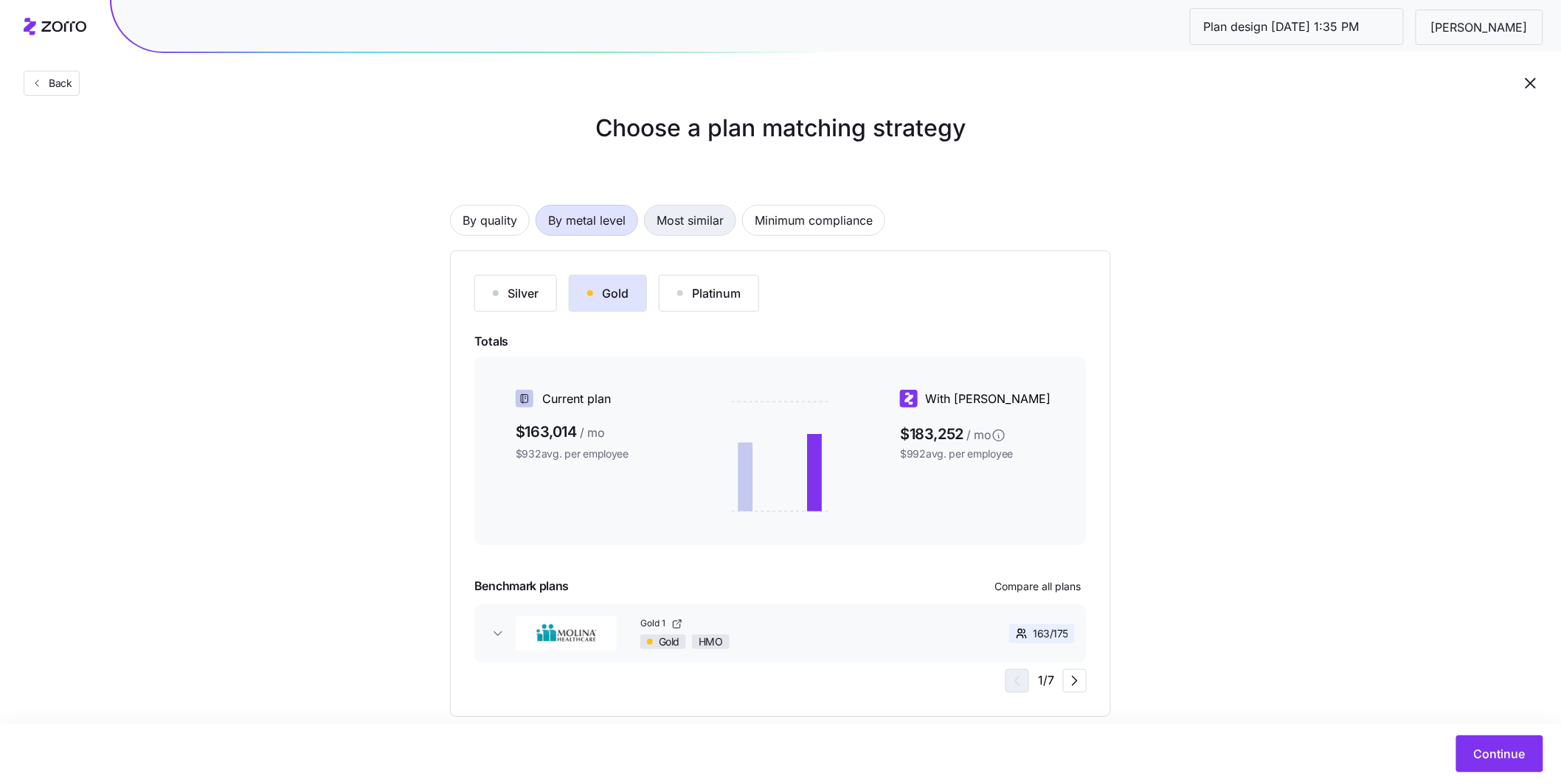
click at [639, 221] on span "Most similar" at bounding box center [690, 220] width 67 height 29
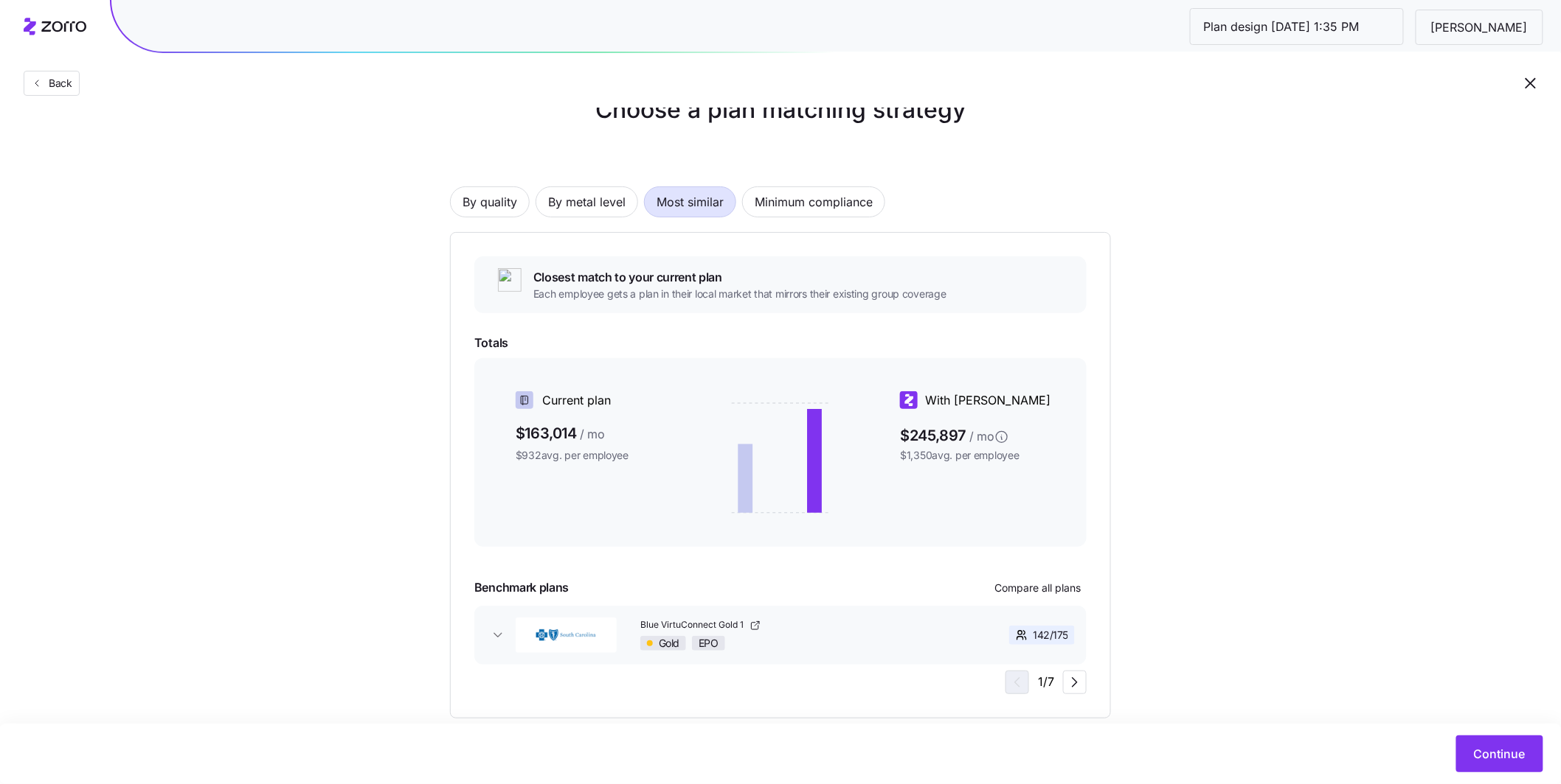
scroll to position [39, 0]
click at [500, 528] on icon "button" at bounding box center [497, 634] width 15 height 15
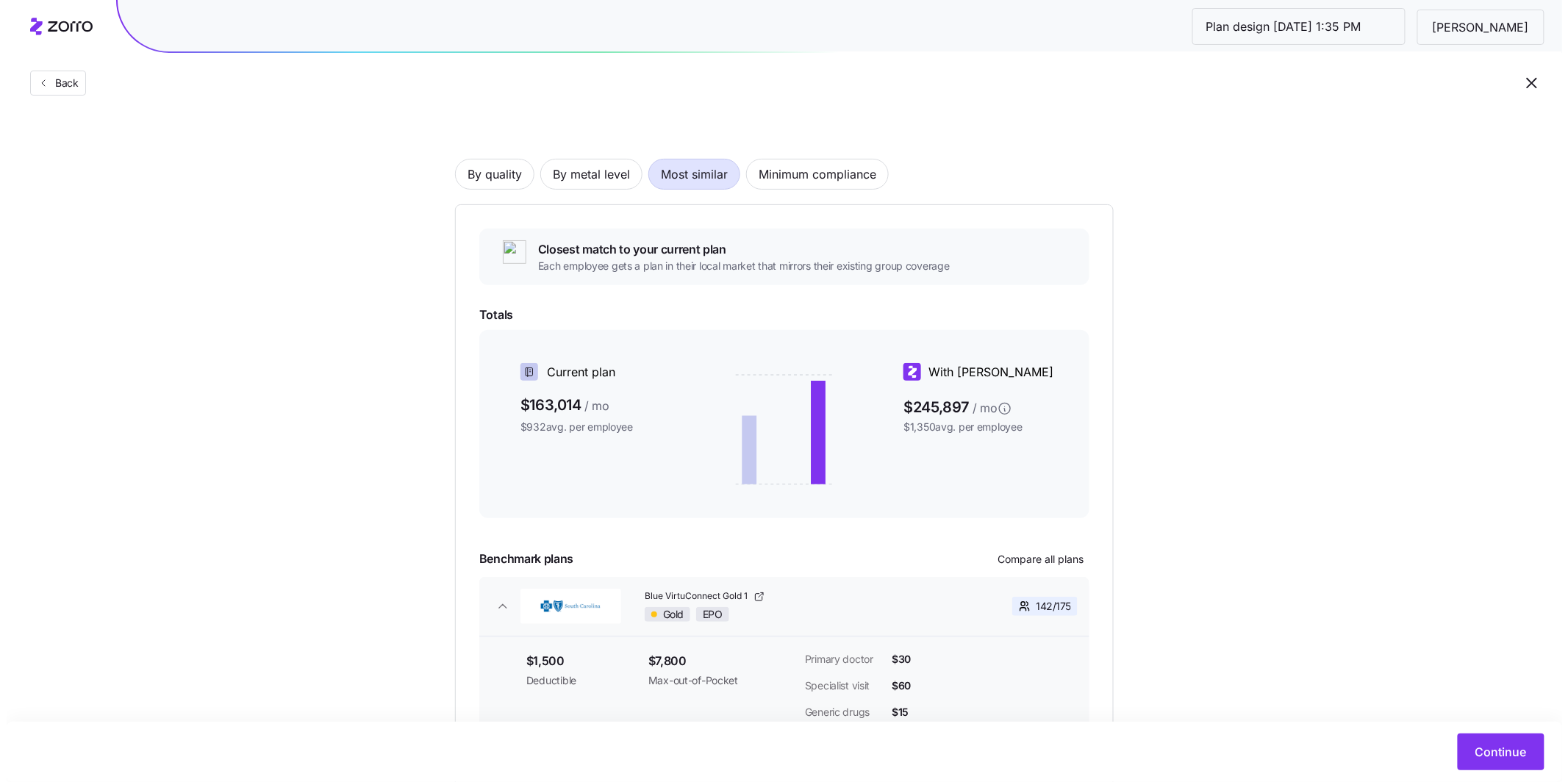
scroll to position [144, 0]
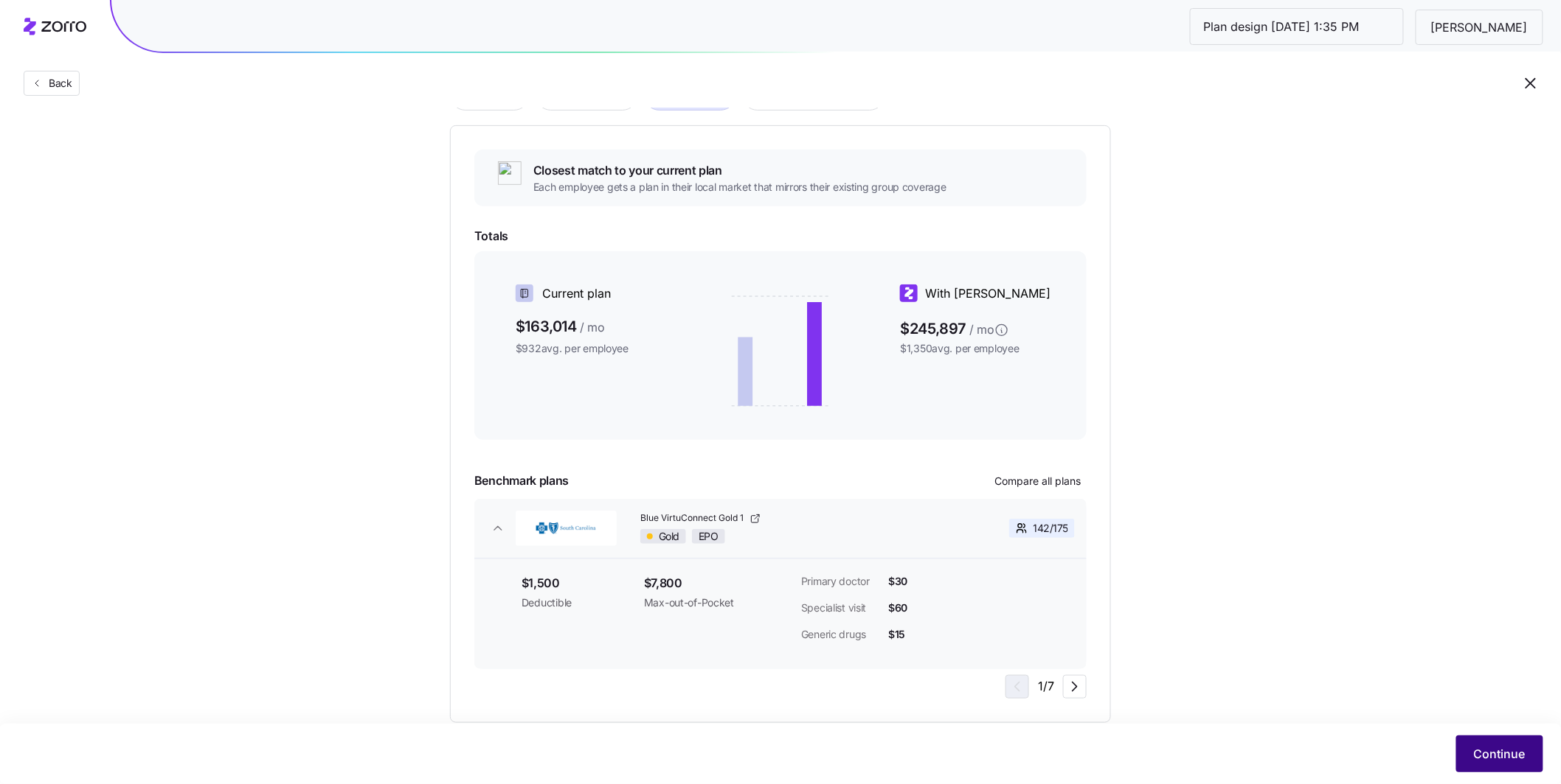
click at [639, 528] on span "Continue" at bounding box center [1499, 754] width 51 height 17
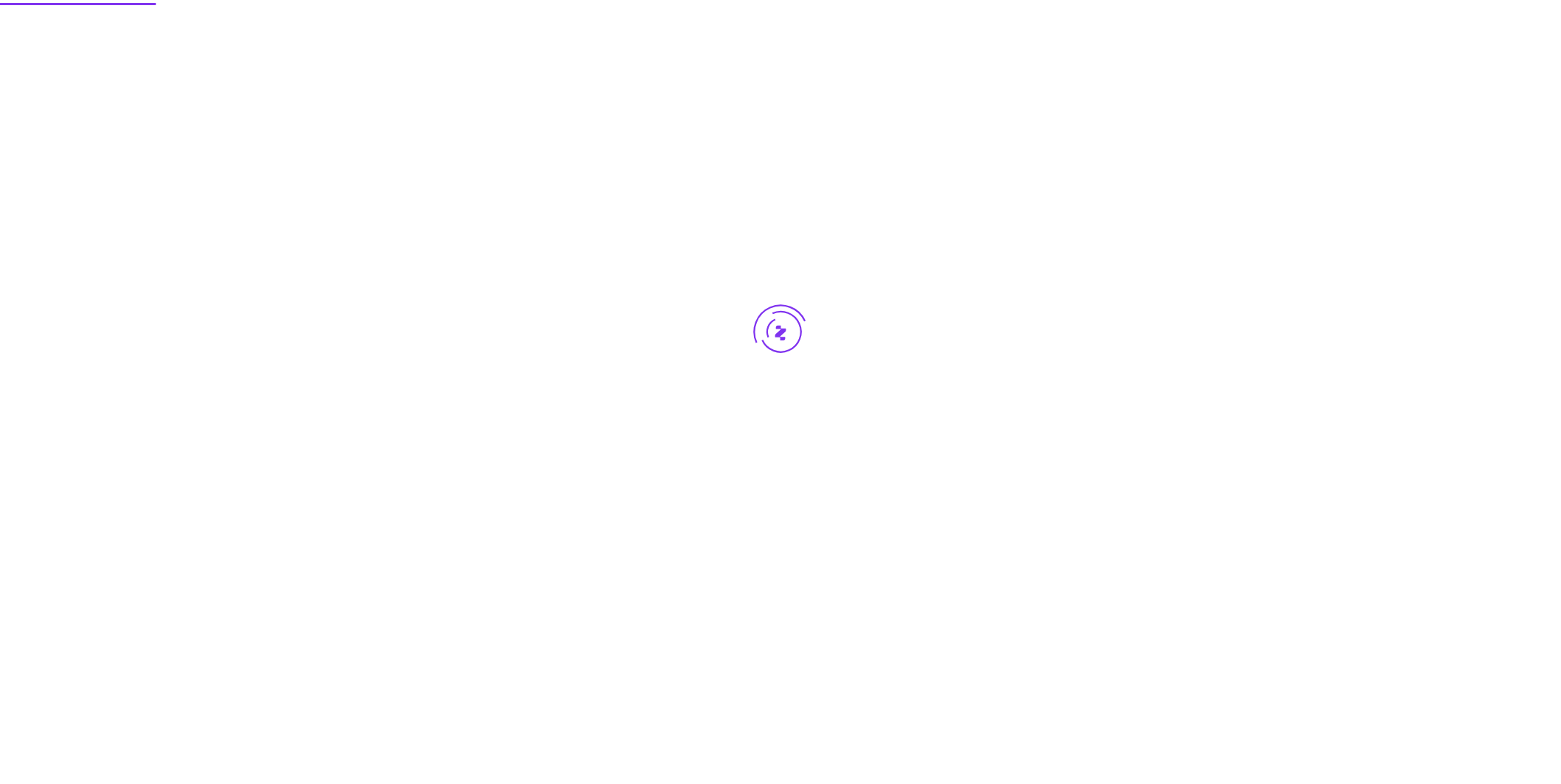
scroll to position [0, 0]
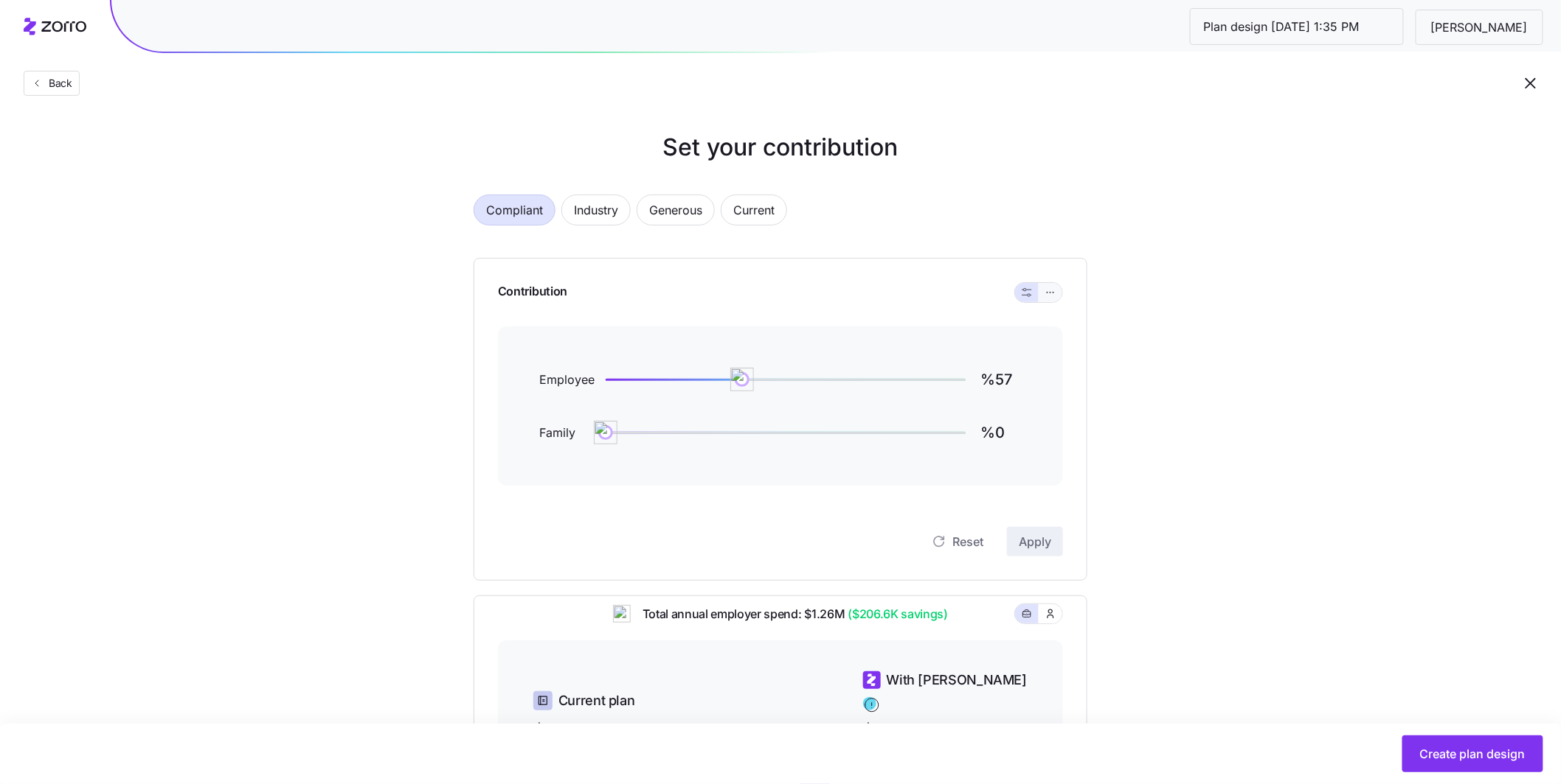
click at [639, 295] on button "button" at bounding box center [1050, 292] width 24 height 19
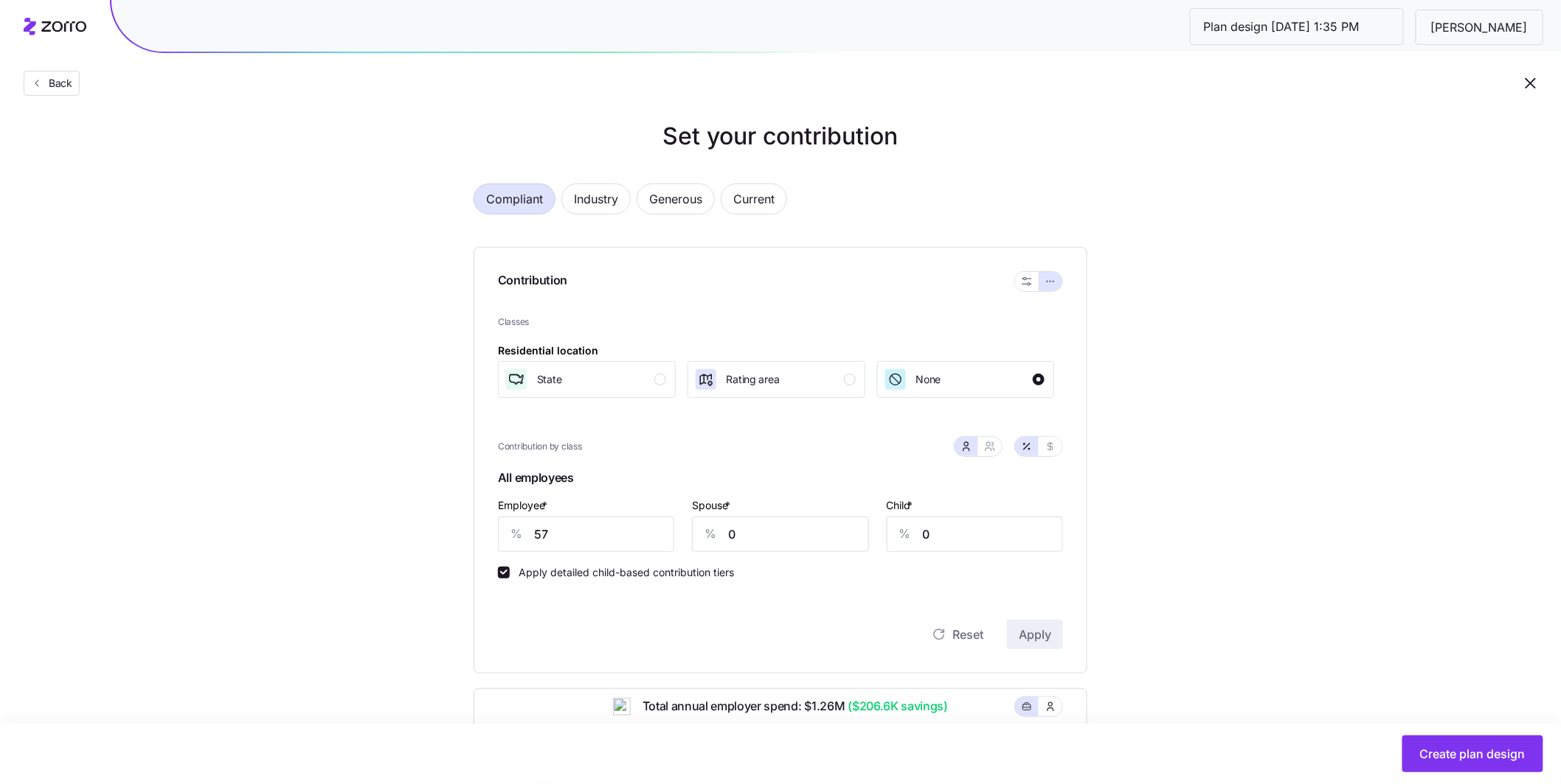
scroll to position [28, 0]
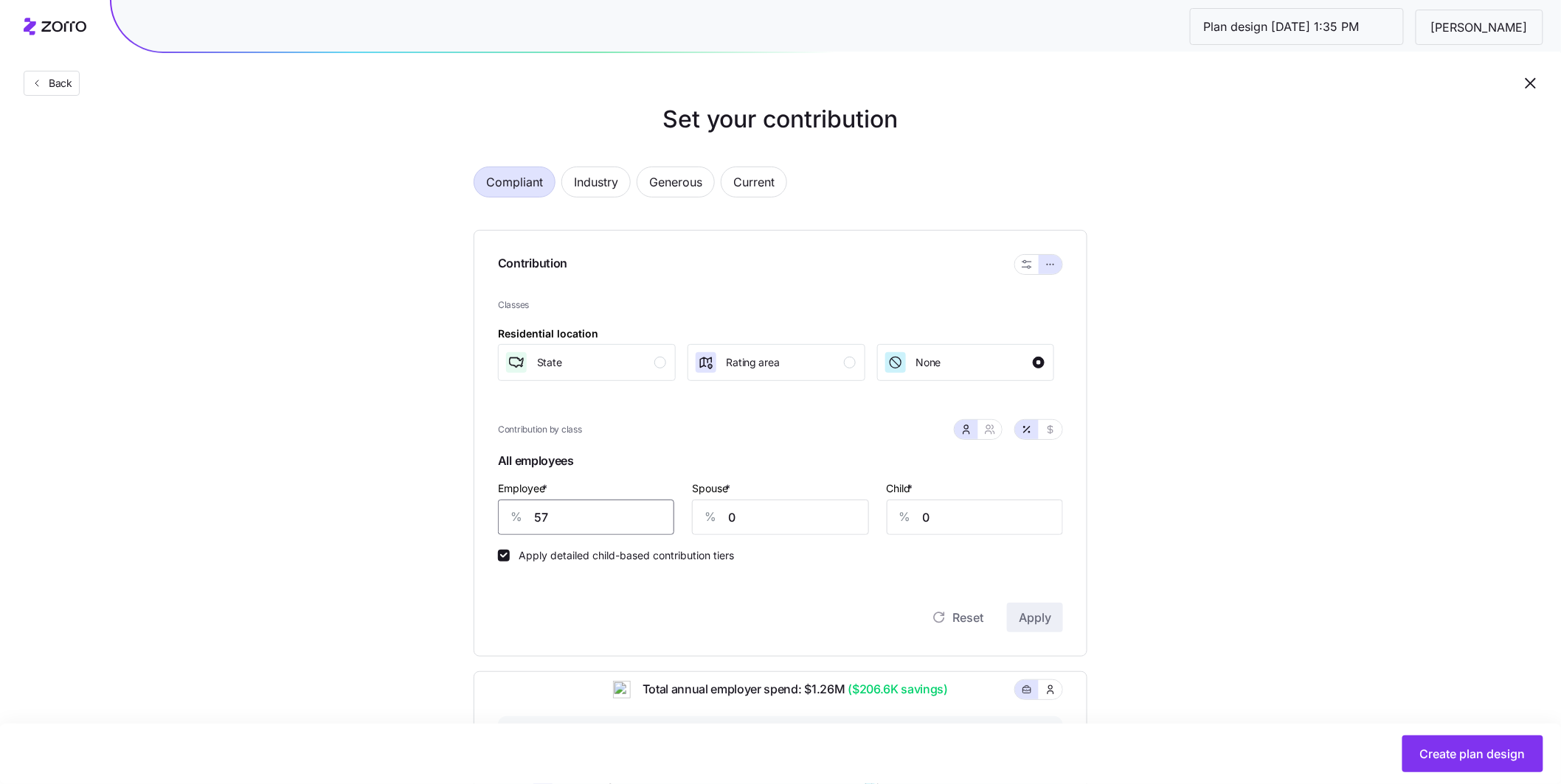
drag, startPoint x: 591, startPoint y: 524, endPoint x: 499, endPoint y: 506, distance: 93.7
click at [503, 507] on div "% 57" at bounding box center [586, 517] width 177 height 35
type input "75"
click at [639, 528] on button "Apply" at bounding box center [1034, 617] width 56 height 29
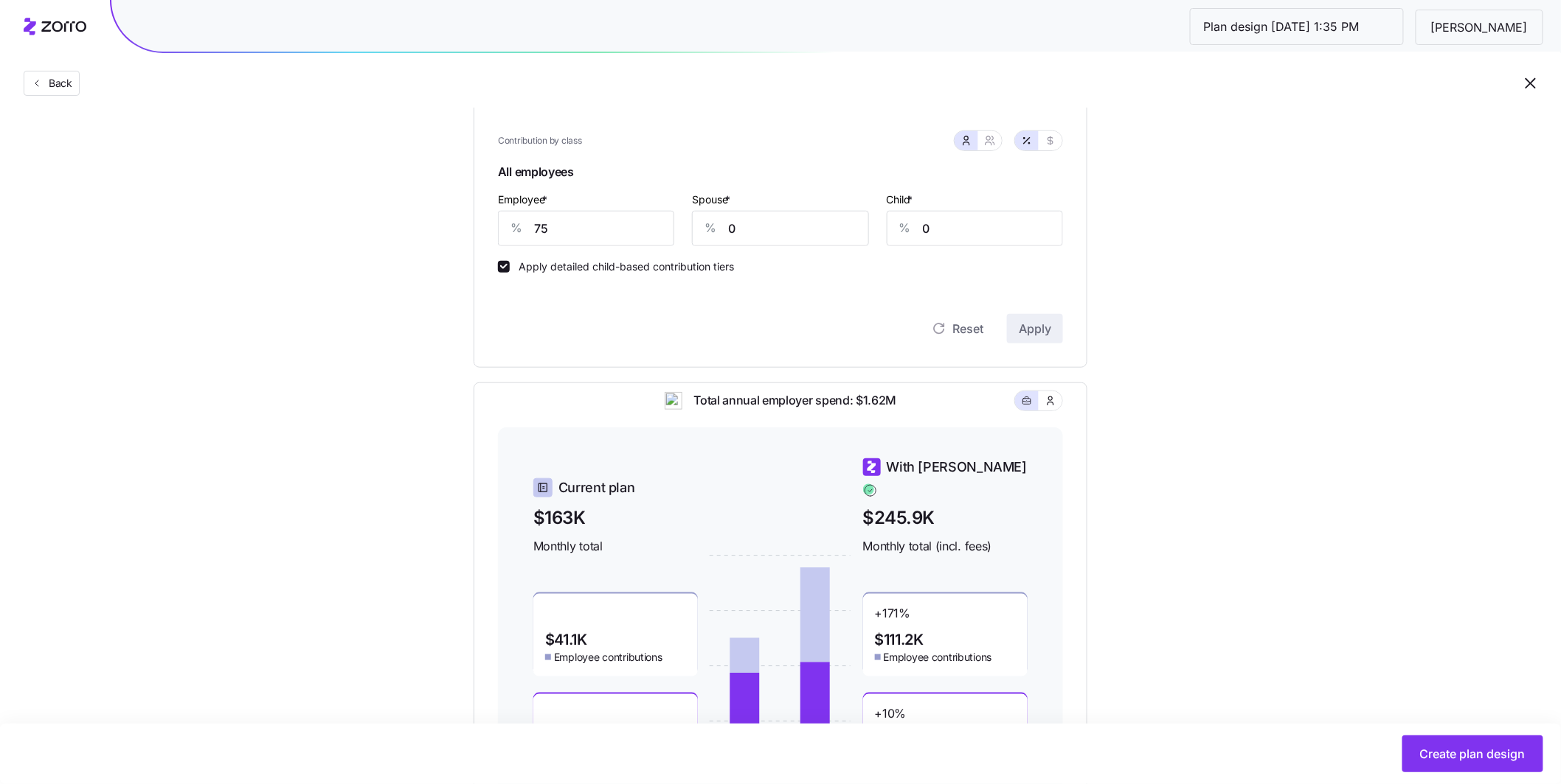
scroll to position [443, 0]
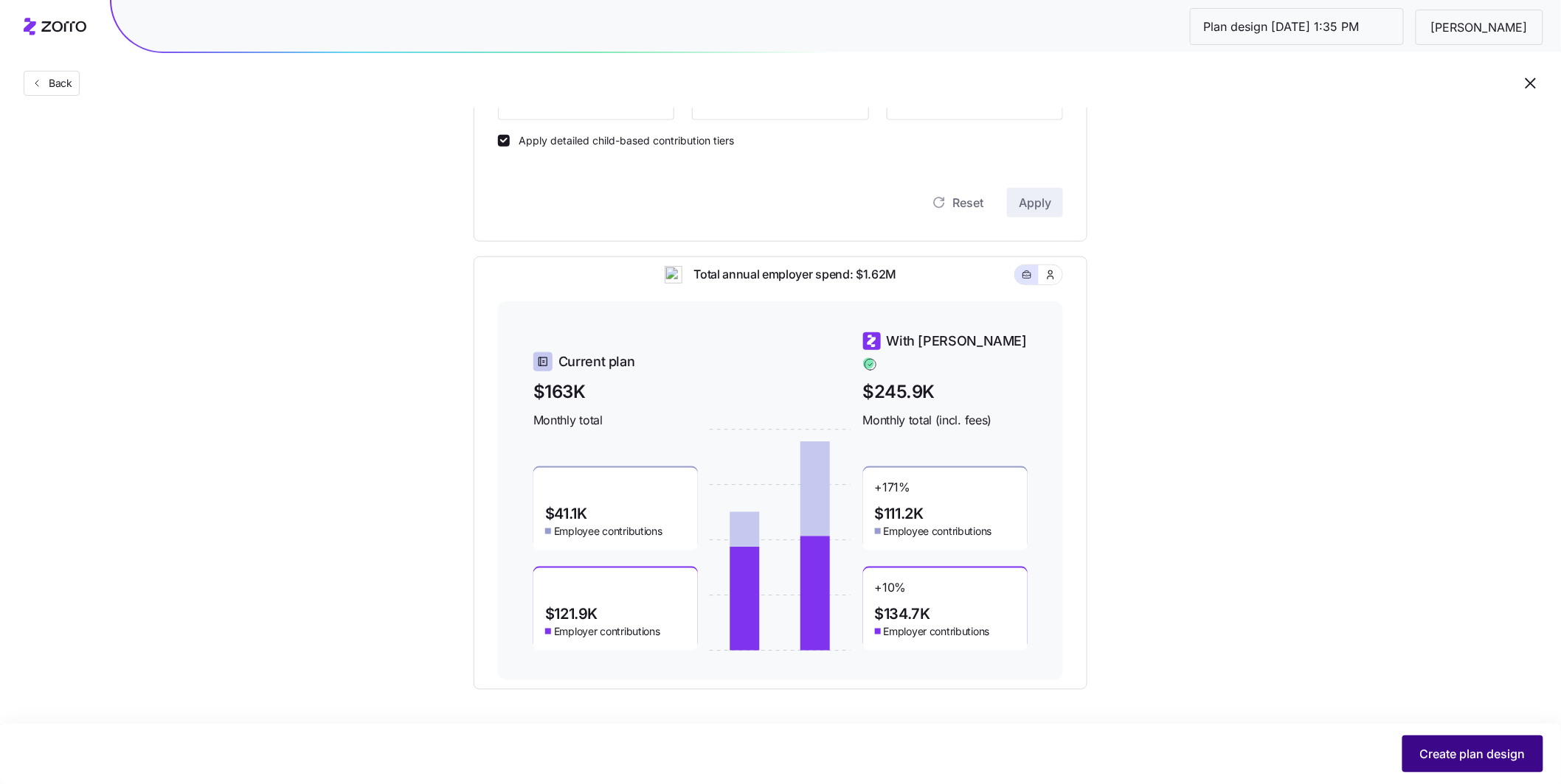
click at [639, 528] on span "Create plan design" at bounding box center [1473, 754] width 106 height 17
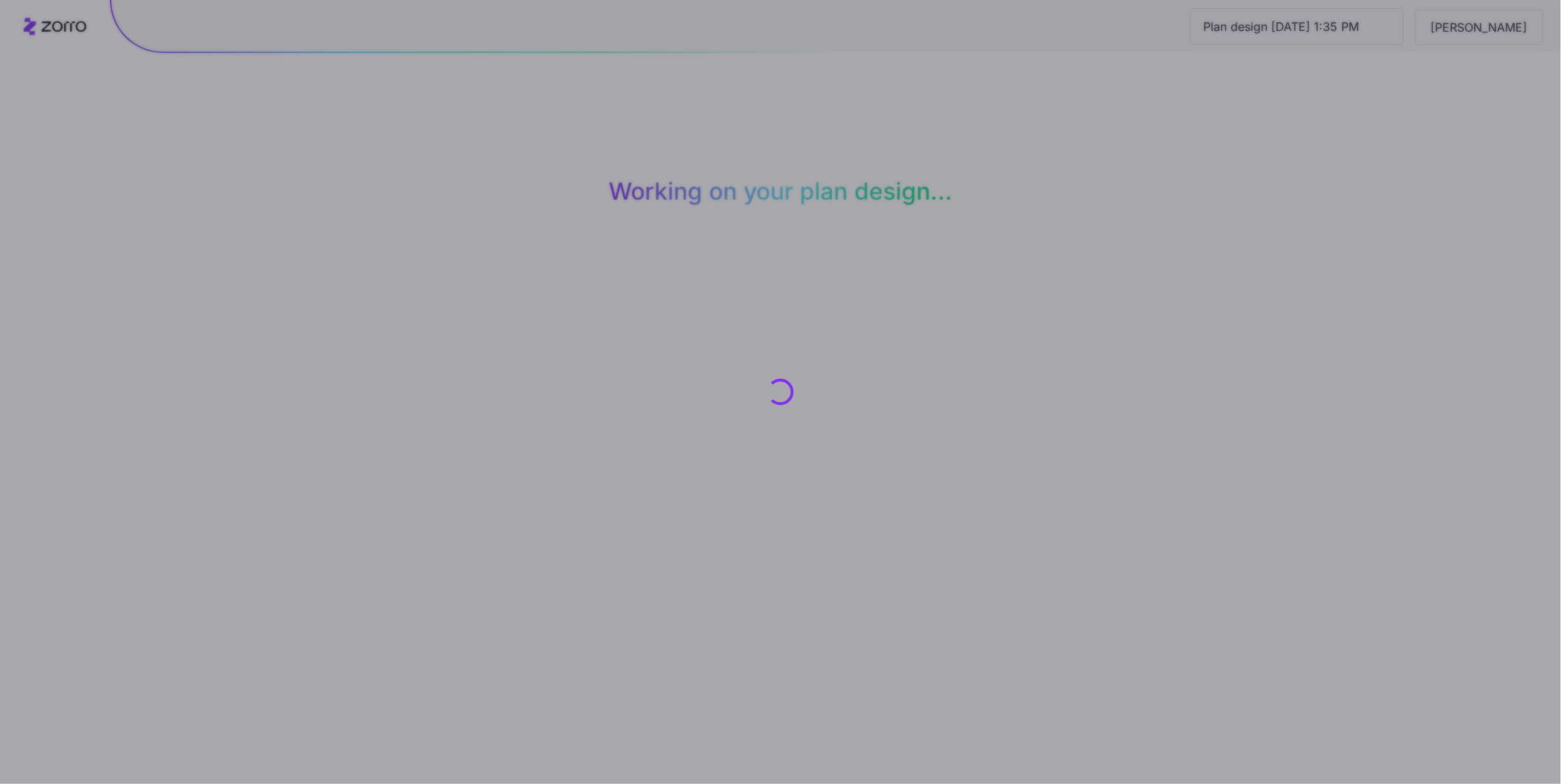
scroll to position [0, 0]
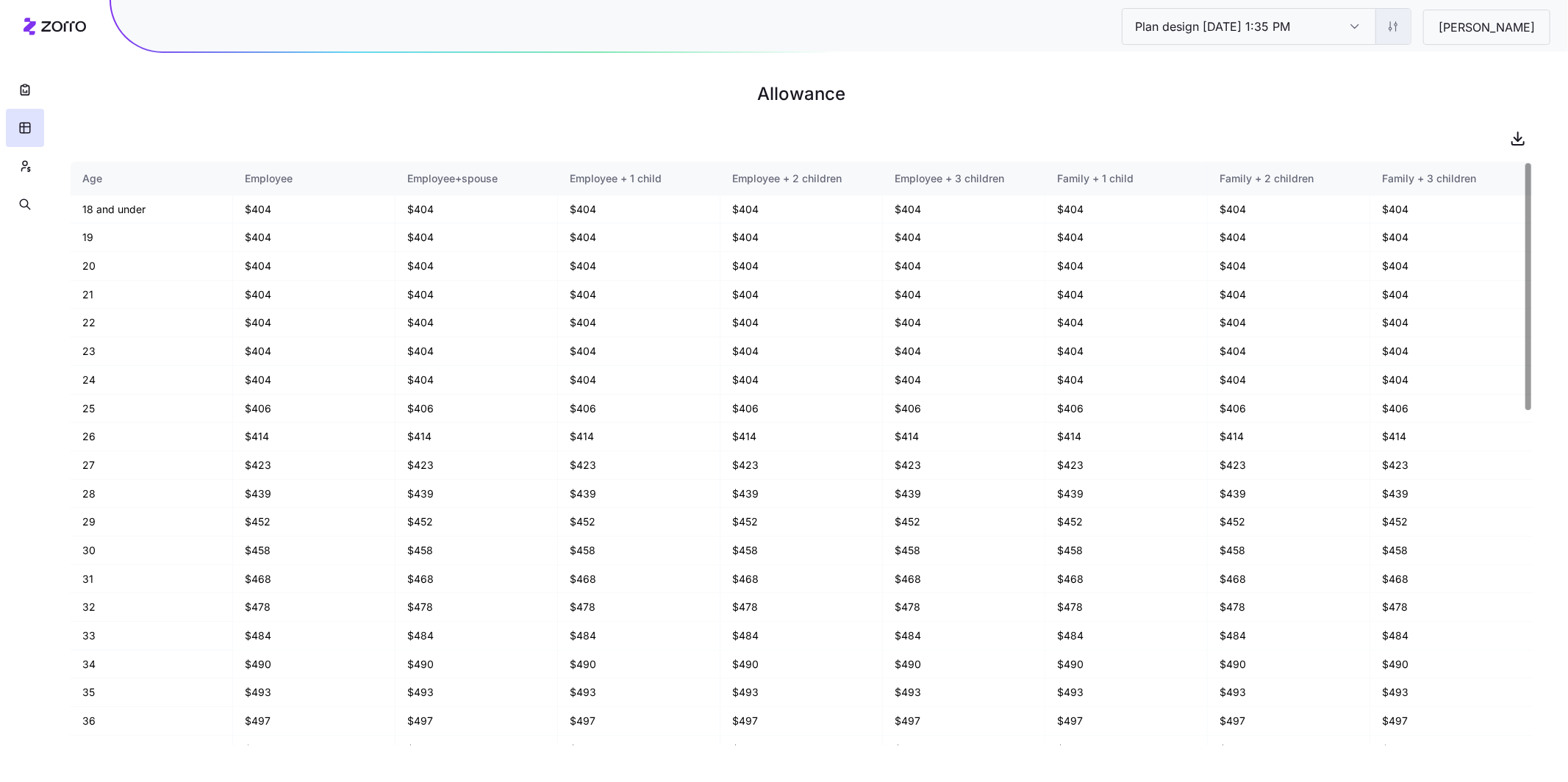
click at [637, 35] on html "Plan design 10/13/2025 1:35 PM Plan design 10/13/2025 1:35 PM Constantia Blythe…" at bounding box center [784, 391] width 1568 height 782
click at [637, 63] on div "Edit contribution" at bounding box center [1273, 66] width 79 height 17
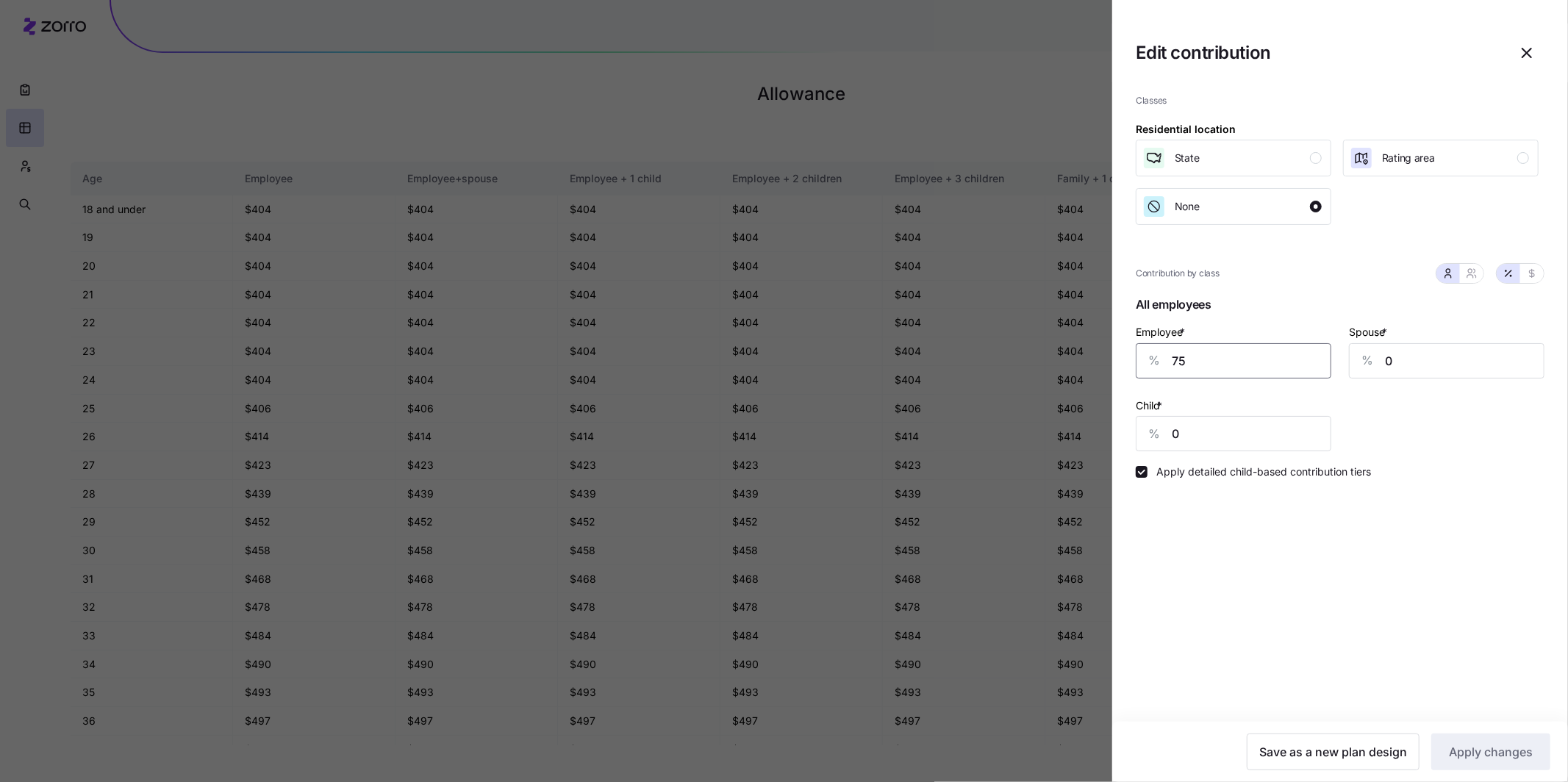
drag, startPoint x: 1216, startPoint y: 364, endPoint x: 1158, endPoint y: 348, distance: 60.2
click at [637, 351] on div "% 75" at bounding box center [1233, 361] width 196 height 35
type input "80"
click at [637, 527] on span "Apply changes" at bounding box center [1490, 752] width 84 height 17
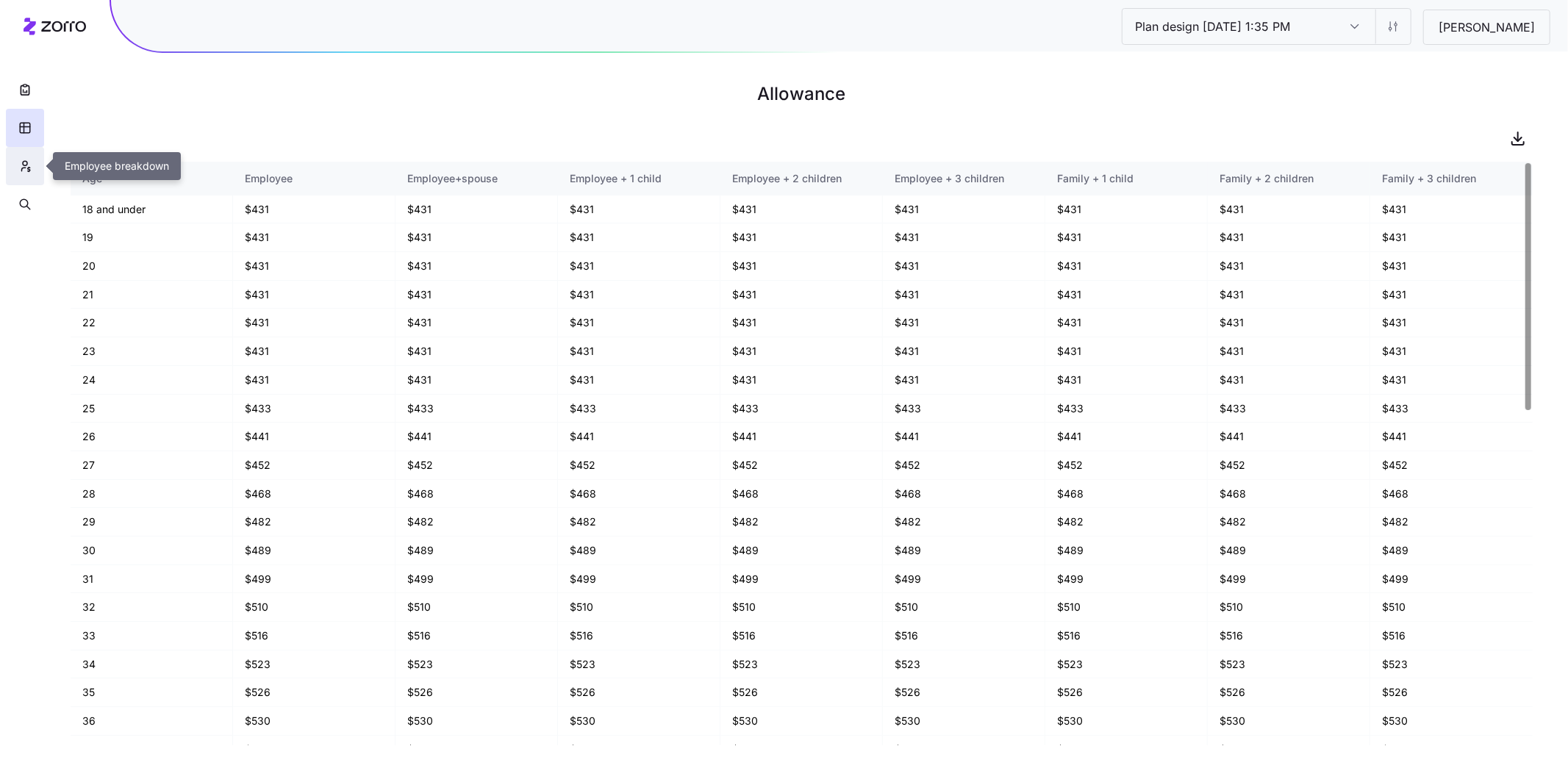
click at [26, 160] on icon "button" at bounding box center [24, 166] width 13 height 15
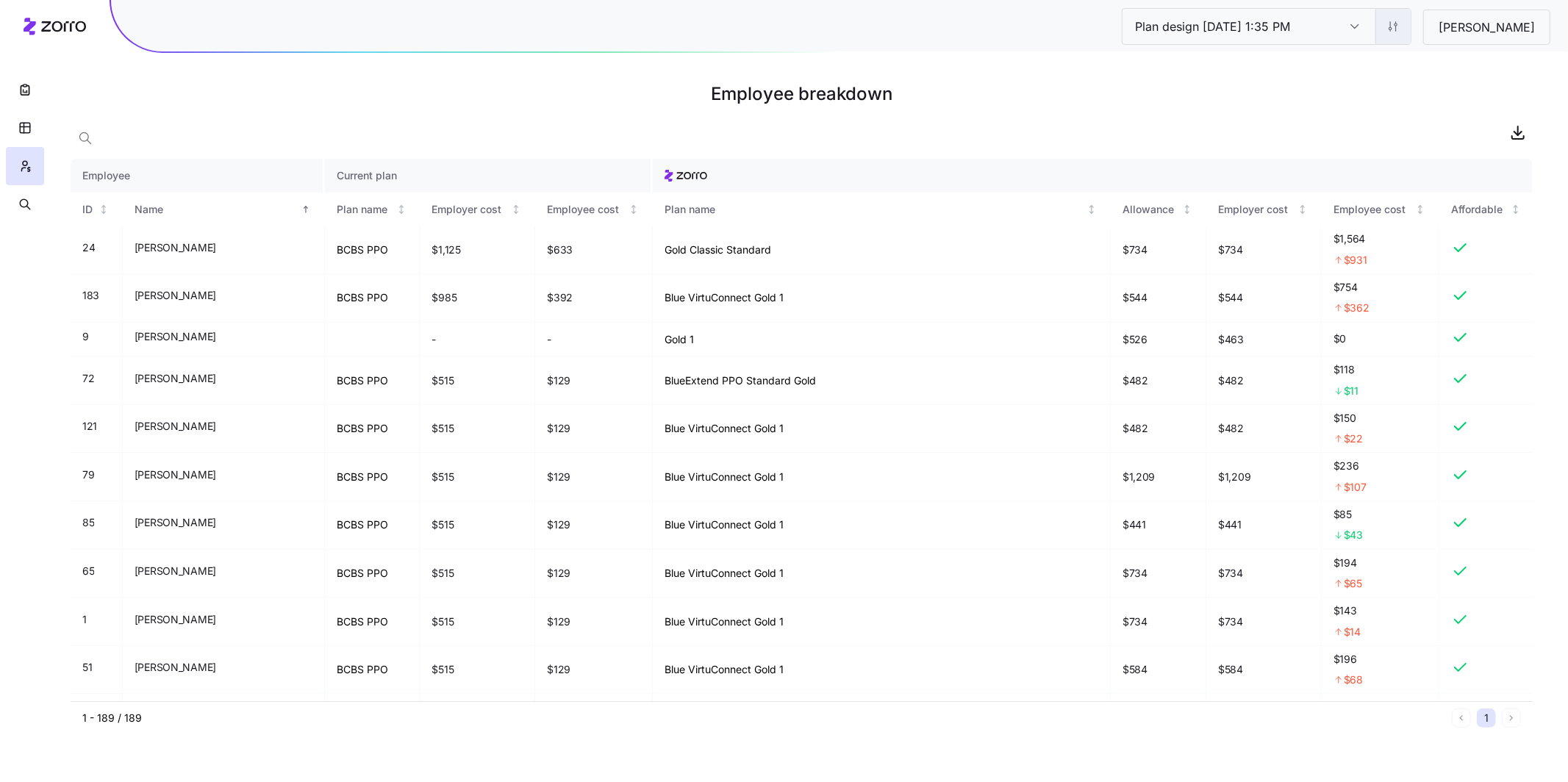
click at [637, 29] on html "Plan design 10/13/2025 1:35 PM Plan design 10/13/2025 1:35 PM Constantia Blythe…" at bounding box center [784, 391] width 1568 height 782
click at [637, 64] on div "Edit contribution" at bounding box center [1273, 66] width 79 height 17
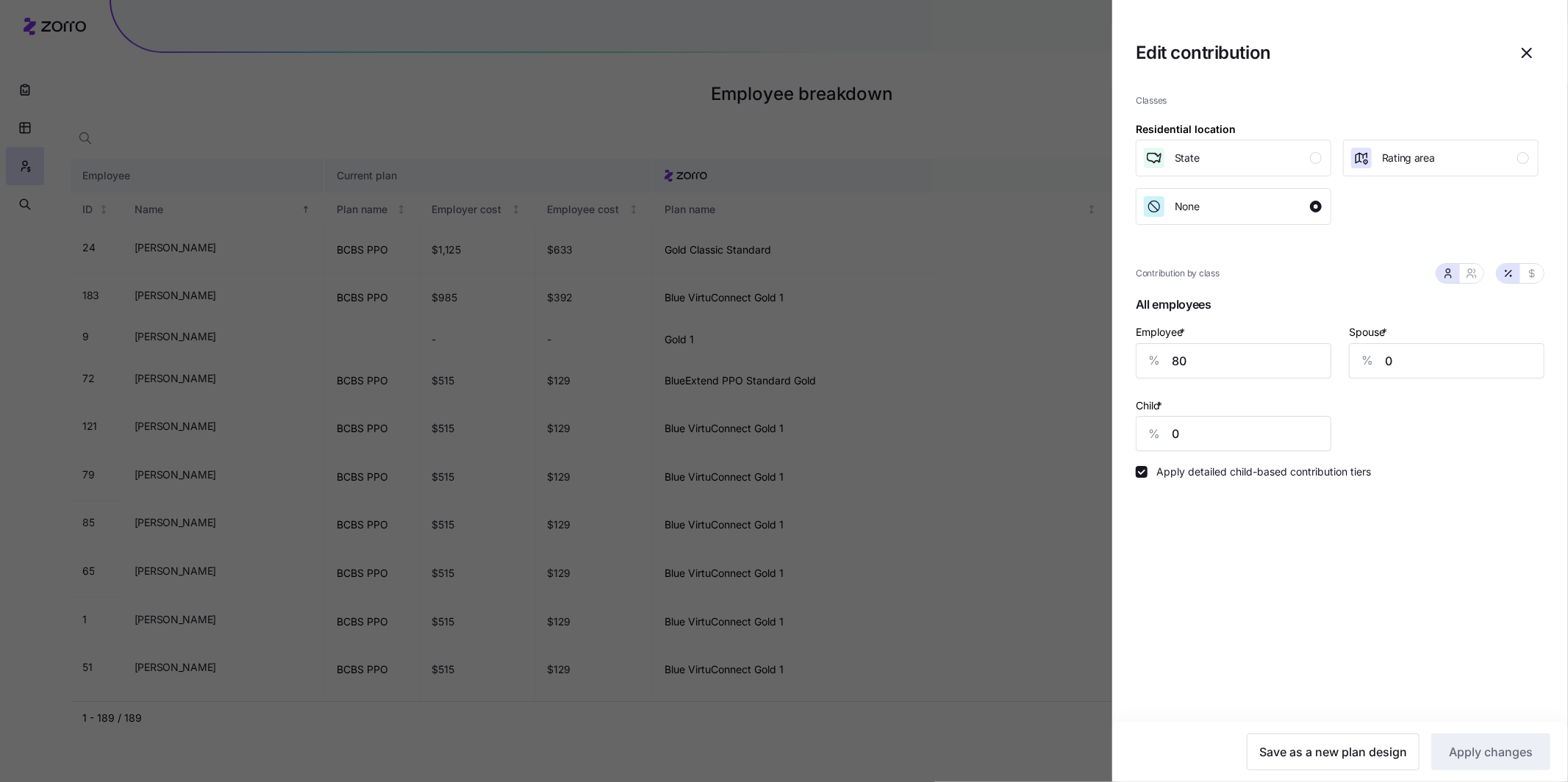
click at [637, 86] on div at bounding box center [784, 391] width 1568 height 782
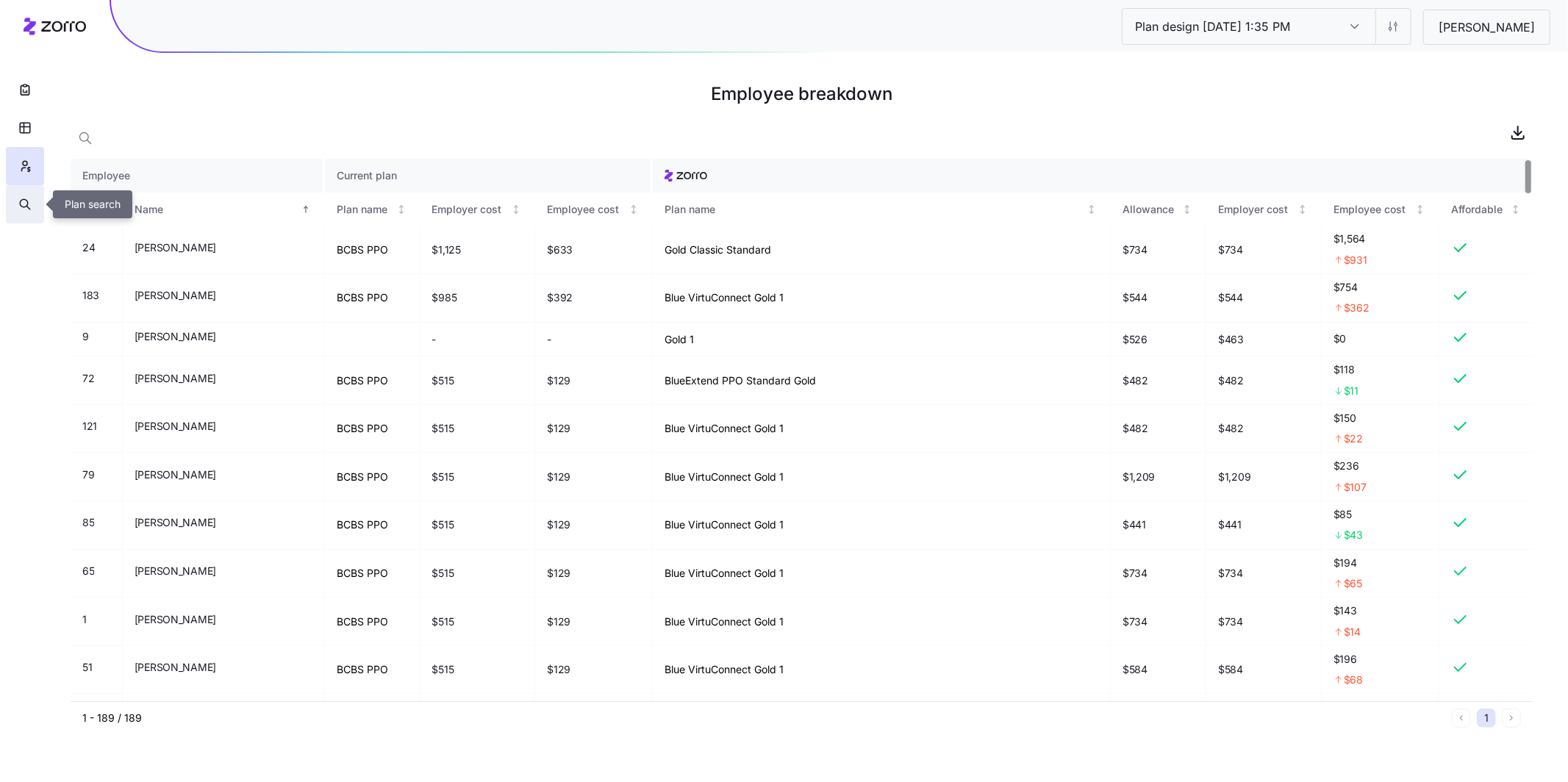
click at [18, 200] on icon "button" at bounding box center [24, 204] width 13 height 15
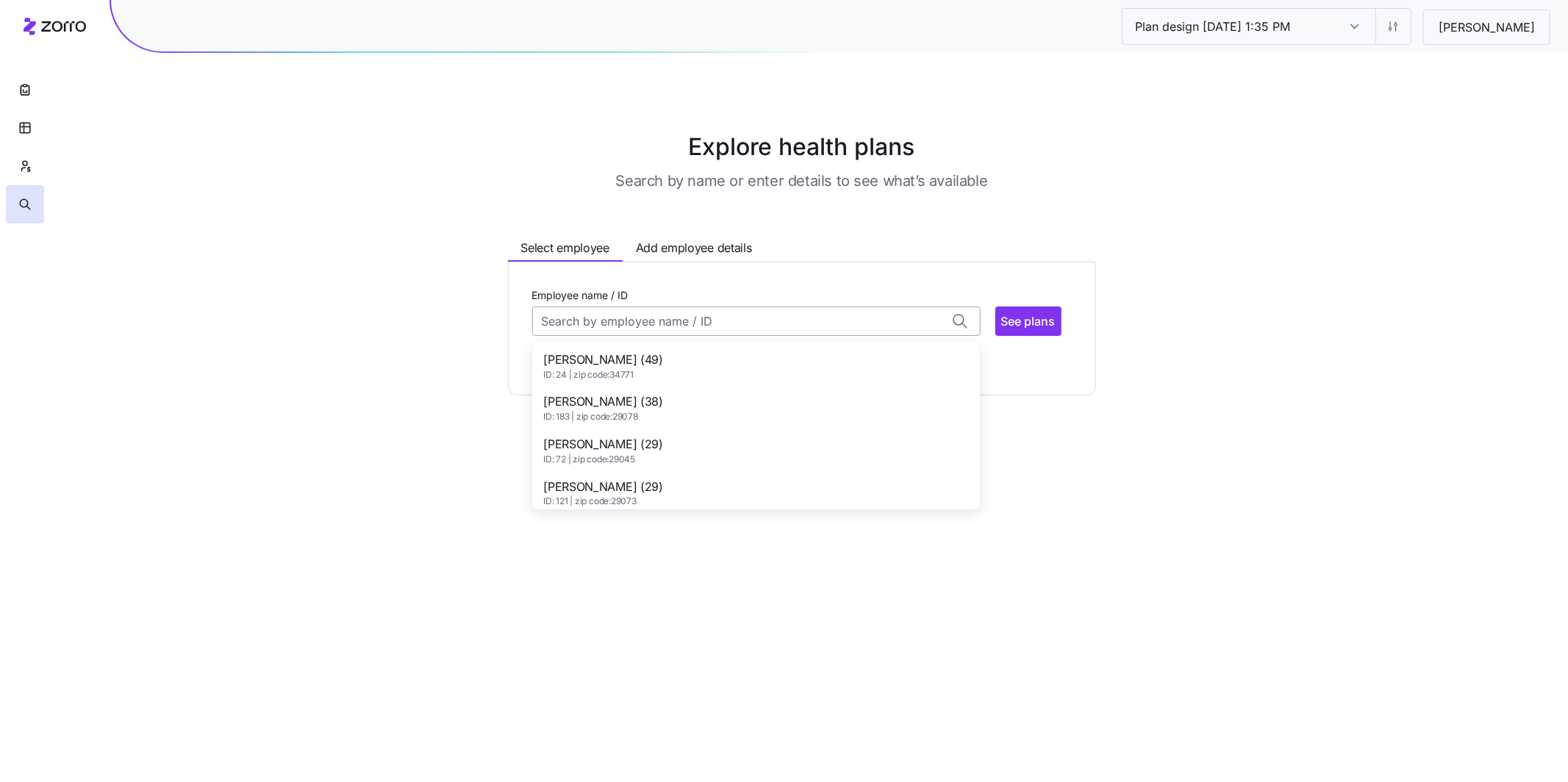
click at [637, 325] on input "Employee name / ID" at bounding box center [756, 321] width 449 height 29
click at [637, 359] on div "Adam Howarth (49) ID: 24 | zip code: 34771" at bounding box center [756, 366] width 441 height 42
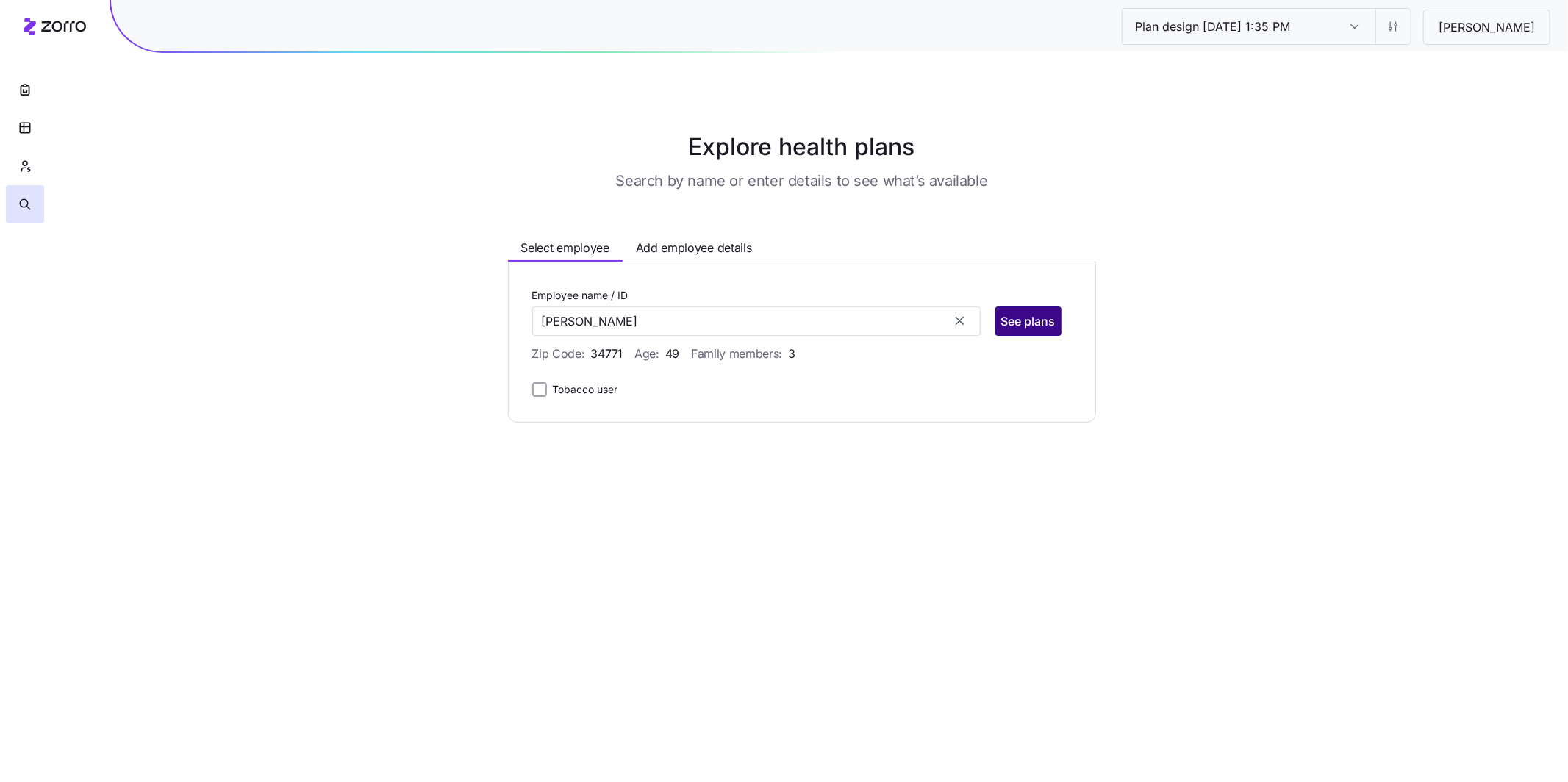
click at [637, 329] on span "See plans" at bounding box center [1028, 321] width 54 height 17
type input "Adam Howarth (ID: 24)"
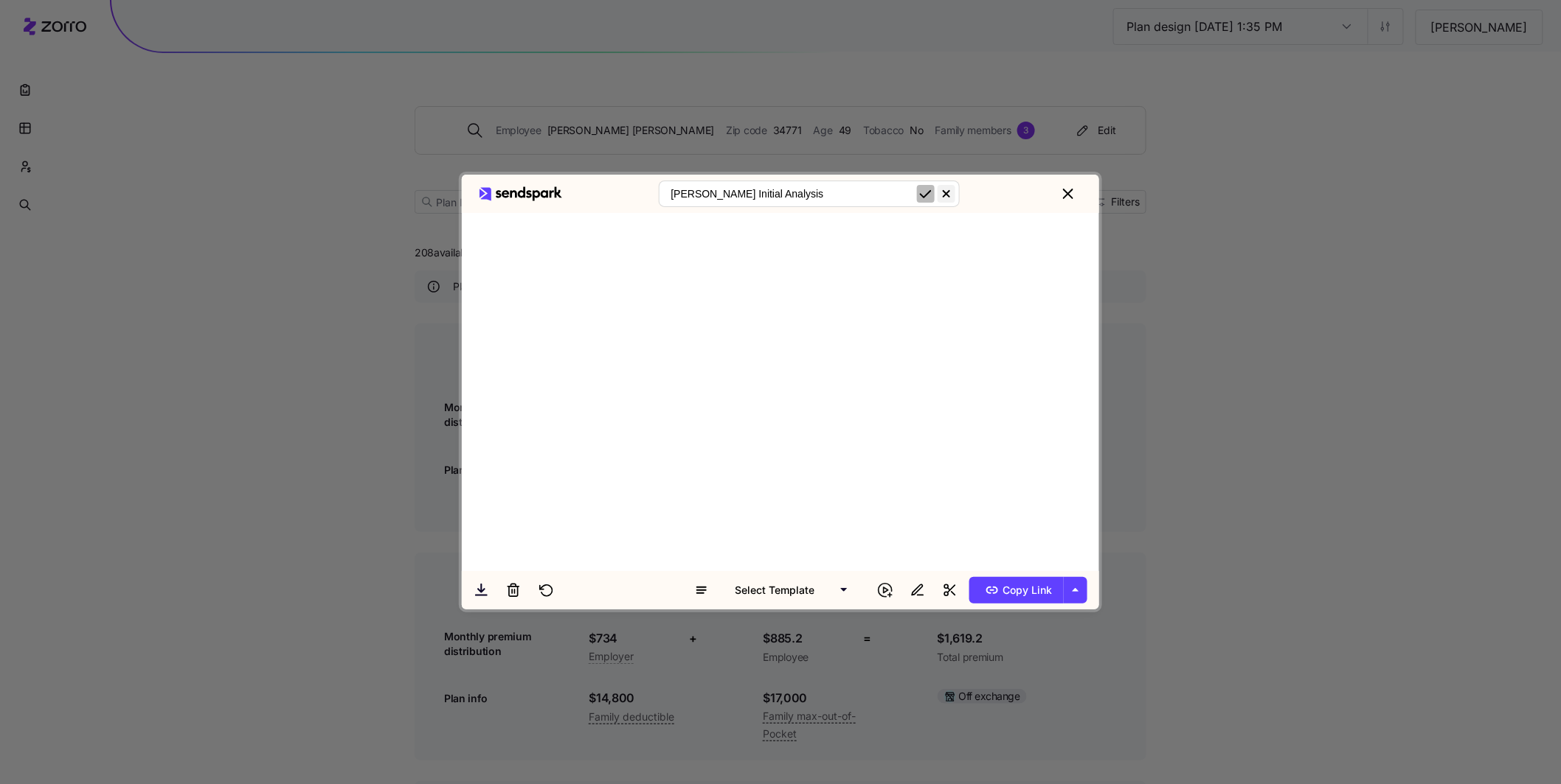
type input "Constantia Blythewood Initial Analysis"
click at [639, 193] on icon "submit" at bounding box center [926, 194] width 10 height 6
click at [639, 528] on span "Copy Link" at bounding box center [1016, 590] width 72 height 24
click at [639, 194] on icon "close" at bounding box center [1067, 193] width 9 height 9
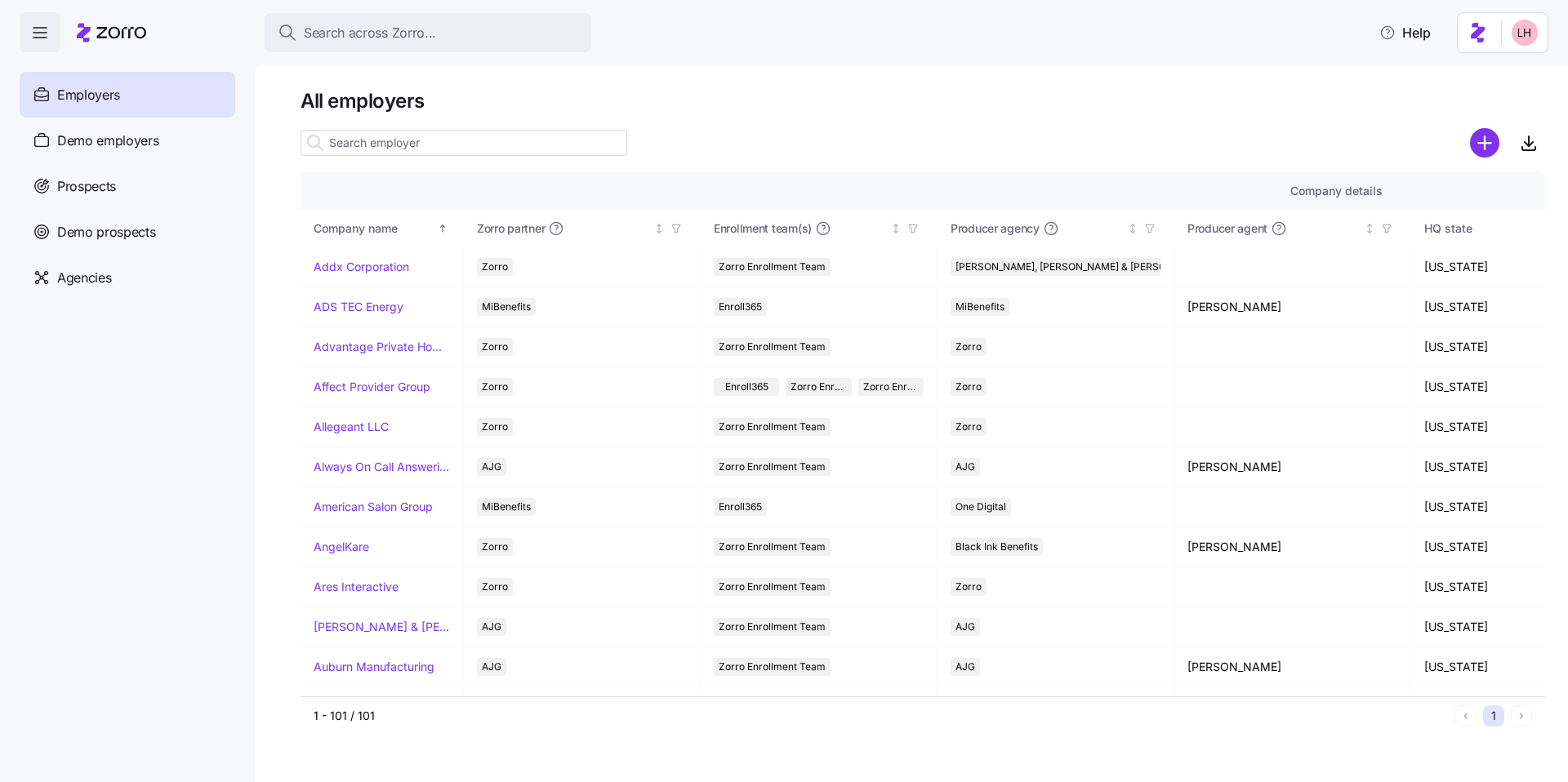
click at [424, 141] on input at bounding box center [464, 143] width 327 height 26
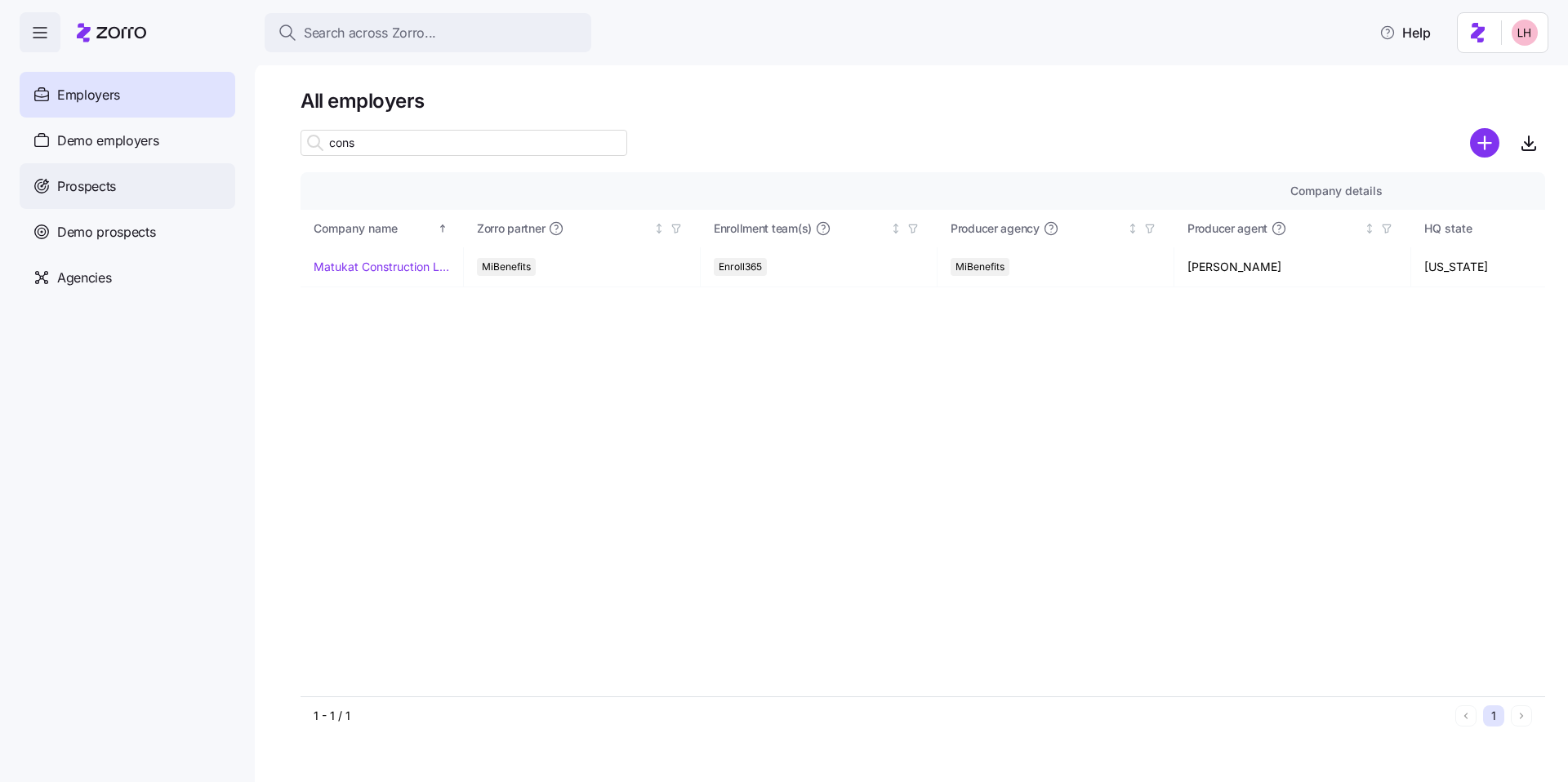
type input "cons"
click at [165, 179] on div "Prospects" at bounding box center [127, 186] width 216 height 45
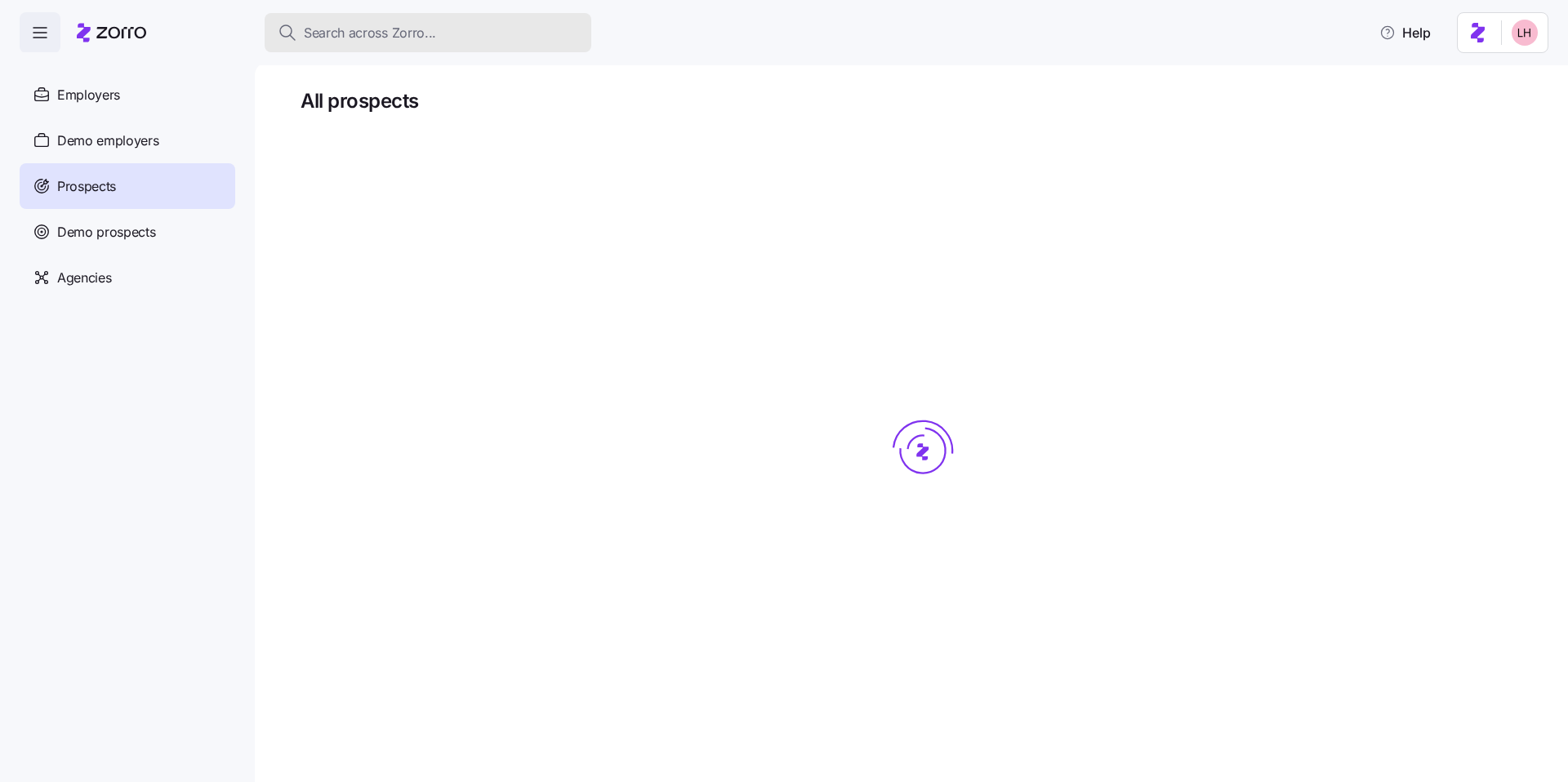
click at [428, 35] on span "Search across Zorro..." at bounding box center [370, 32] width 133 height 20
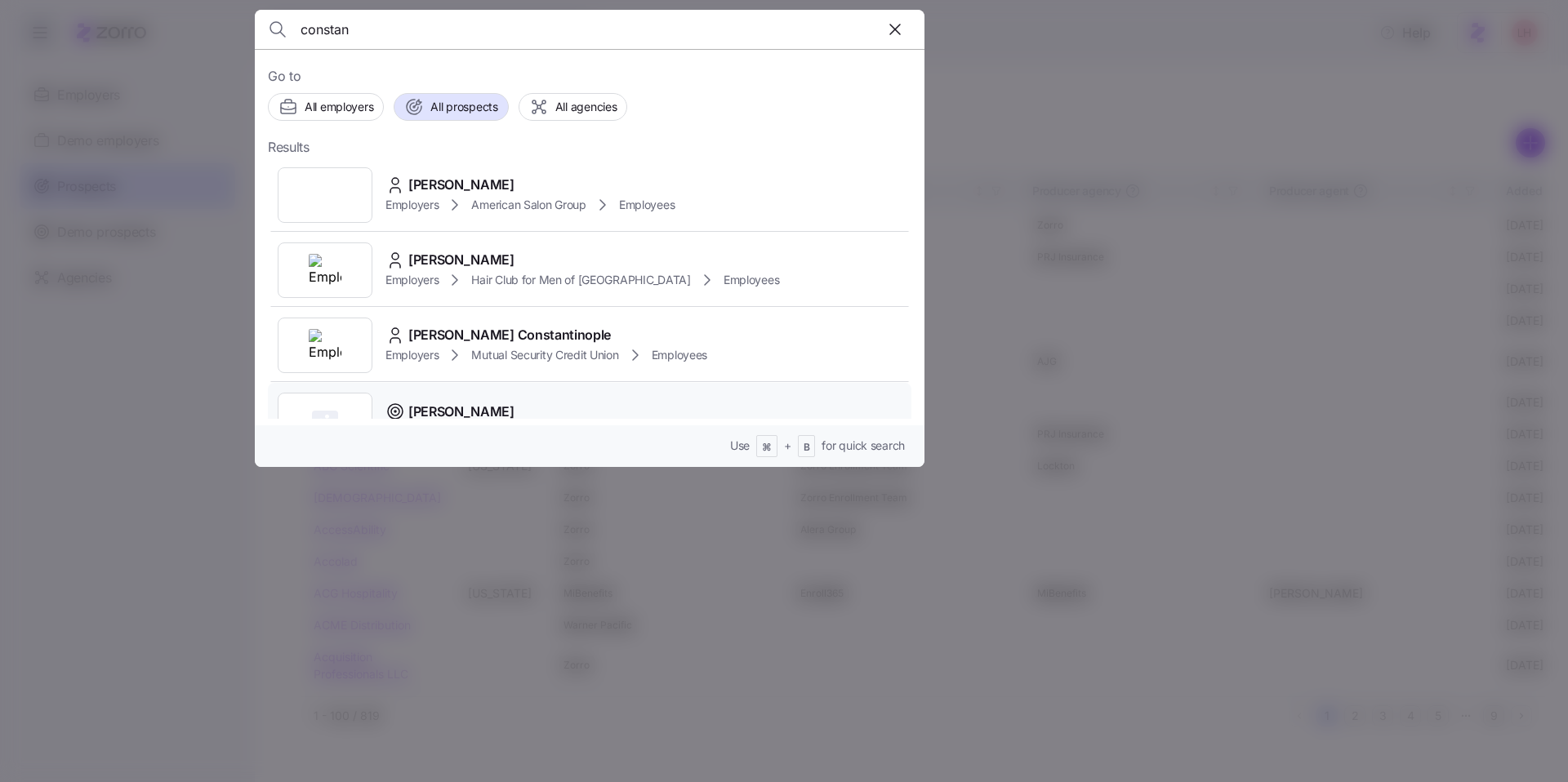
type input "constan"
click at [609, 390] on div "Constantia Blythewood Prospects" at bounding box center [589, 421] width 643 height 75
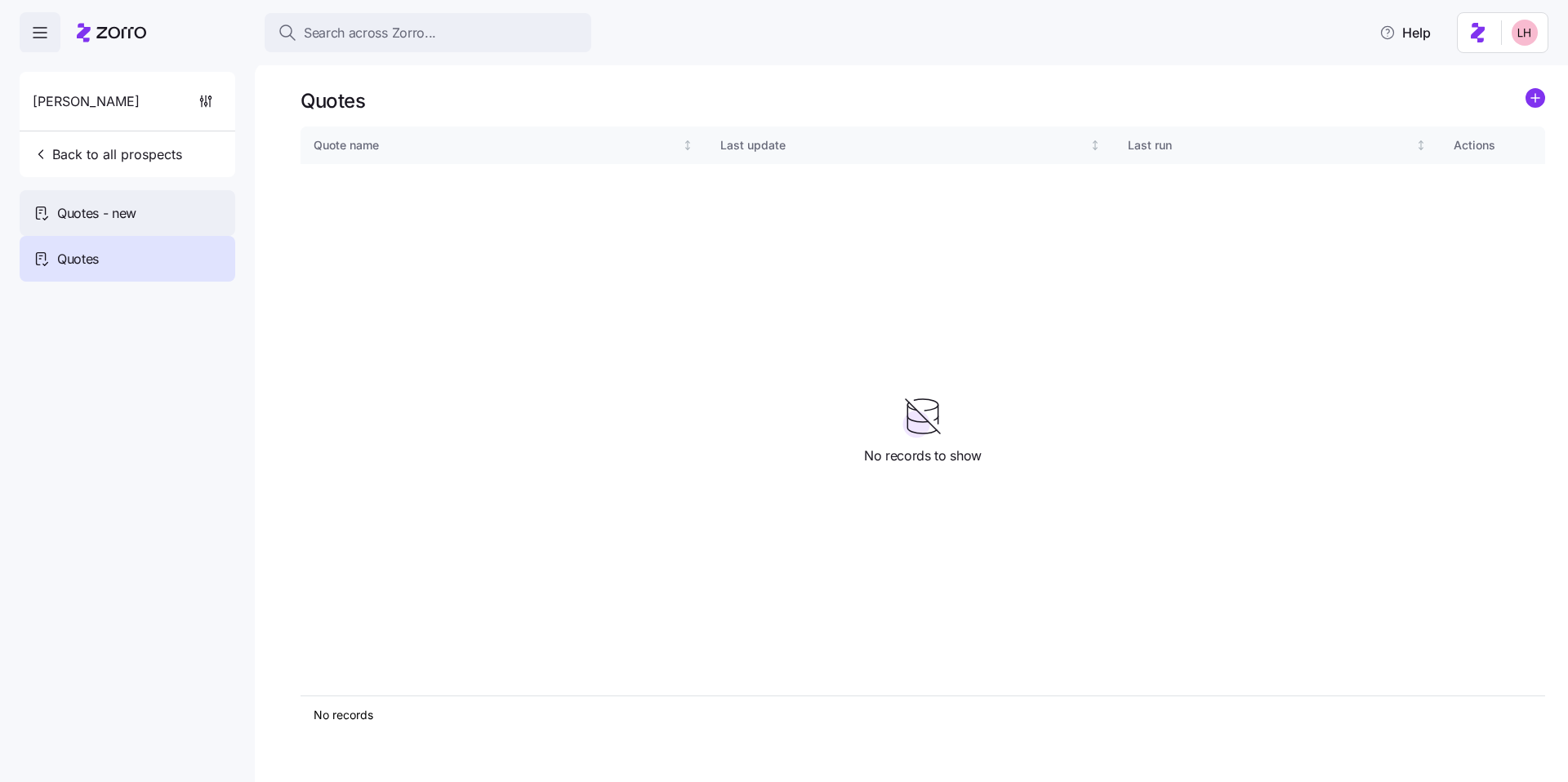
click at [151, 218] on div "Quotes - new" at bounding box center [127, 213] width 216 height 45
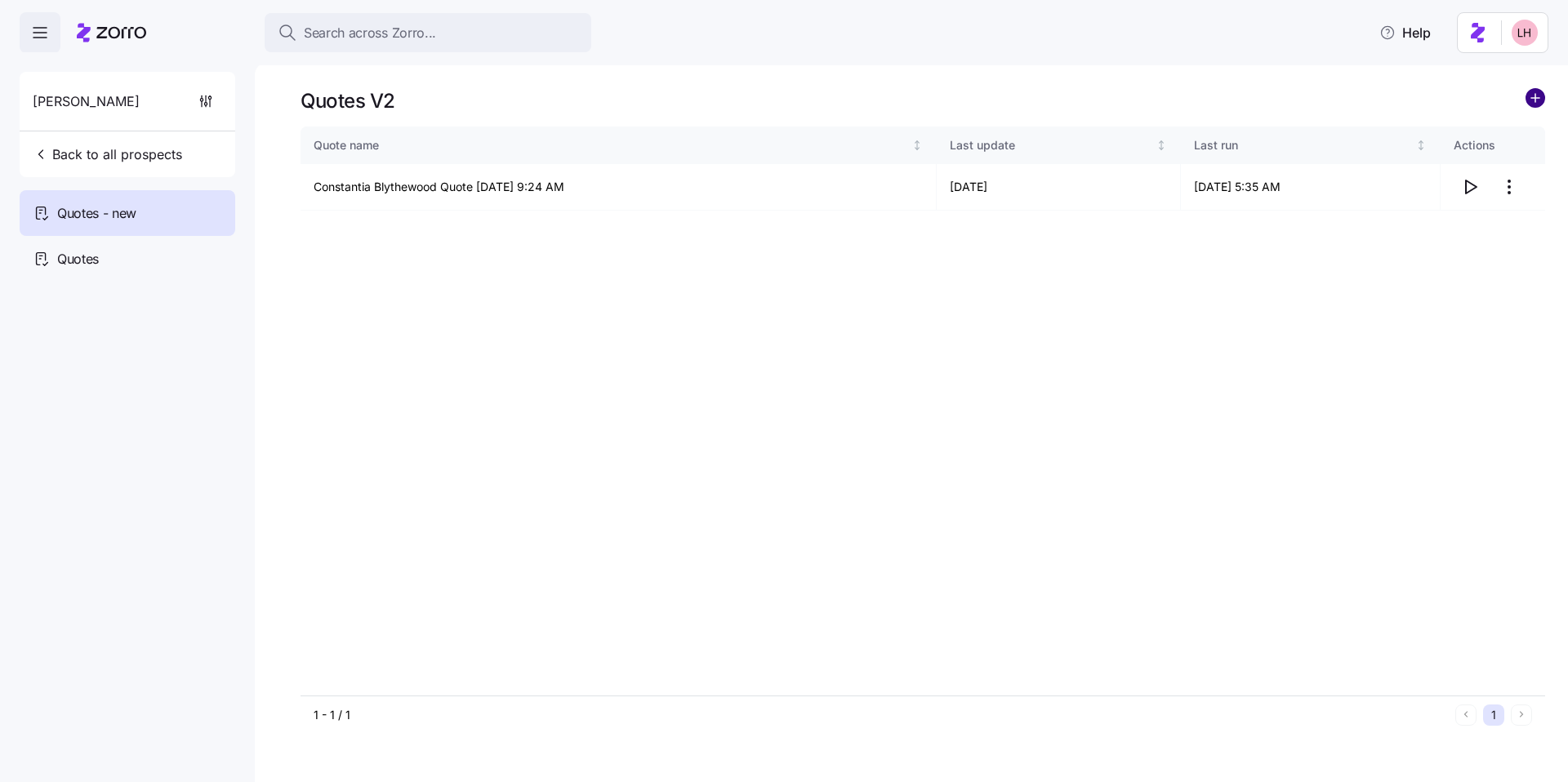
click at [708, 96] on circle "add icon" at bounding box center [1536, 98] width 18 height 18
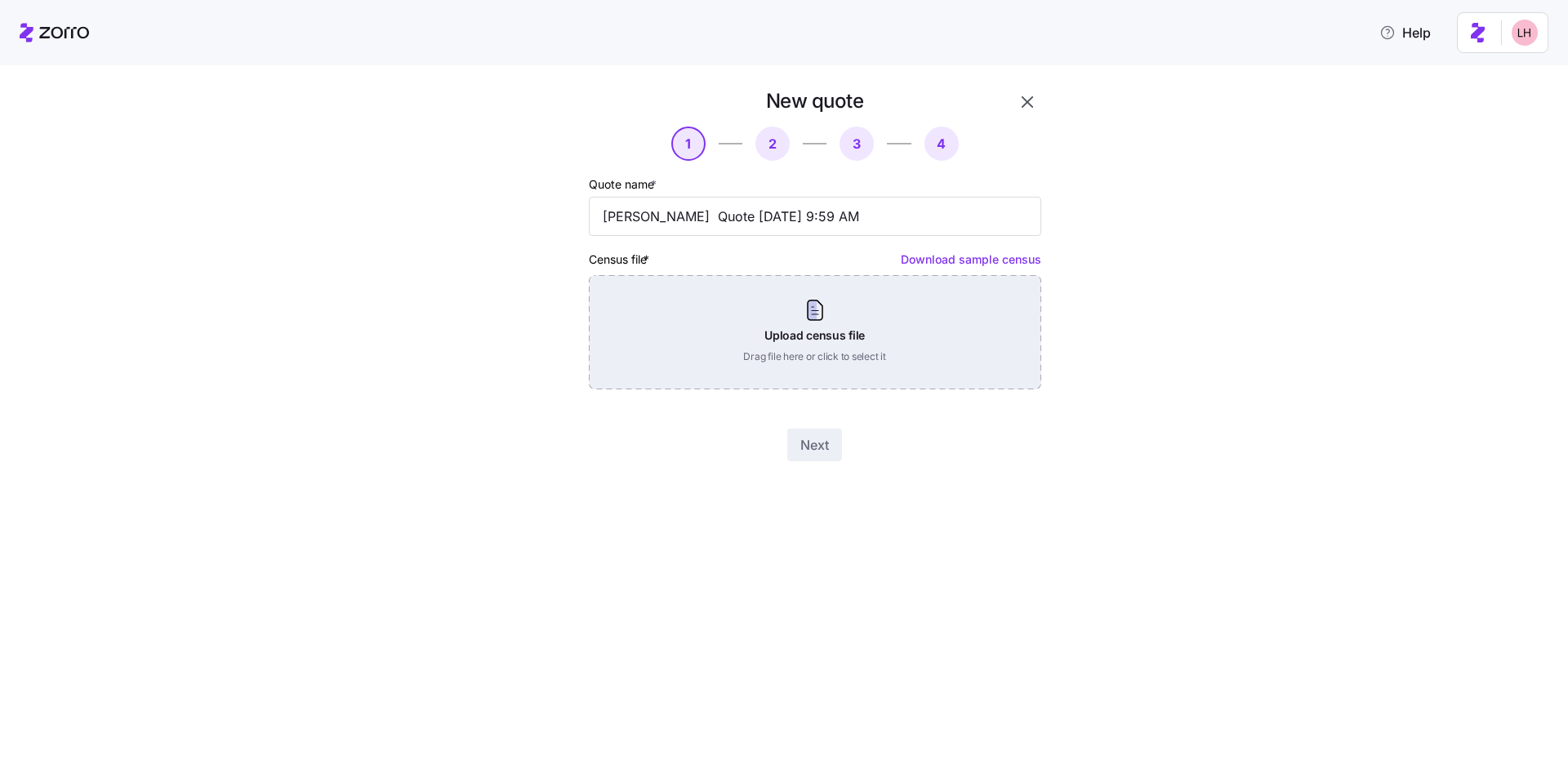
click at [708, 351] on div "Upload census file Drag file here or click to select it" at bounding box center [815, 332] width 452 height 114
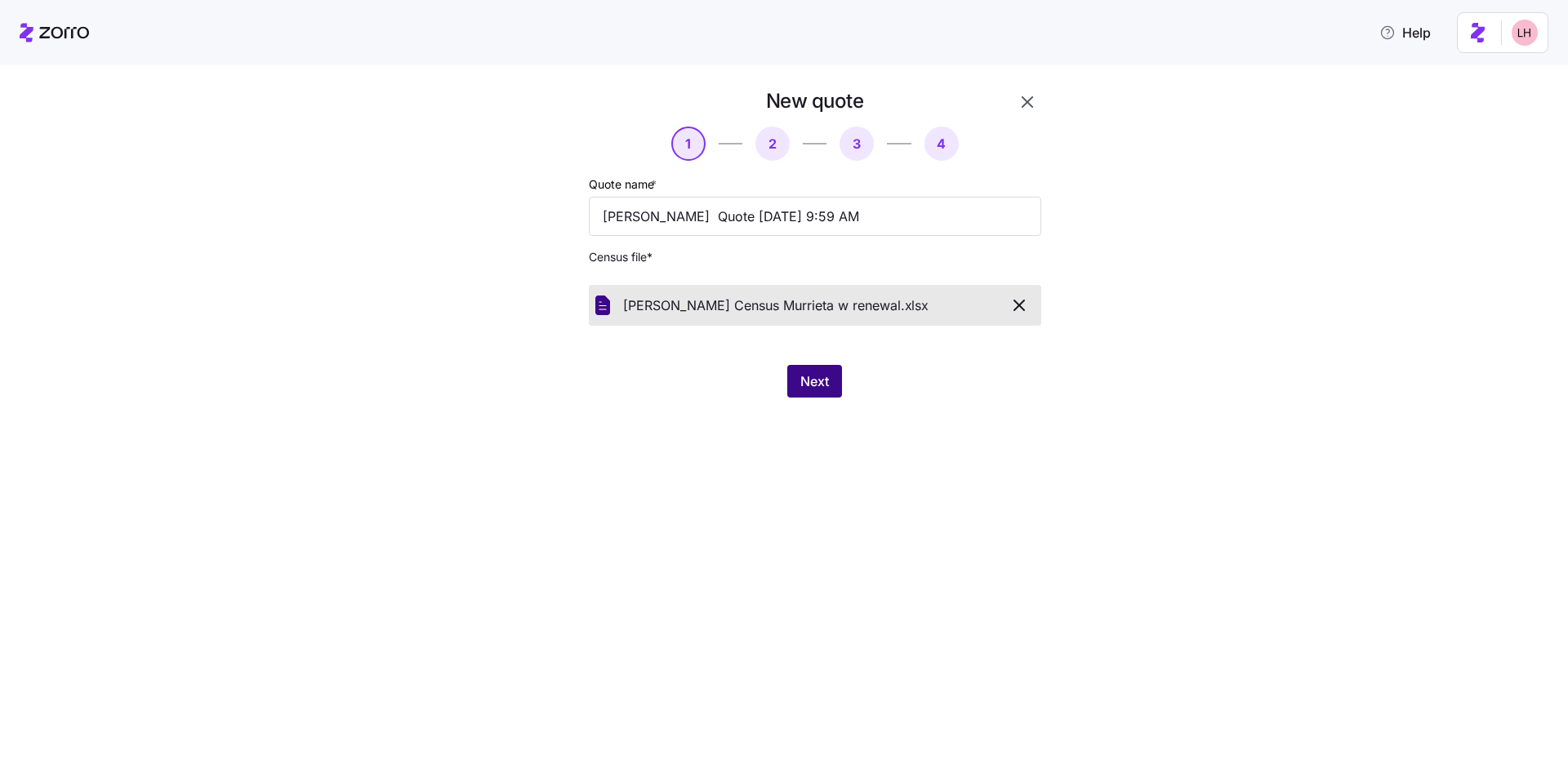
click at [708, 378] on span "Next" at bounding box center [815, 381] width 29 height 19
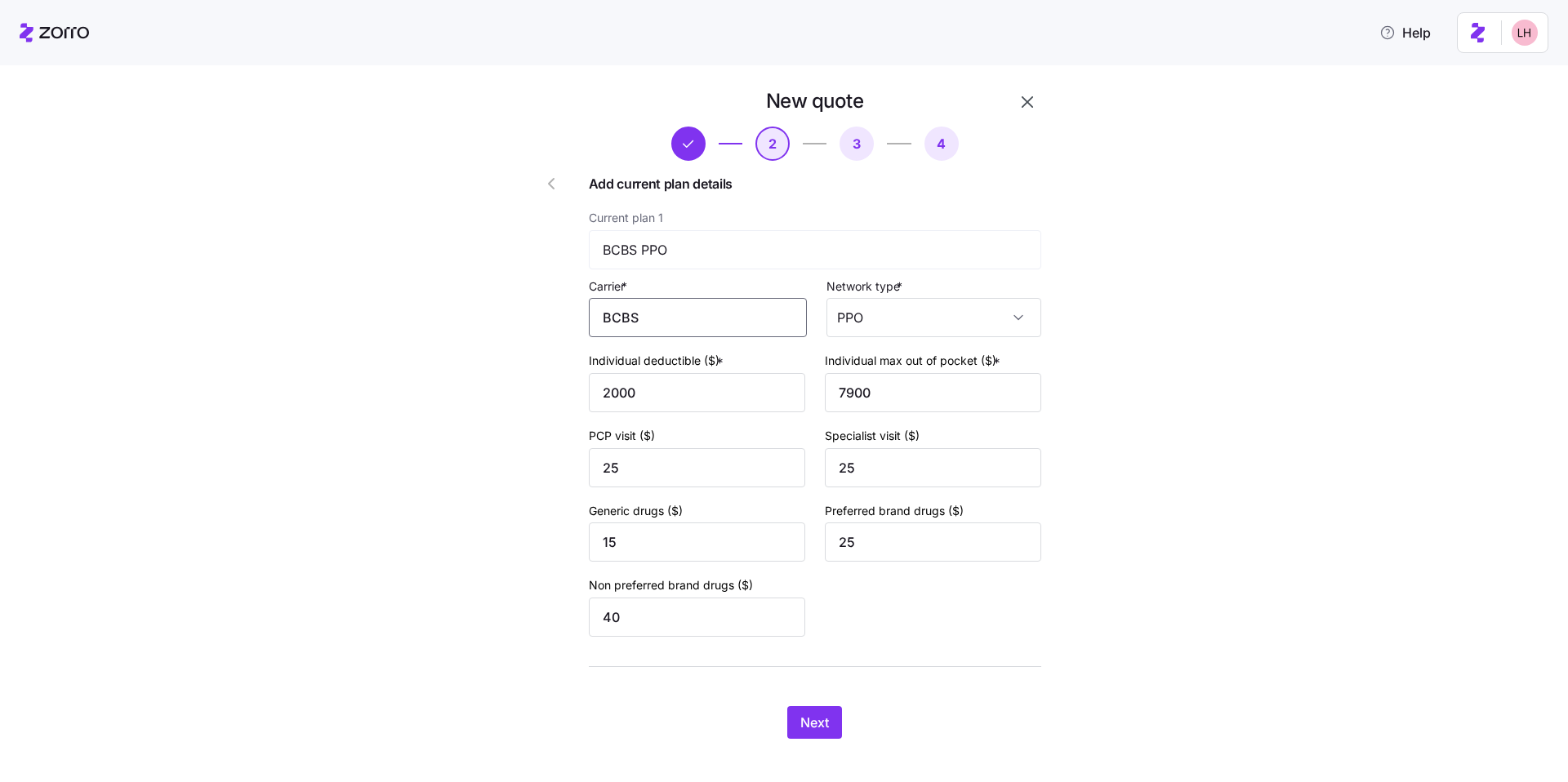
drag, startPoint x: 655, startPoint y: 326, endPoint x: 550, endPoint y: 307, distance: 106.7
click at [549, 308] on div "New quote 2 3 4 Add current plan details Current plan 1 BCBS PPO Carrier * BCBS…" at bounding box center [768, 414] width 559 height 664
drag, startPoint x: 673, startPoint y: 360, endPoint x: 706, endPoint y: 408, distance: 58.2
click at [673, 360] on span "BlueCross BlueShield of [US_STATE]" at bounding box center [695, 376] width 178 height 41
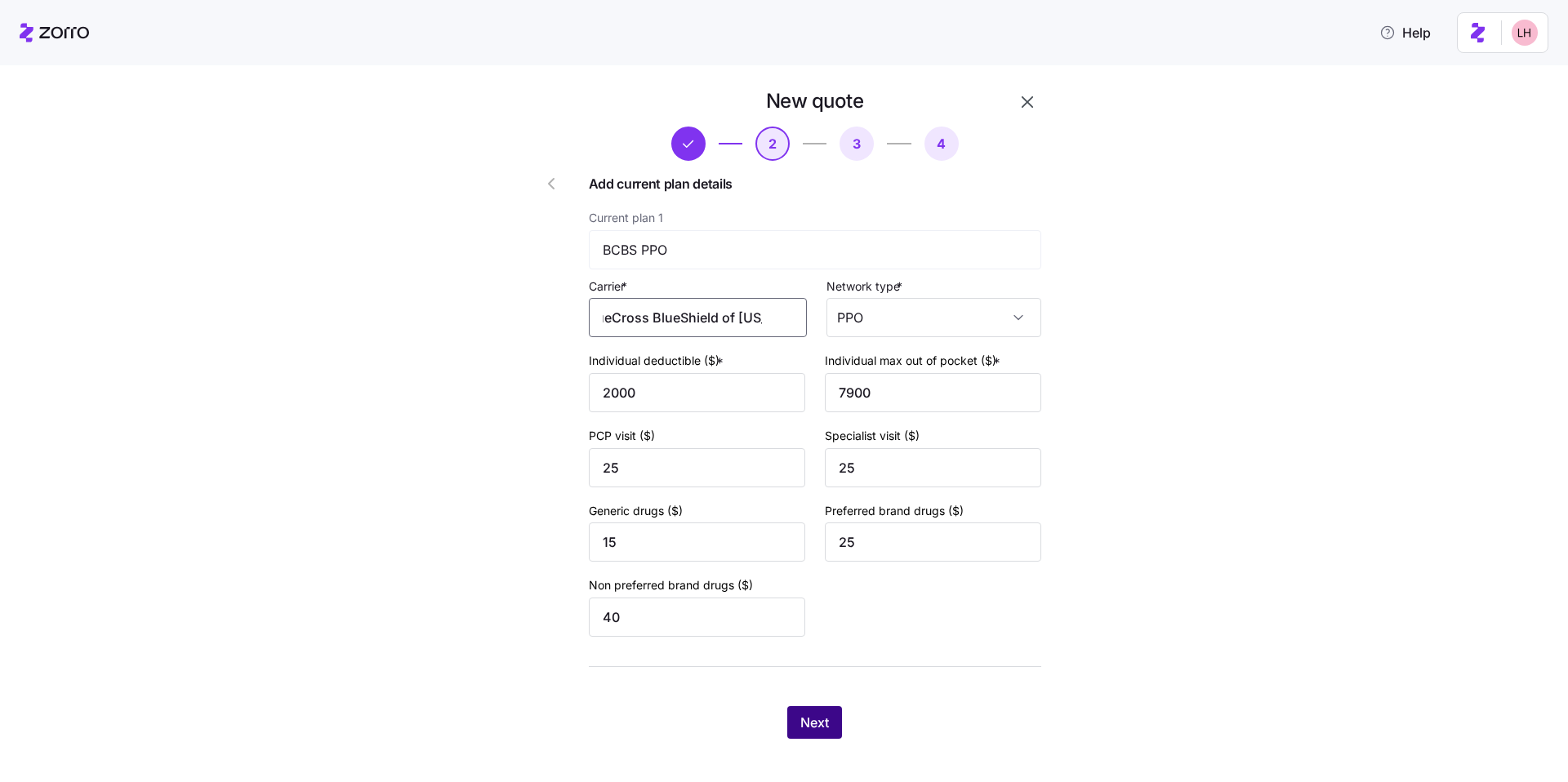
type input "BlueCross BlueShield of [US_STATE]"
click at [708, 585] on button "Next" at bounding box center [815, 722] width 55 height 32
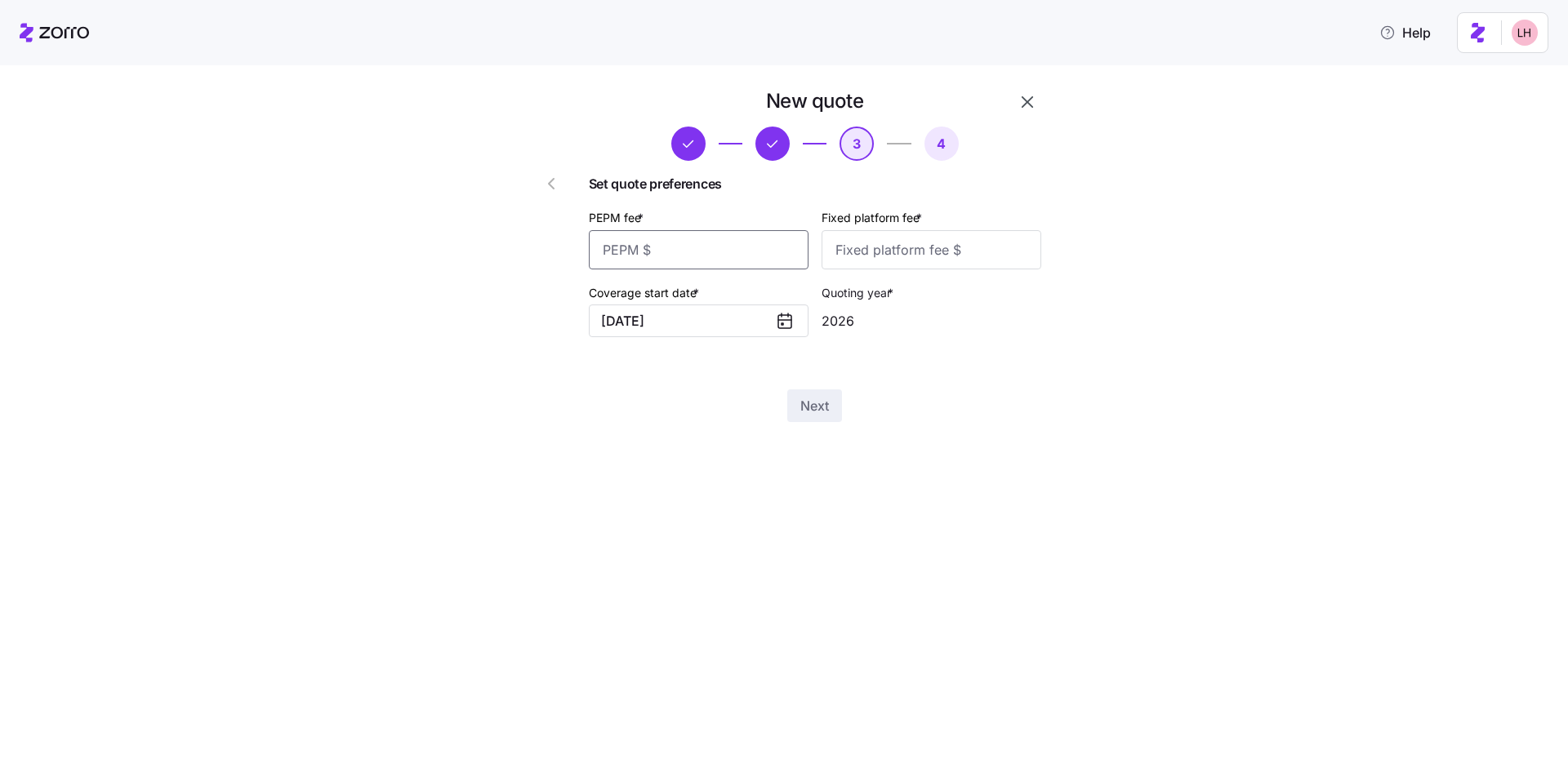
click at [684, 257] on input "PEPM fee *" at bounding box center [699, 250] width 220 height 39
type input "55"
click at [708, 260] on input "Fixed platform fee *" at bounding box center [932, 250] width 220 height 39
type input "100"
click at [708, 409] on span "Next" at bounding box center [815, 406] width 29 height 19
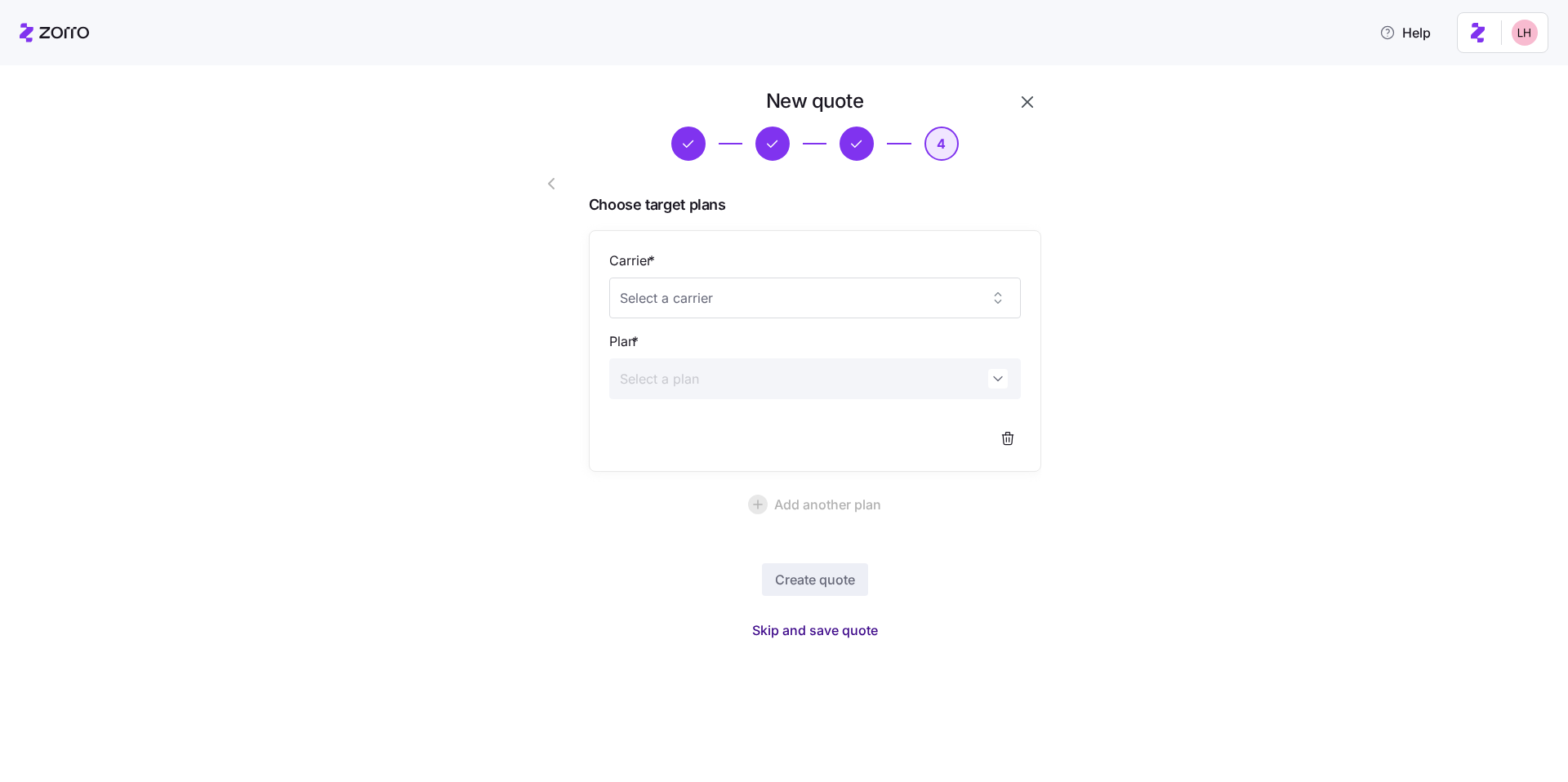
click at [708, 585] on span "Skip and save quote" at bounding box center [815, 630] width 126 height 19
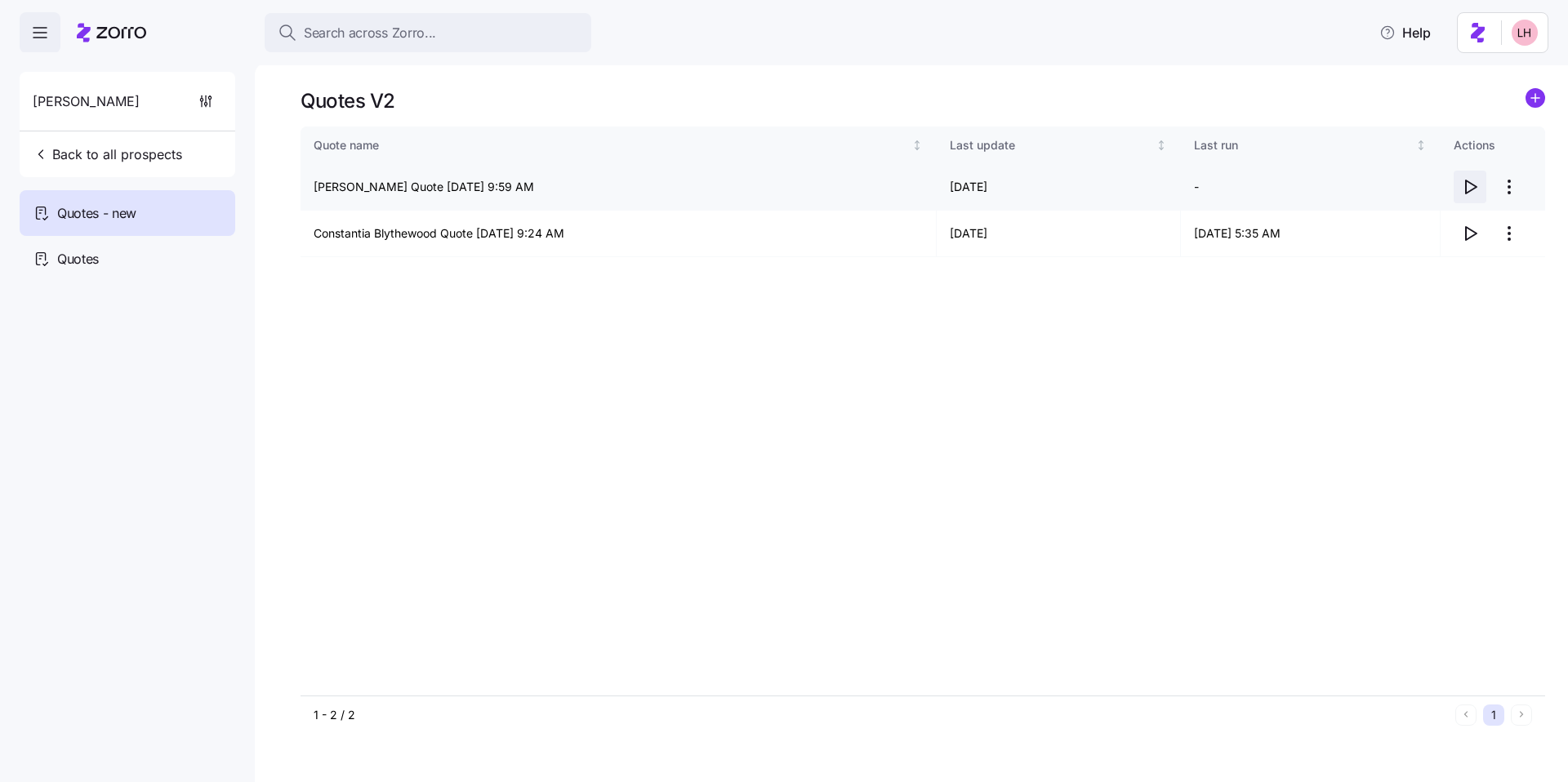
click at [708, 184] on icon "button" at bounding box center [1470, 187] width 19 height 19
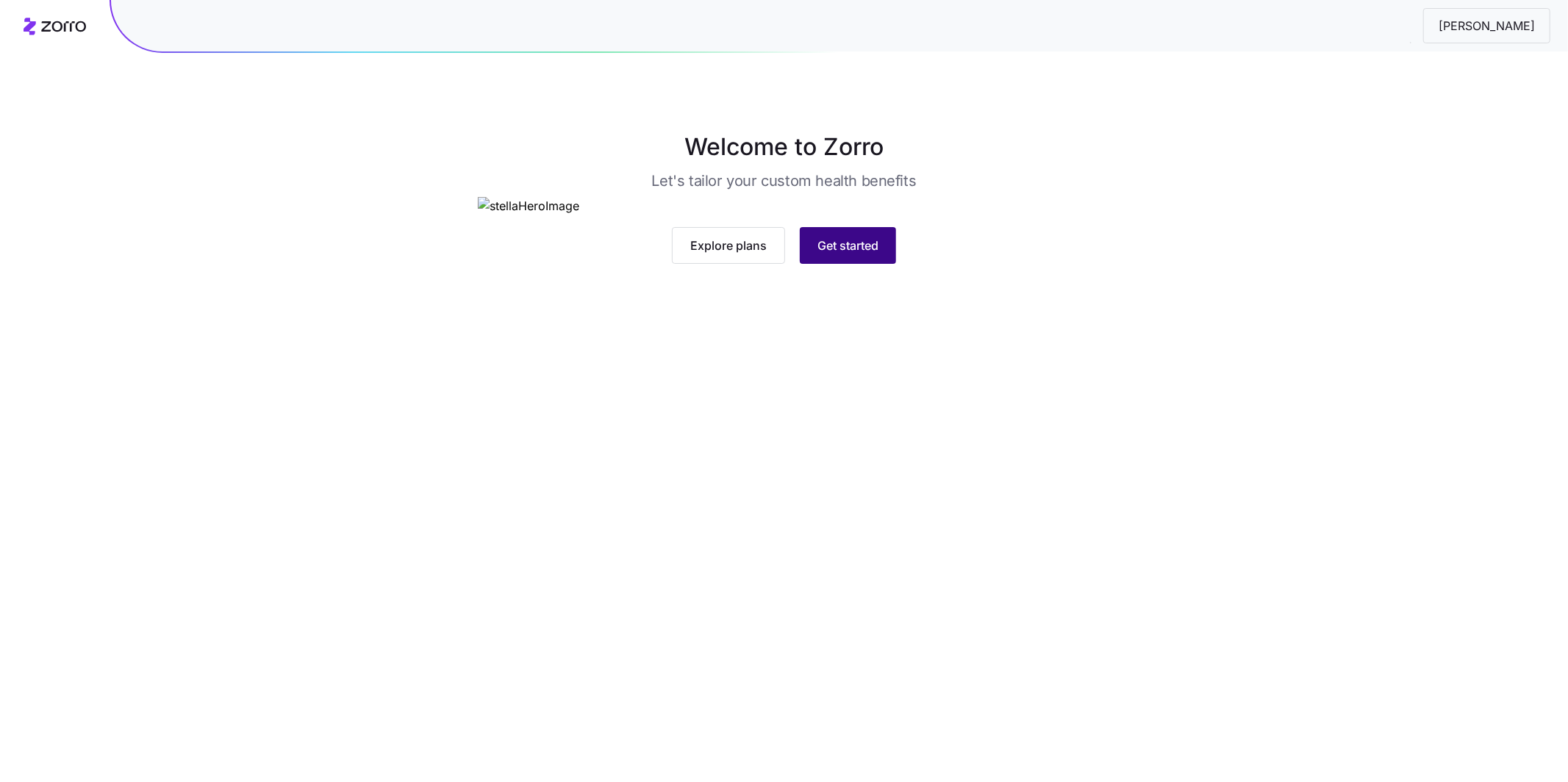
click at [881, 264] on button "Get started" at bounding box center [848, 245] width 97 height 37
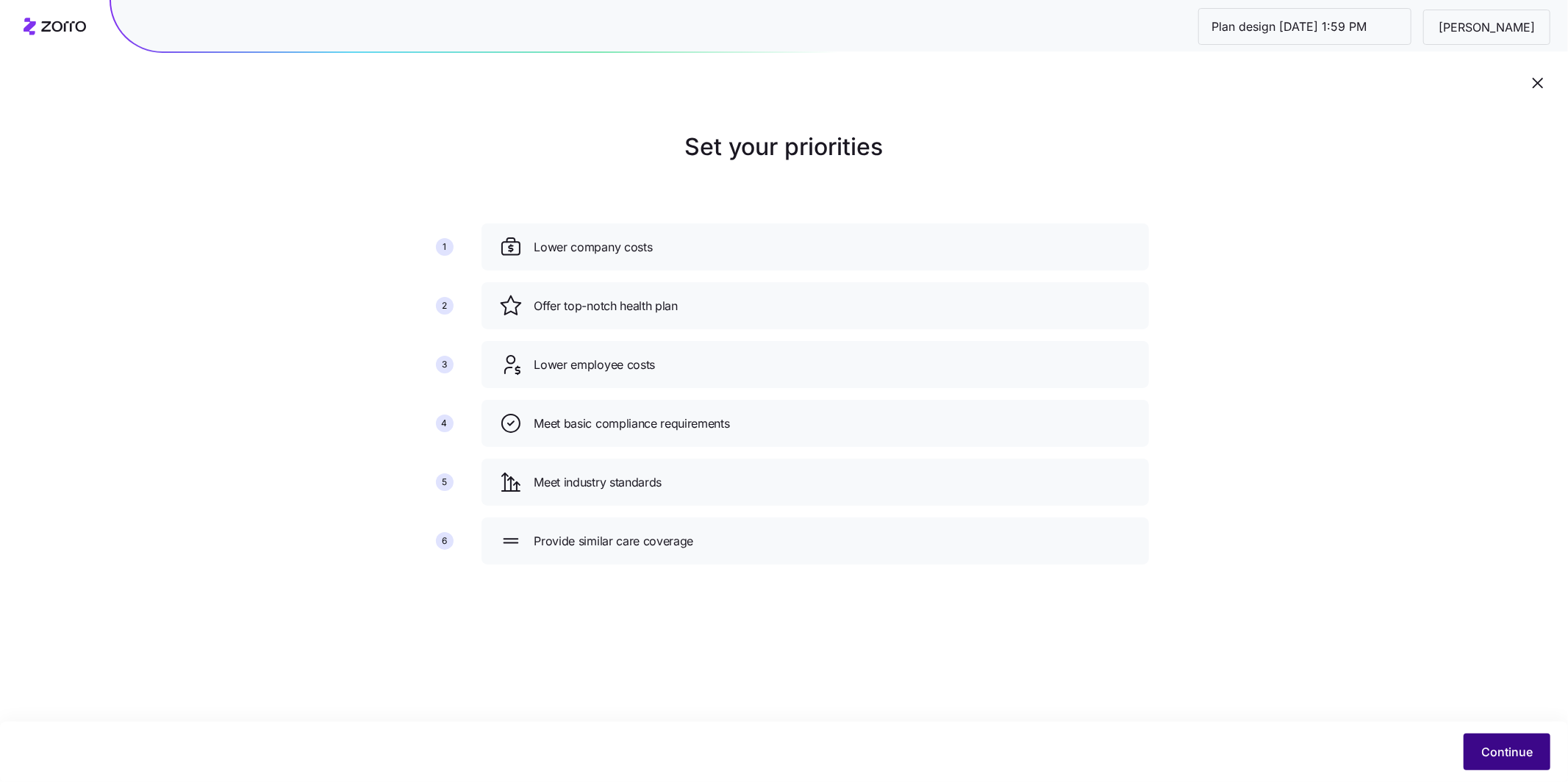
click at [1513, 756] on span "Continue" at bounding box center [1506, 752] width 51 height 17
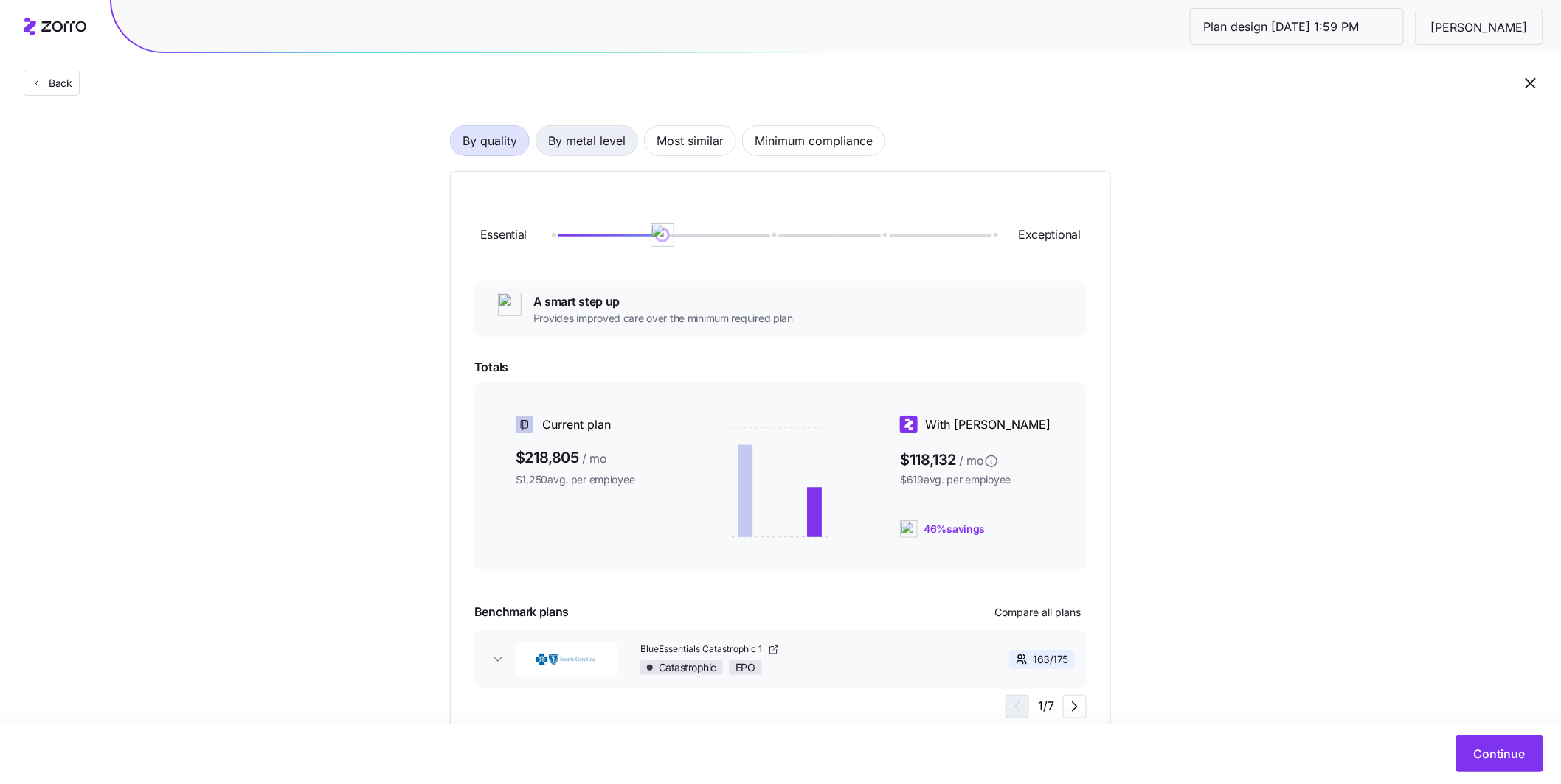
click at [609, 148] on span "By metal level" at bounding box center [587, 140] width 77 height 29
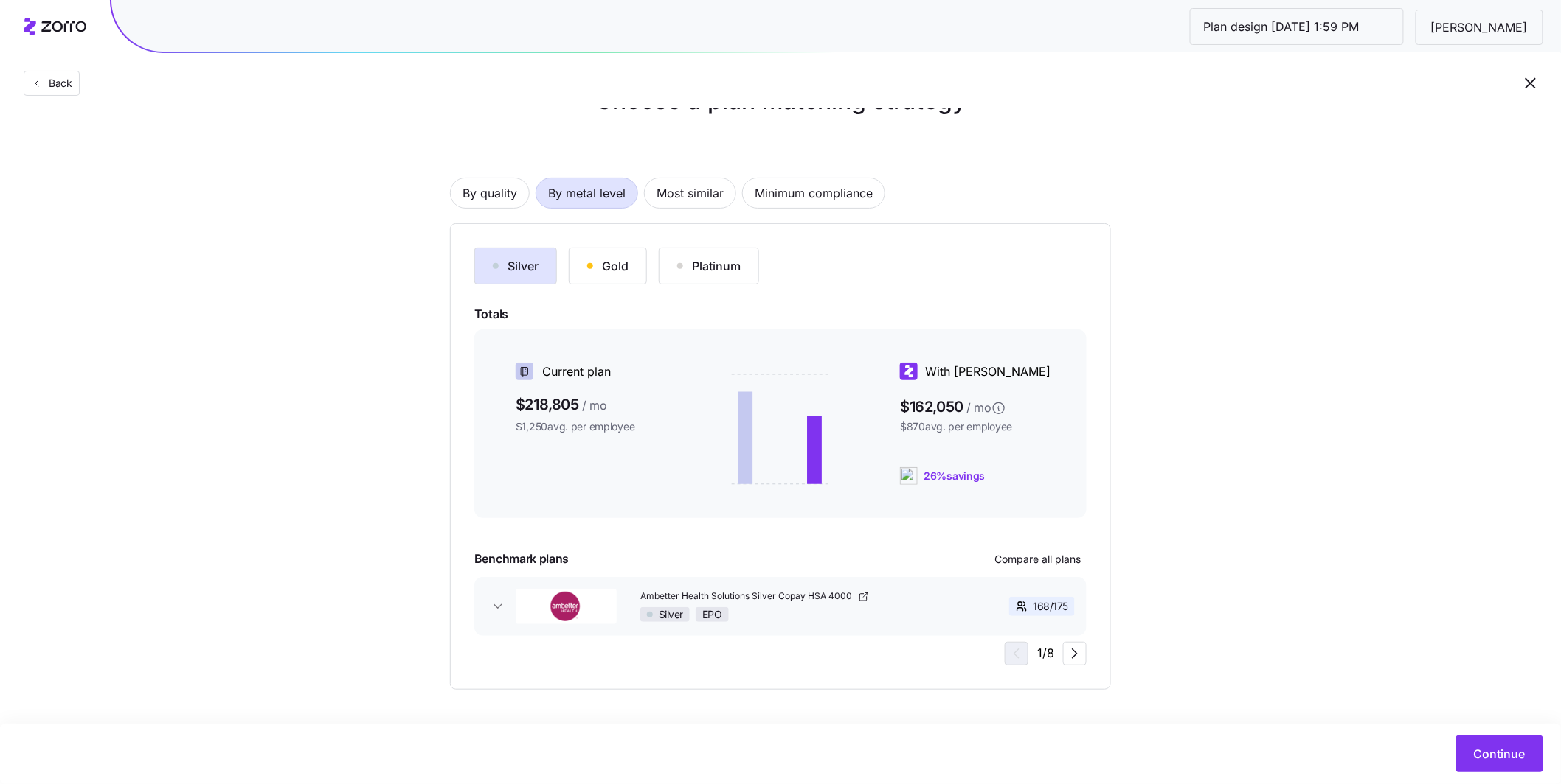
scroll to position [46, 0]
click at [625, 265] on div "Gold" at bounding box center [608, 266] width 41 height 17
click at [717, 199] on span "Most similar" at bounding box center [690, 193] width 67 height 29
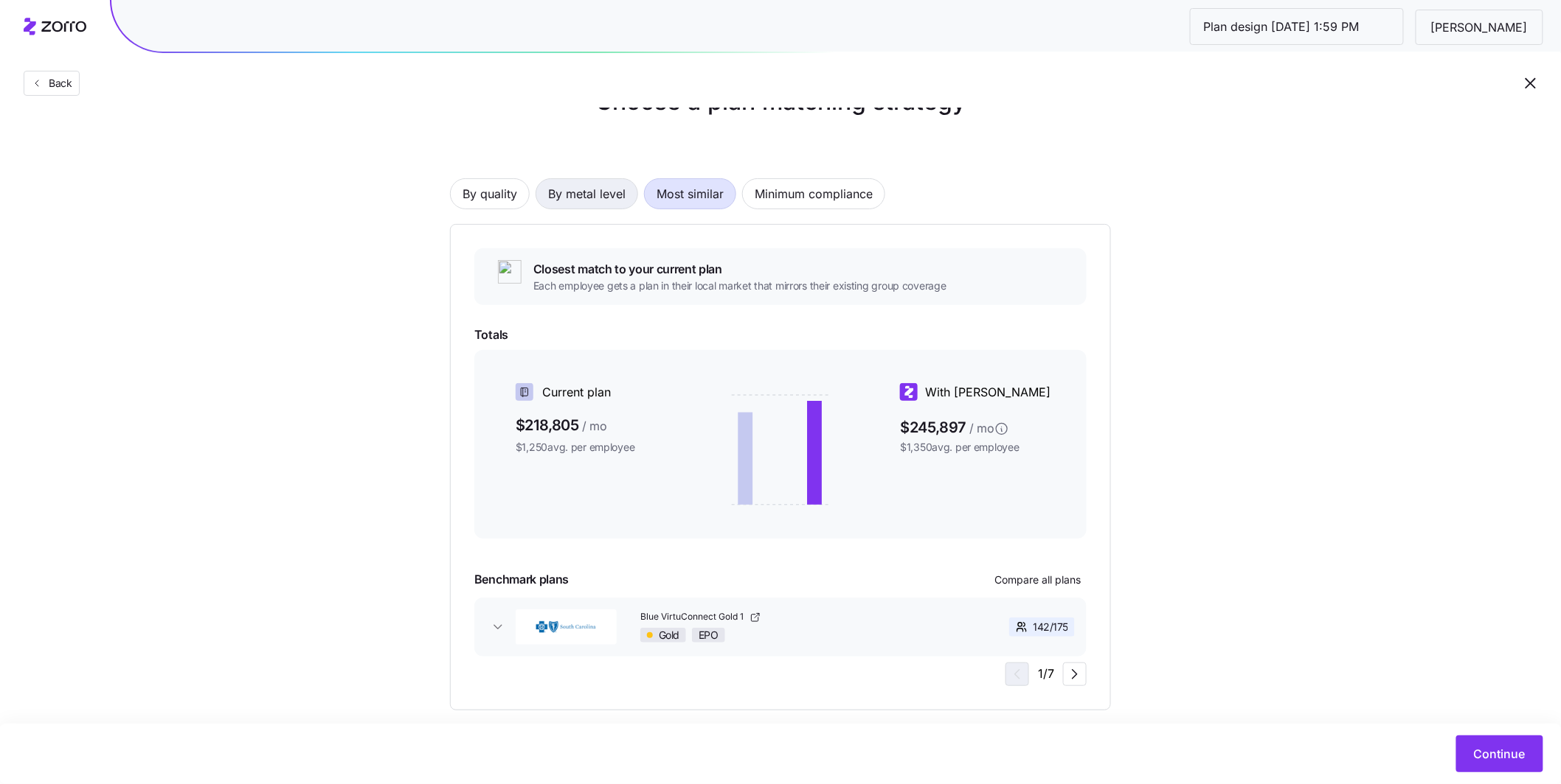
click at [609, 203] on span "By metal level" at bounding box center [587, 193] width 77 height 29
